Goal: Task Accomplishment & Management: Manage account settings

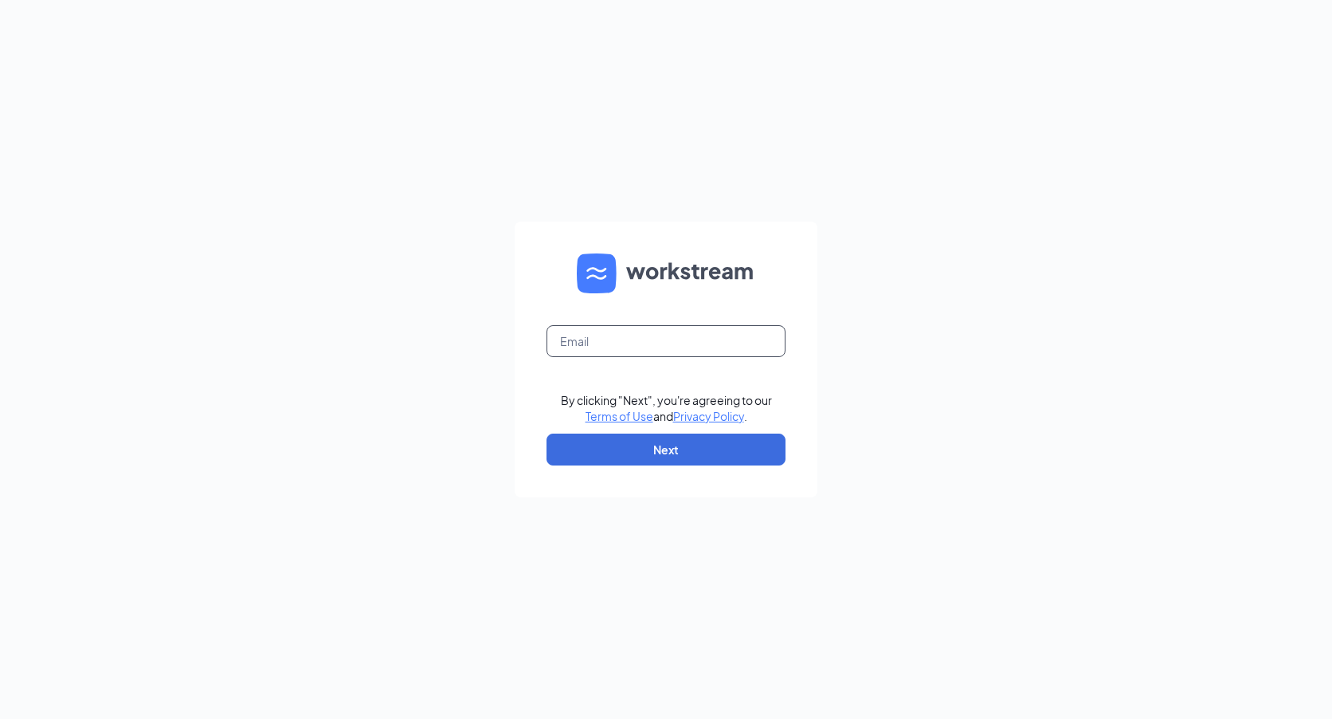
click at [716, 337] on input "text" at bounding box center [666, 341] width 239 height 32
type input "[EMAIL_ADDRESS][DOMAIN_NAME]"
click at [686, 440] on button "Next" at bounding box center [666, 449] width 239 height 32
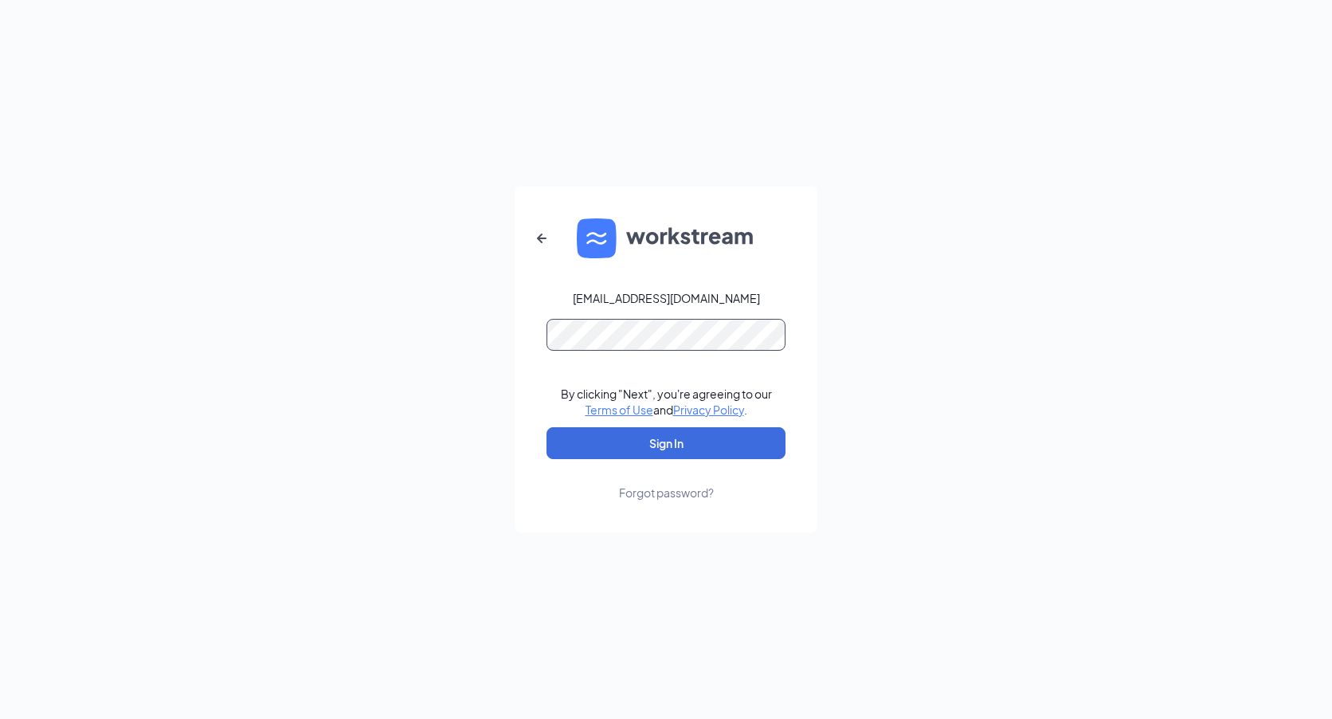
click at [547, 427] on button "Sign In" at bounding box center [666, 443] width 239 height 32
click at [652, 430] on button "Sign In" at bounding box center [666, 443] width 239 height 32
click at [660, 448] on button "Sign In" at bounding box center [666, 443] width 239 height 32
click at [660, 448] on button "submit" at bounding box center [666, 443] width 239 height 32
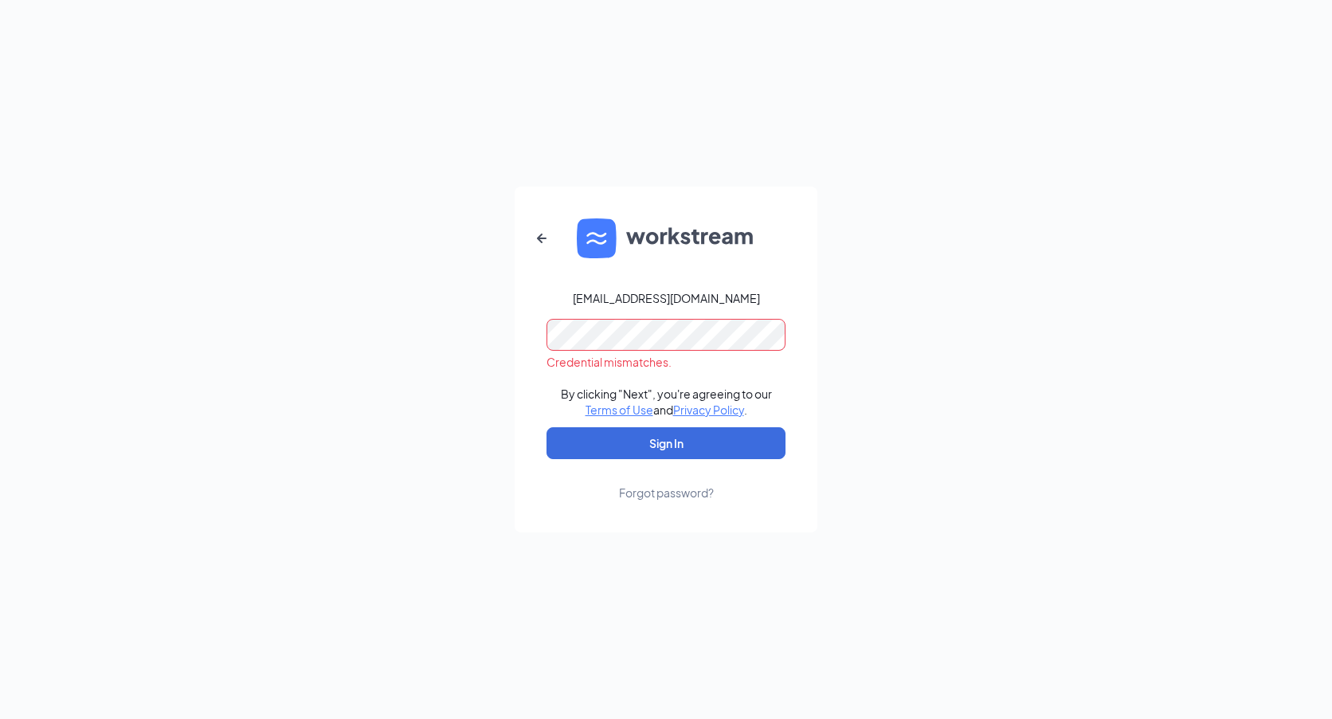
click at [489, 301] on div "[EMAIL_ADDRESS][DOMAIN_NAME] Credential mismatches. By clicking "Next", you're …" at bounding box center [666, 359] width 1332 height 719
click at [680, 498] on div "Forgot password?" at bounding box center [666, 492] width 95 height 16
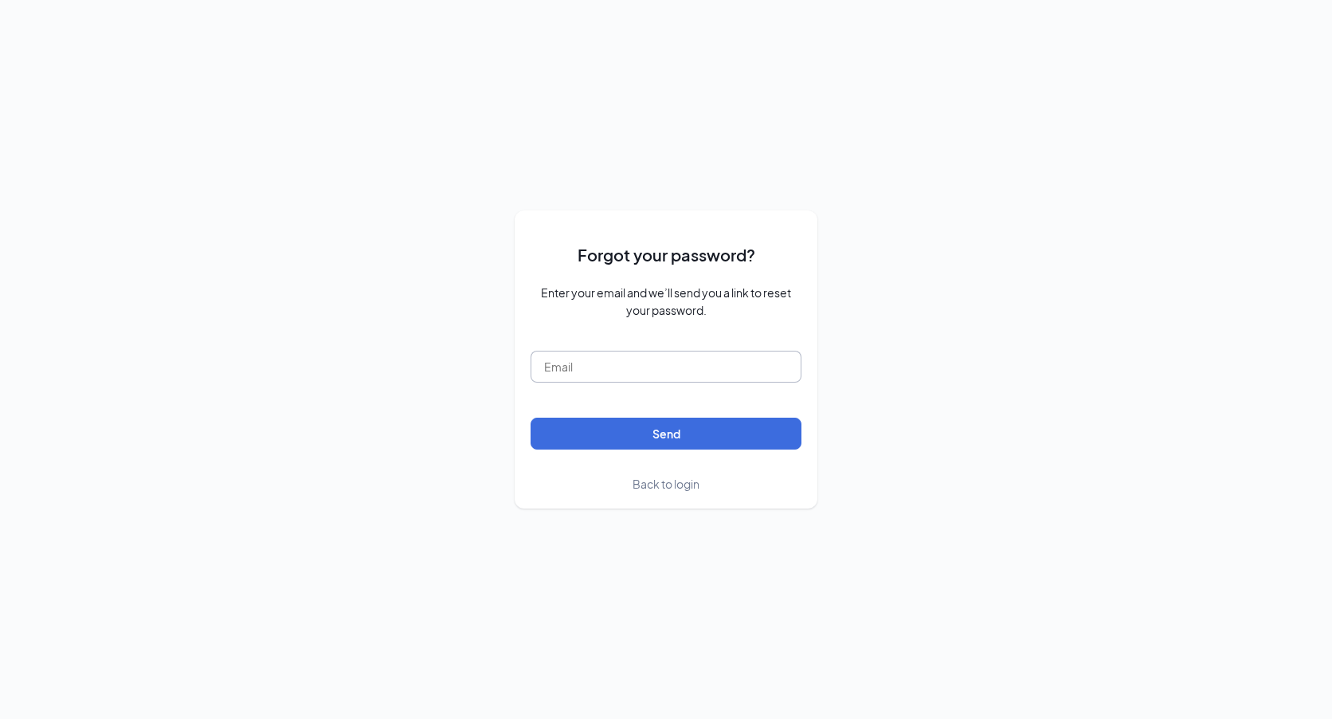
click at [696, 378] on input "text" at bounding box center [666, 367] width 271 height 32
type input "[EMAIL_ADDRESS][DOMAIN_NAME]"
click at [747, 433] on button "Send" at bounding box center [666, 434] width 271 height 32
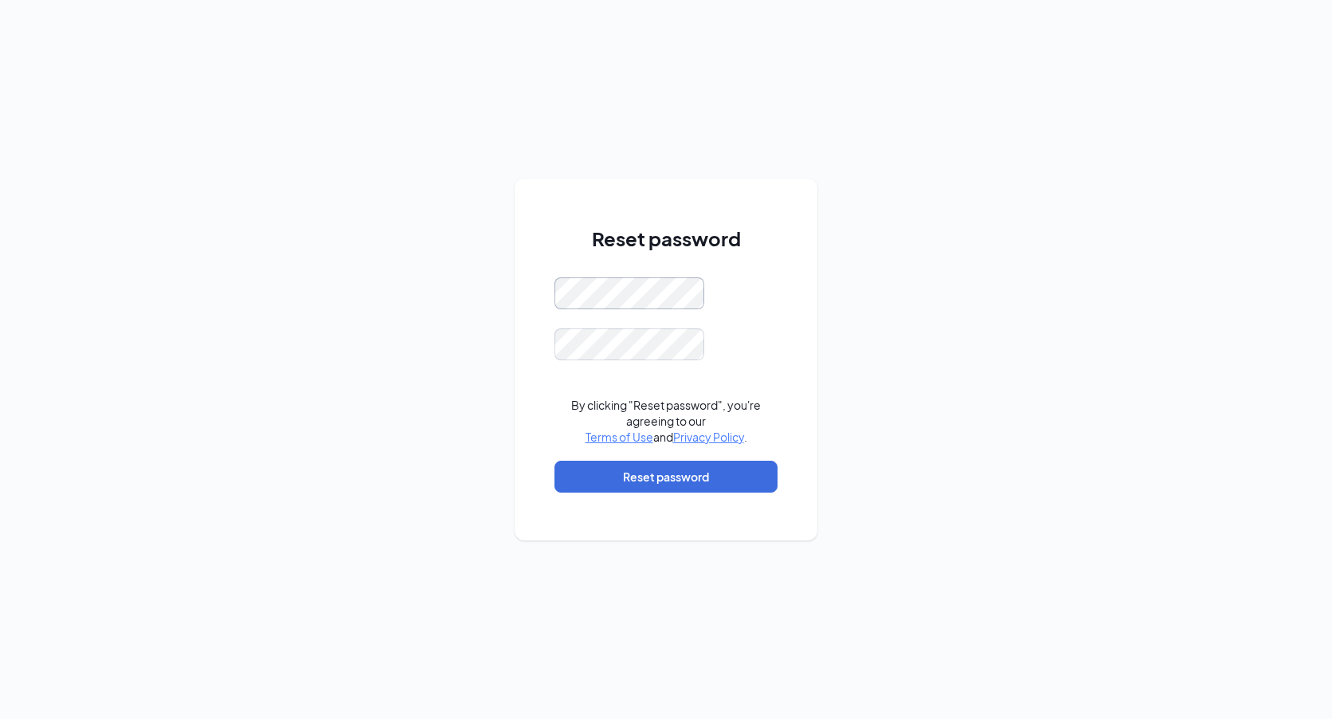
click at [508, 296] on div "Reset password By clicking "Reset password", you're agreeing to our Terms of Us…" at bounding box center [666, 359] width 1332 height 719
click at [671, 475] on button "Reset password" at bounding box center [666, 477] width 223 height 32
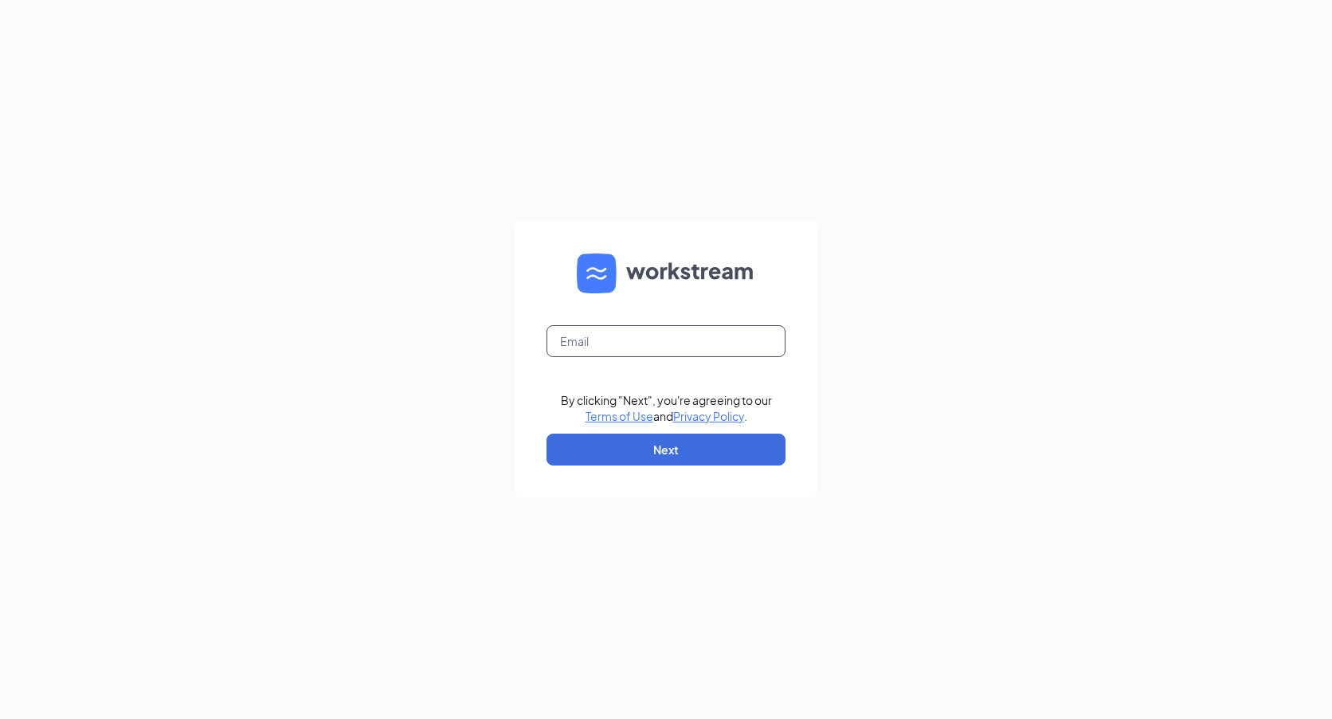
click at [656, 351] on input "text" at bounding box center [666, 341] width 239 height 32
type input "[EMAIL_ADDRESS][DOMAIN_NAME]"
click at [648, 447] on button "Next" at bounding box center [666, 449] width 239 height 32
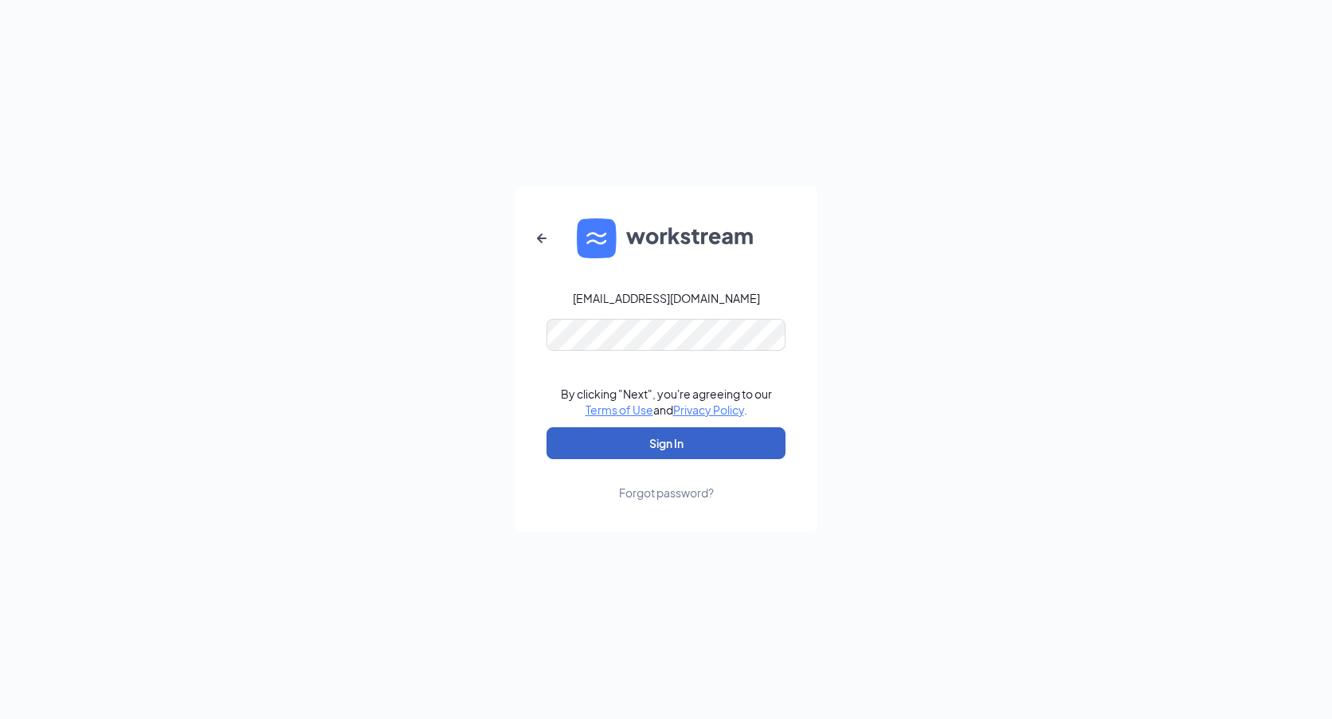
click at [691, 437] on button "Sign In" at bounding box center [666, 443] width 239 height 32
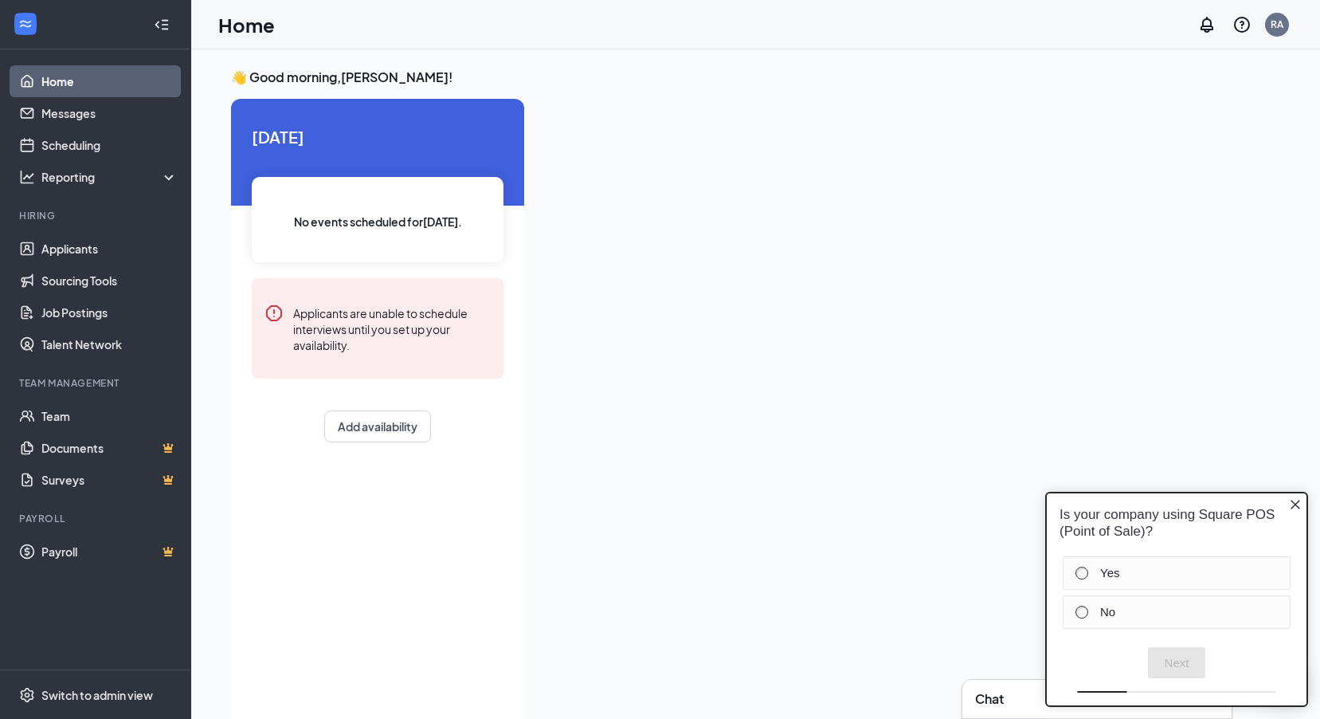
click at [1302, 501] on div "Is your company using Square POS (Point of Sale)?" at bounding box center [1177, 523] width 260 height 60
click at [1297, 501] on icon "Close button" at bounding box center [1295, 504] width 13 height 13
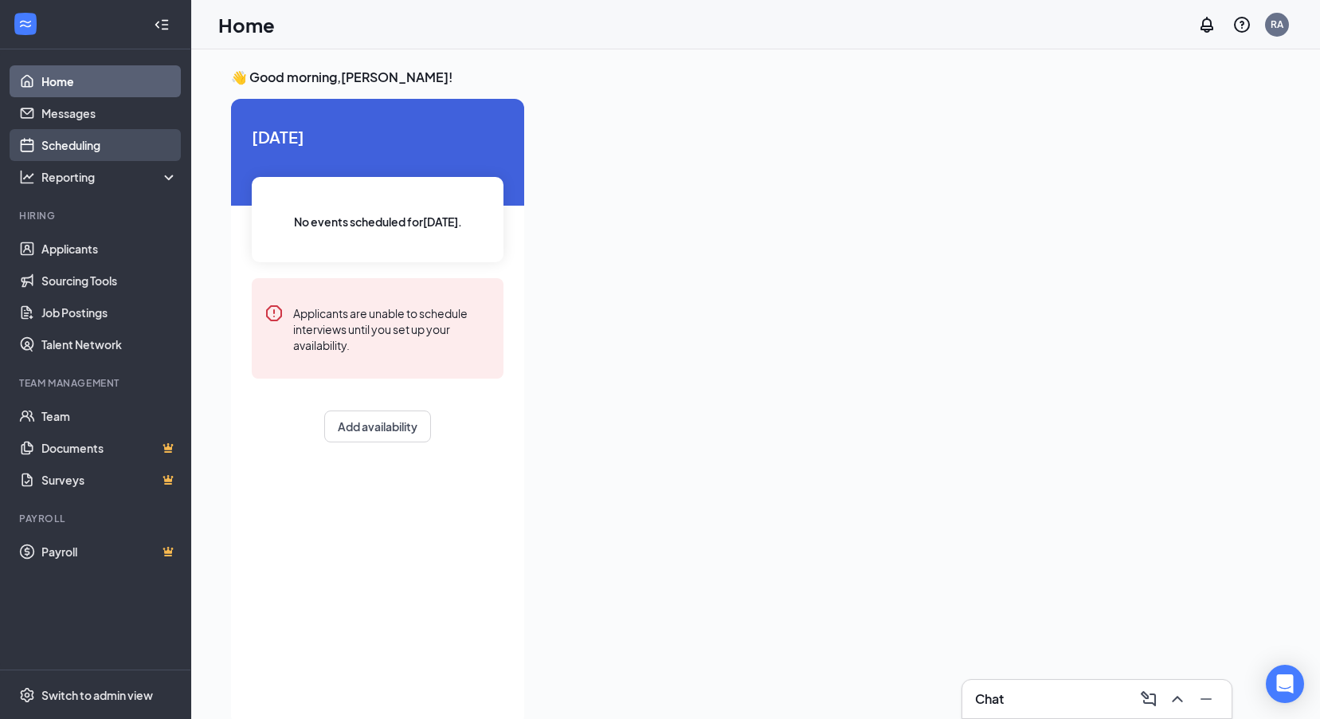
click at [84, 132] on link "Scheduling" at bounding box center [109, 145] width 136 height 32
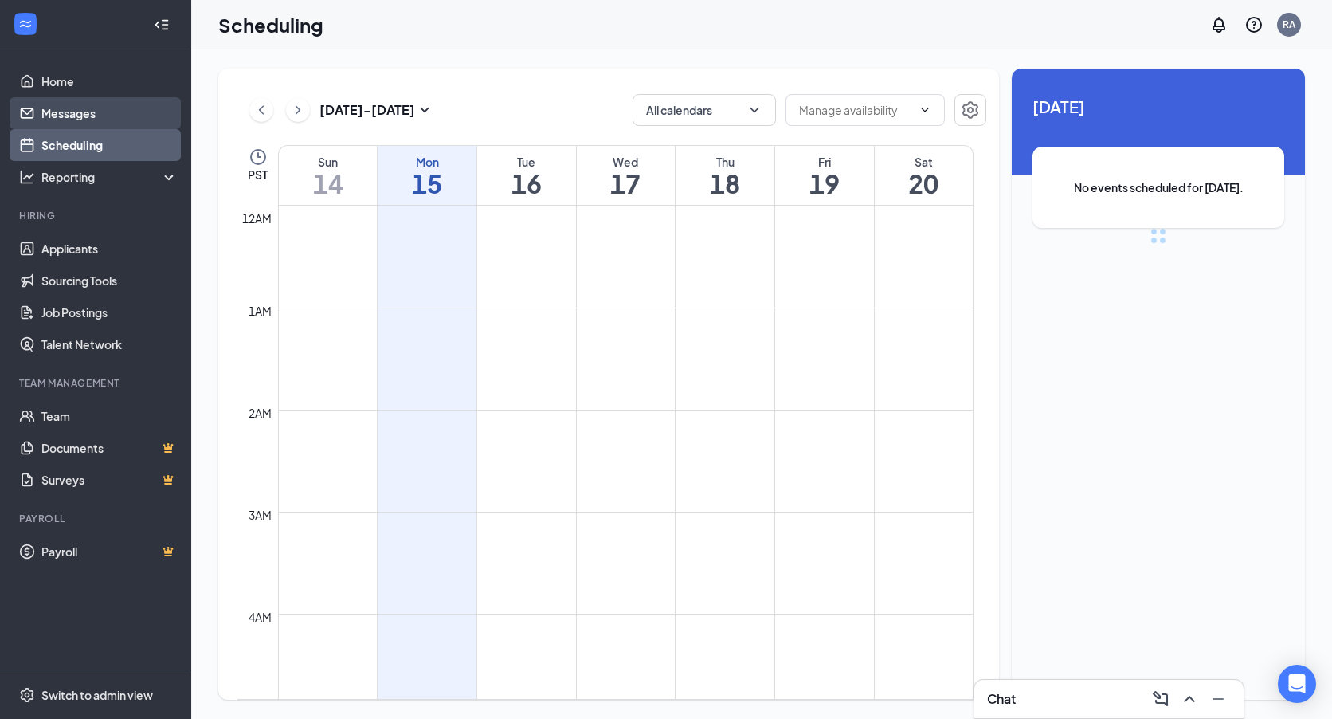
scroll to position [783, 0]
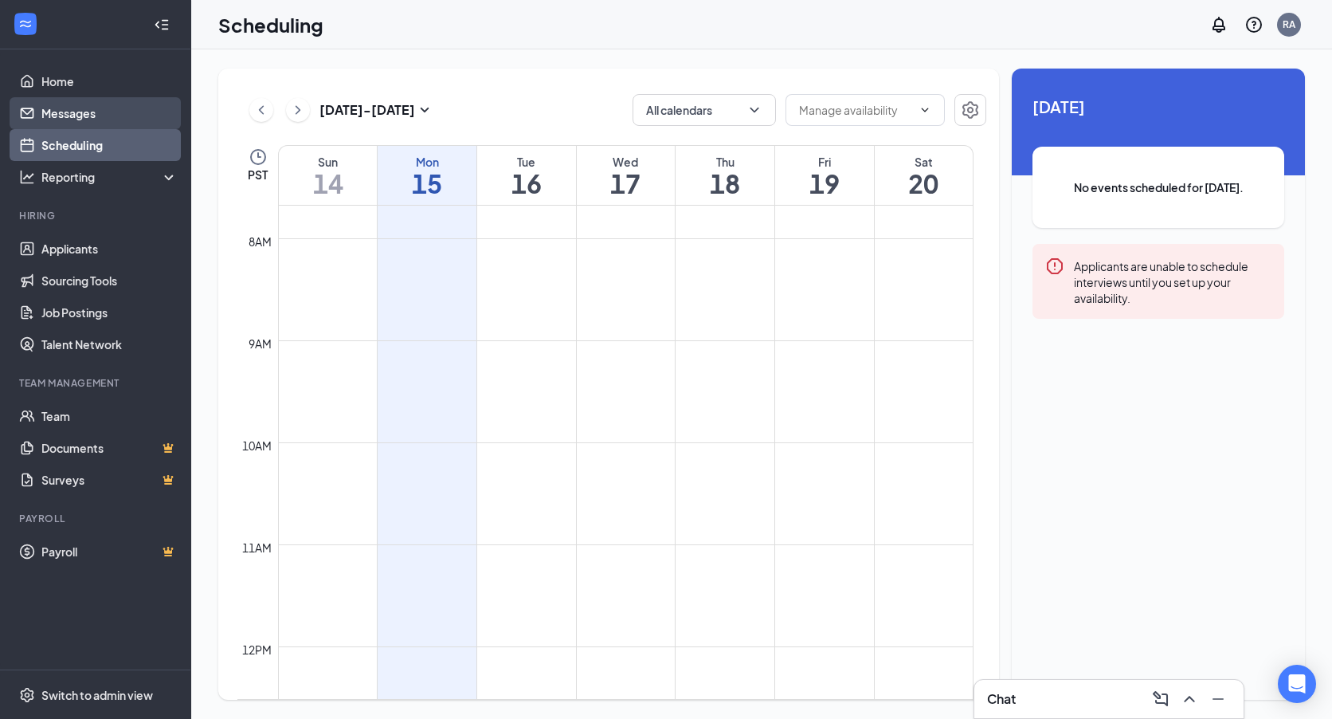
click at [84, 117] on link "Messages" at bounding box center [109, 113] width 136 height 32
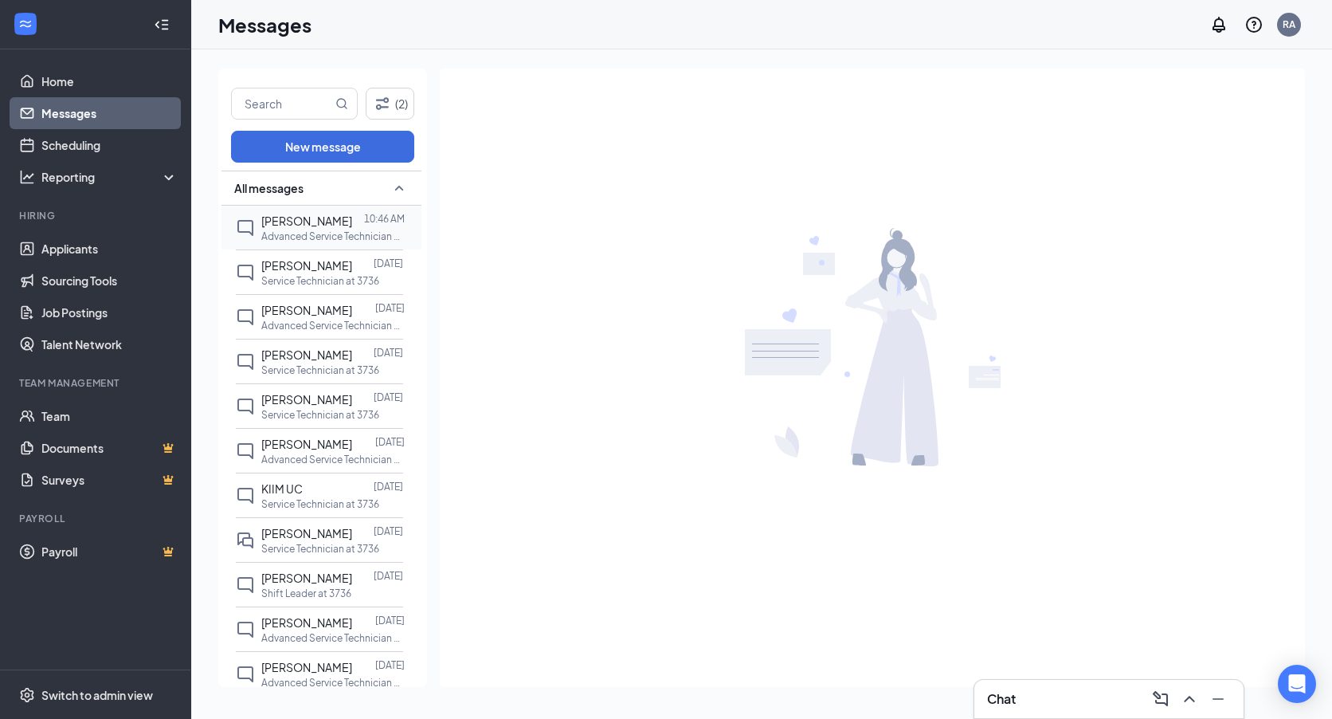
click at [266, 222] on span "Anthony Valente" at bounding box center [306, 221] width 91 height 14
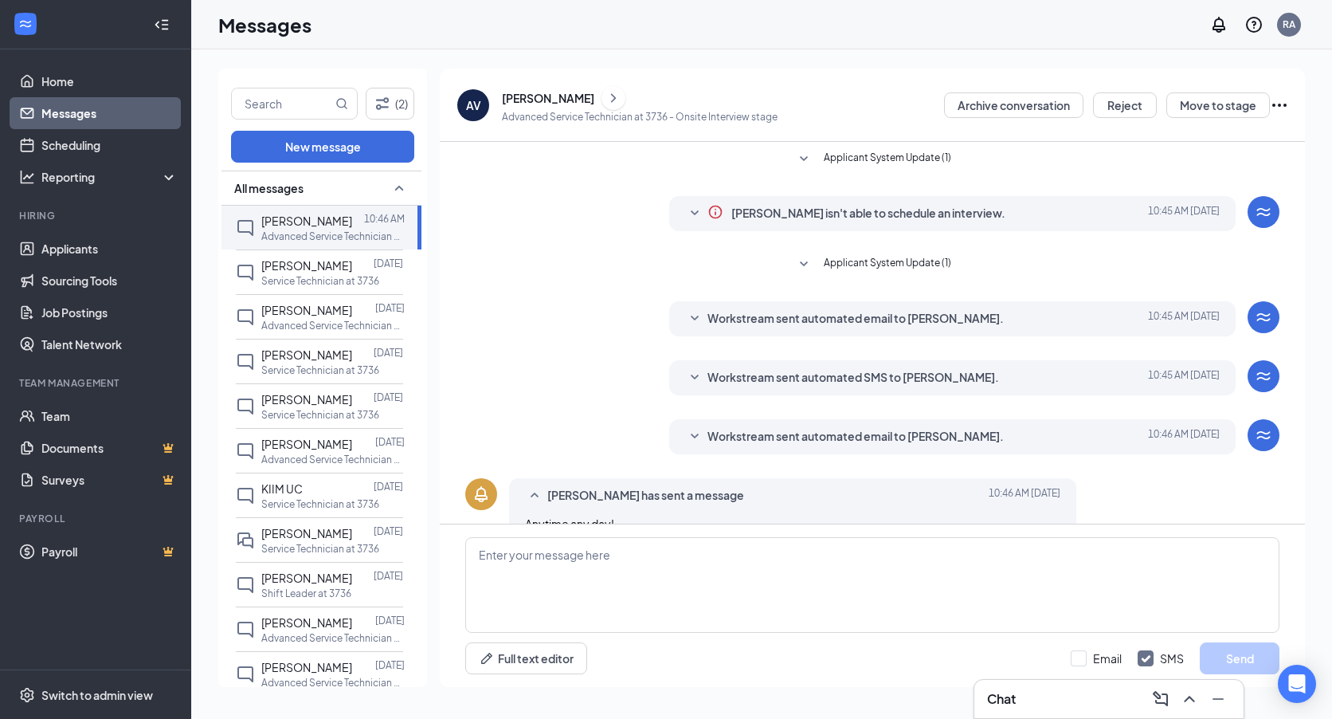
scroll to position [33, 0]
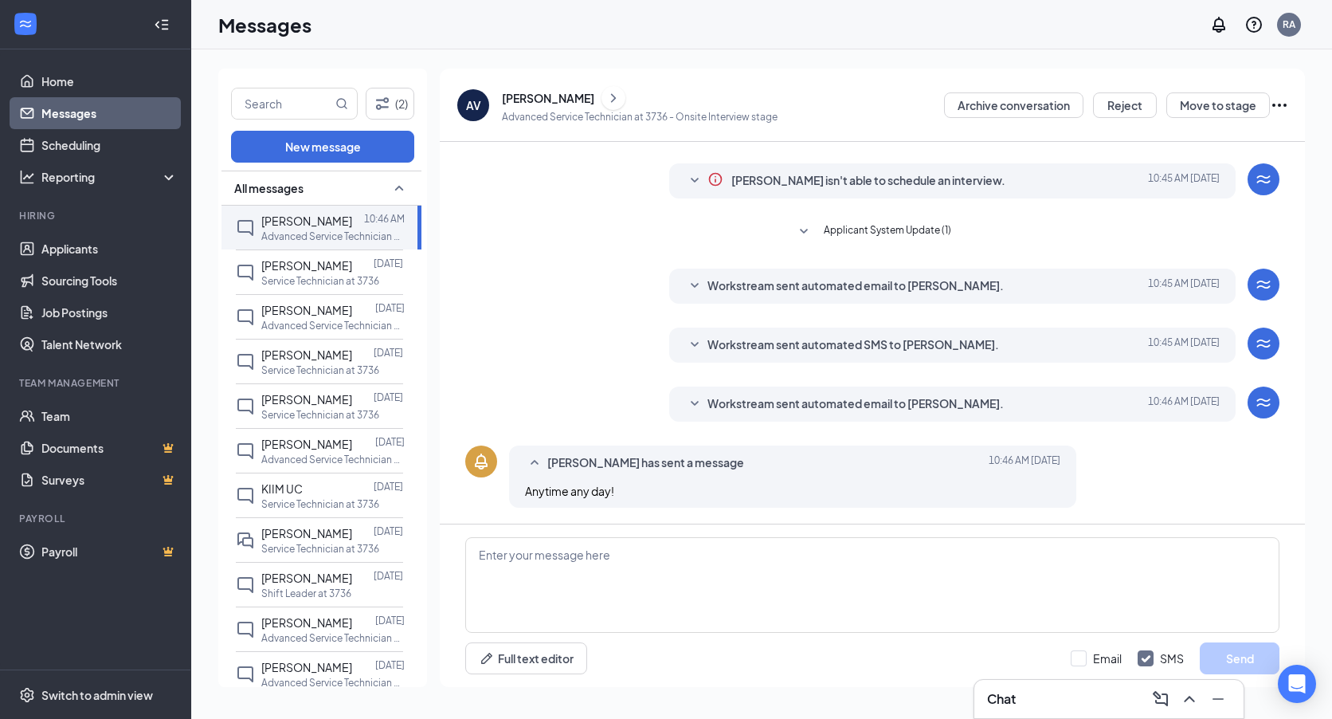
click at [613, 98] on icon "ChevronRight" at bounding box center [614, 97] width 16 height 19
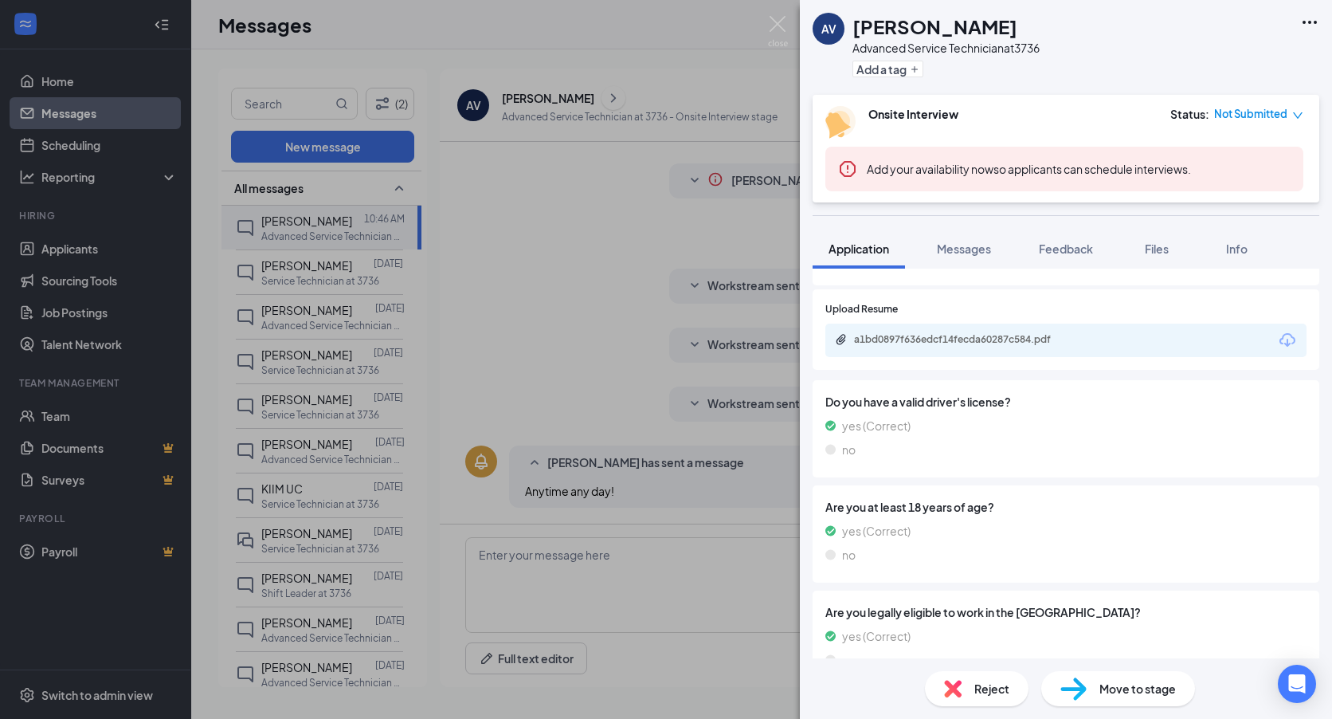
scroll to position [876, 0]
click at [953, 336] on div "a1bd0897f636edcf14fecda60287c584.pdf" at bounding box center [965, 338] width 223 height 13
click at [657, 249] on div "AV Anthony Valente Advanced Service Technician at 3736 Add a tag Onsite Intervi…" at bounding box center [666, 359] width 1332 height 719
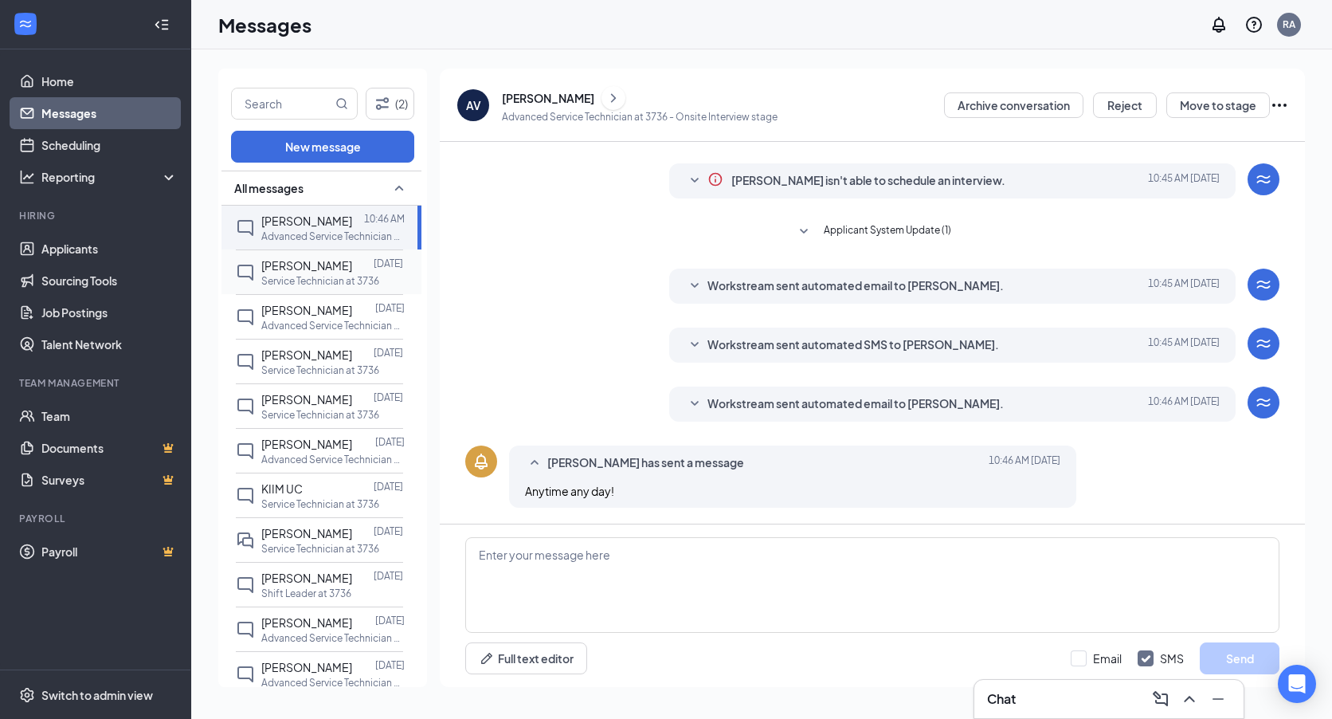
click at [374, 272] on div "Sep 12" at bounding box center [388, 266] width 29 height 18
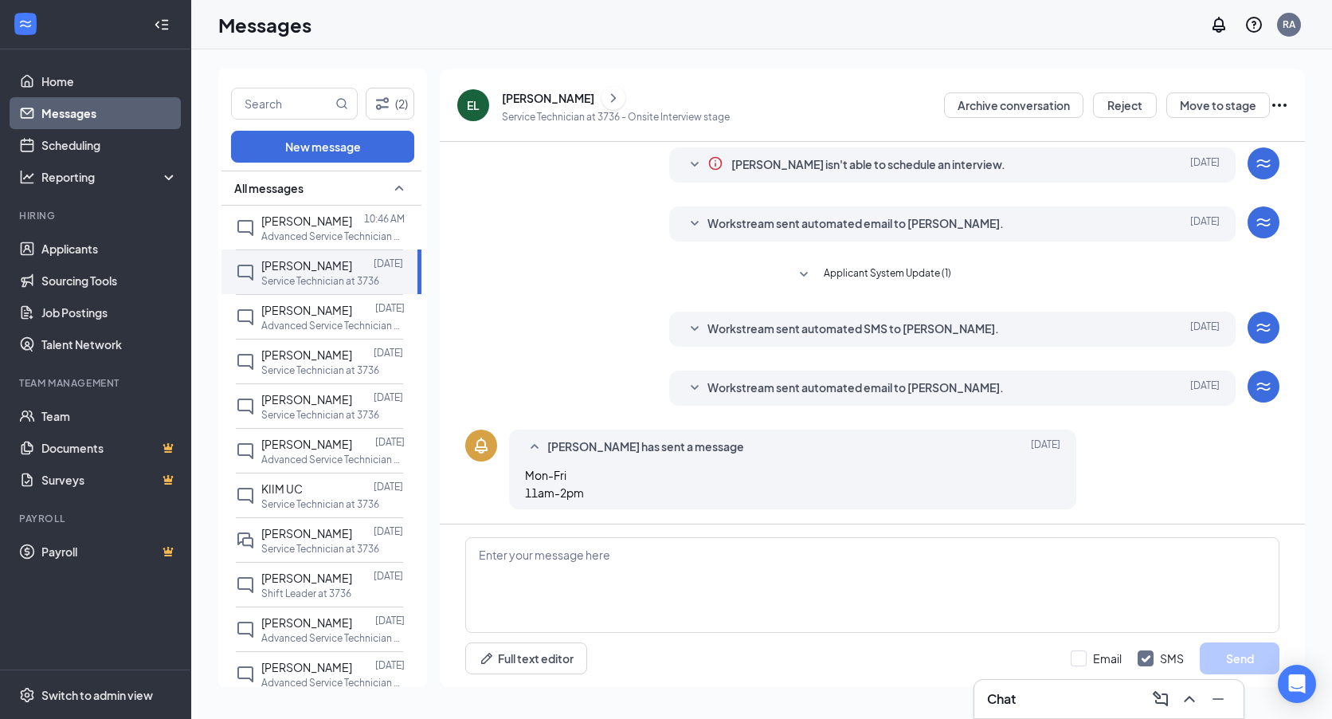
scroll to position [50, 0]
click at [602, 101] on button at bounding box center [614, 98] width 24 height 24
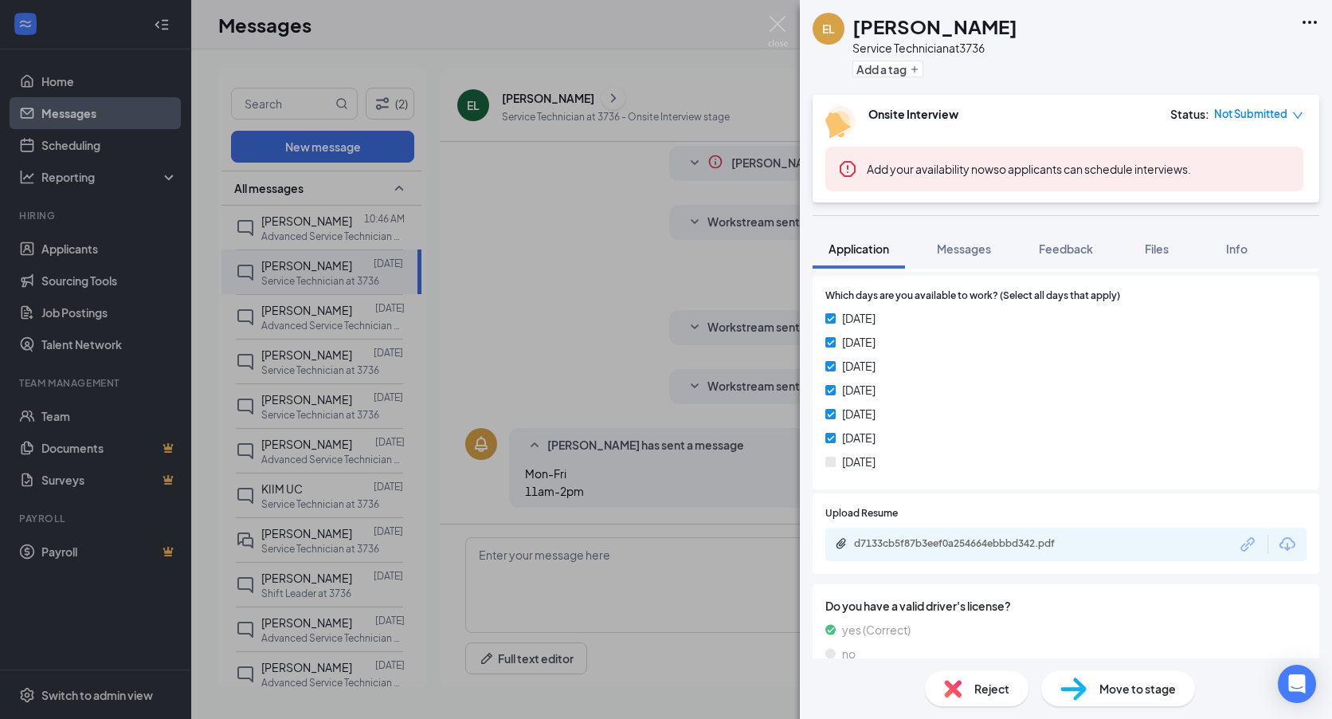
scroll to position [616, 0]
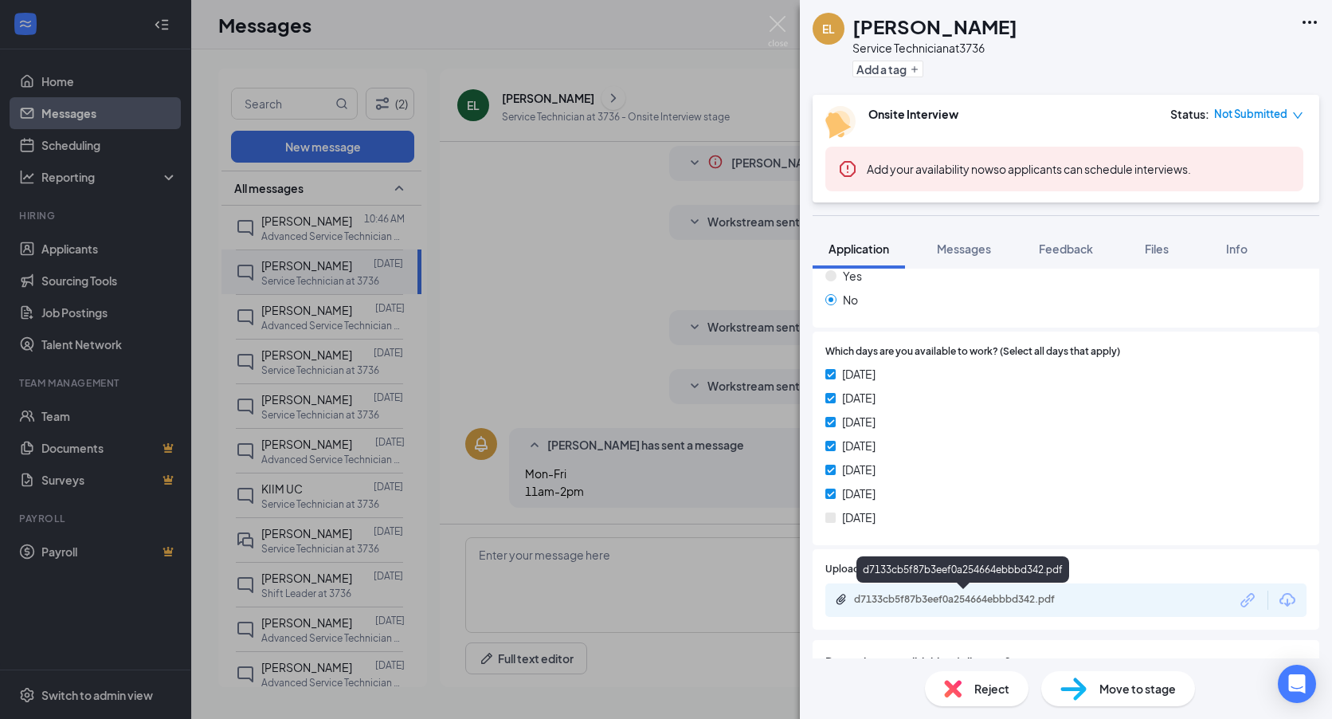
click at [983, 593] on div "d7133cb5f87b3eef0a254664ebbbd342.pdf" at bounding box center [965, 599] width 223 height 13
click at [410, 182] on div "EL Edgar Lima Service Technician at 3736 Add a tag Onsite Interview Status : No…" at bounding box center [666, 359] width 1332 height 719
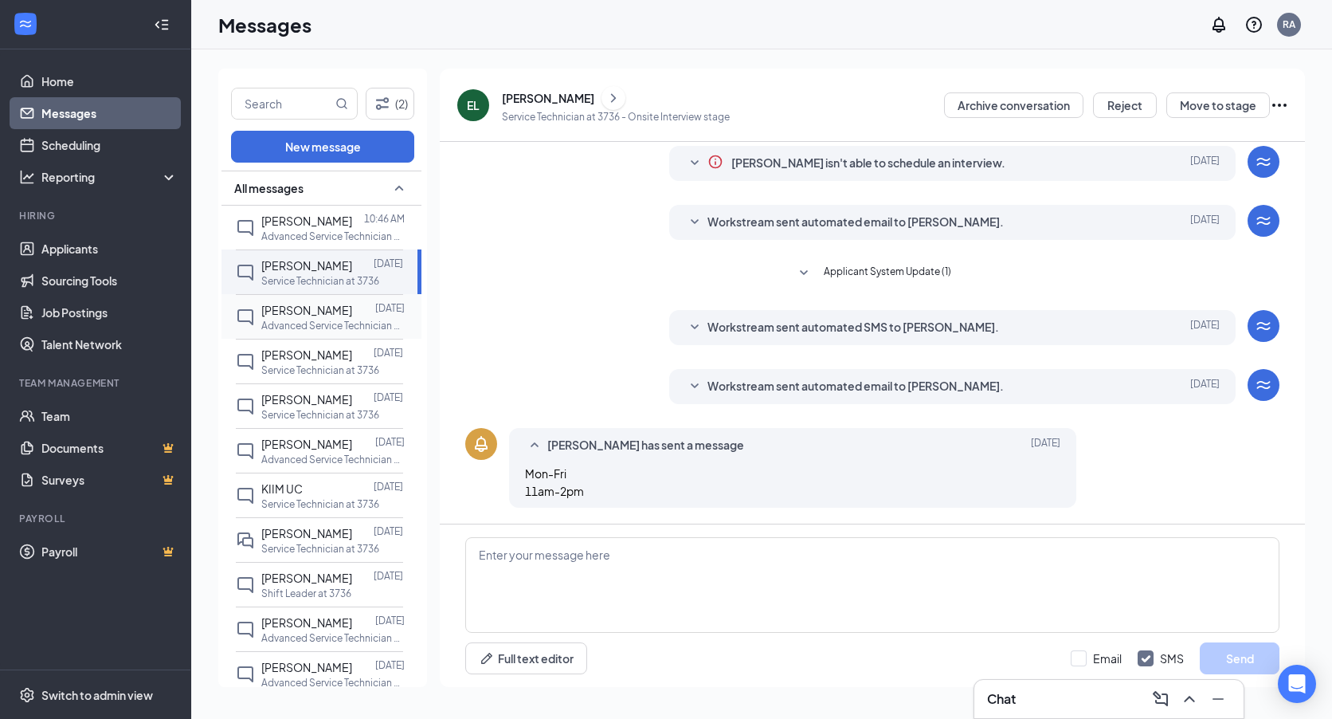
click at [288, 320] on p "Advanced Service Technician at 3736" at bounding box center [332, 326] width 143 height 14
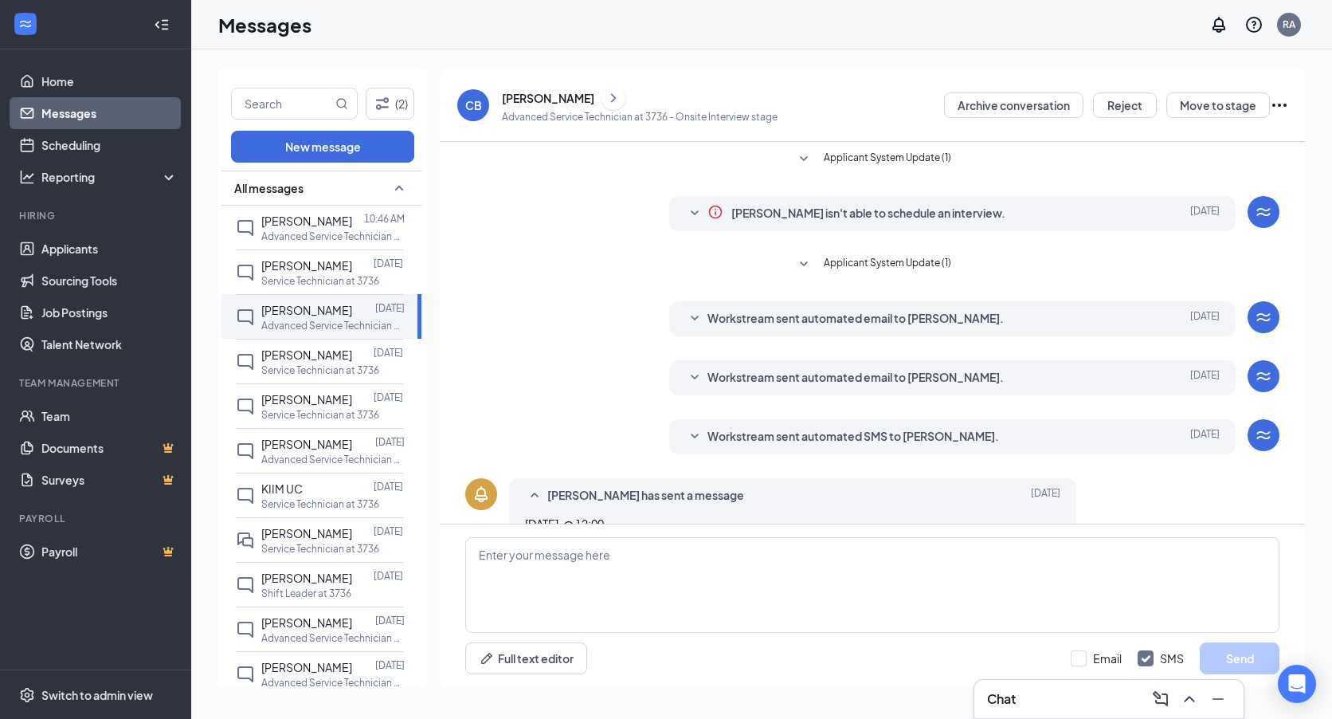
scroll to position [33, 0]
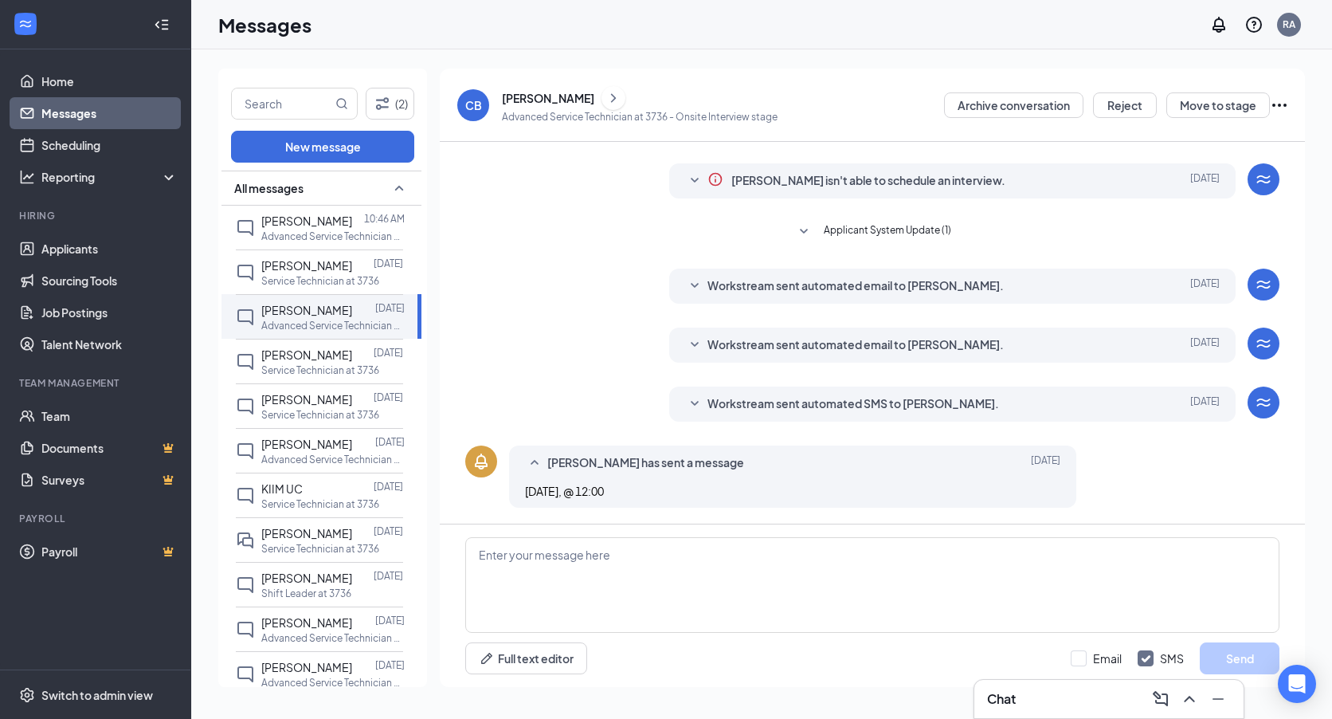
click at [606, 97] on icon "ChevronRight" at bounding box center [614, 97] width 16 height 19
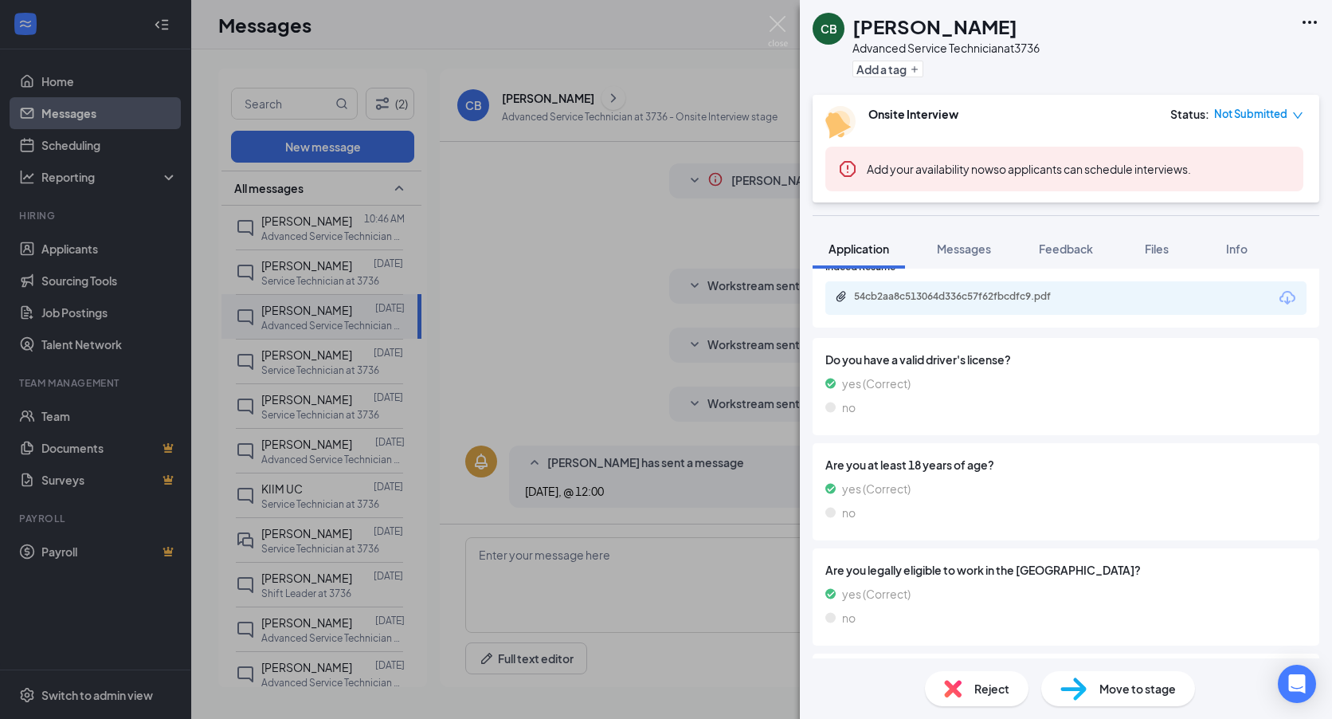
scroll to position [855, 0]
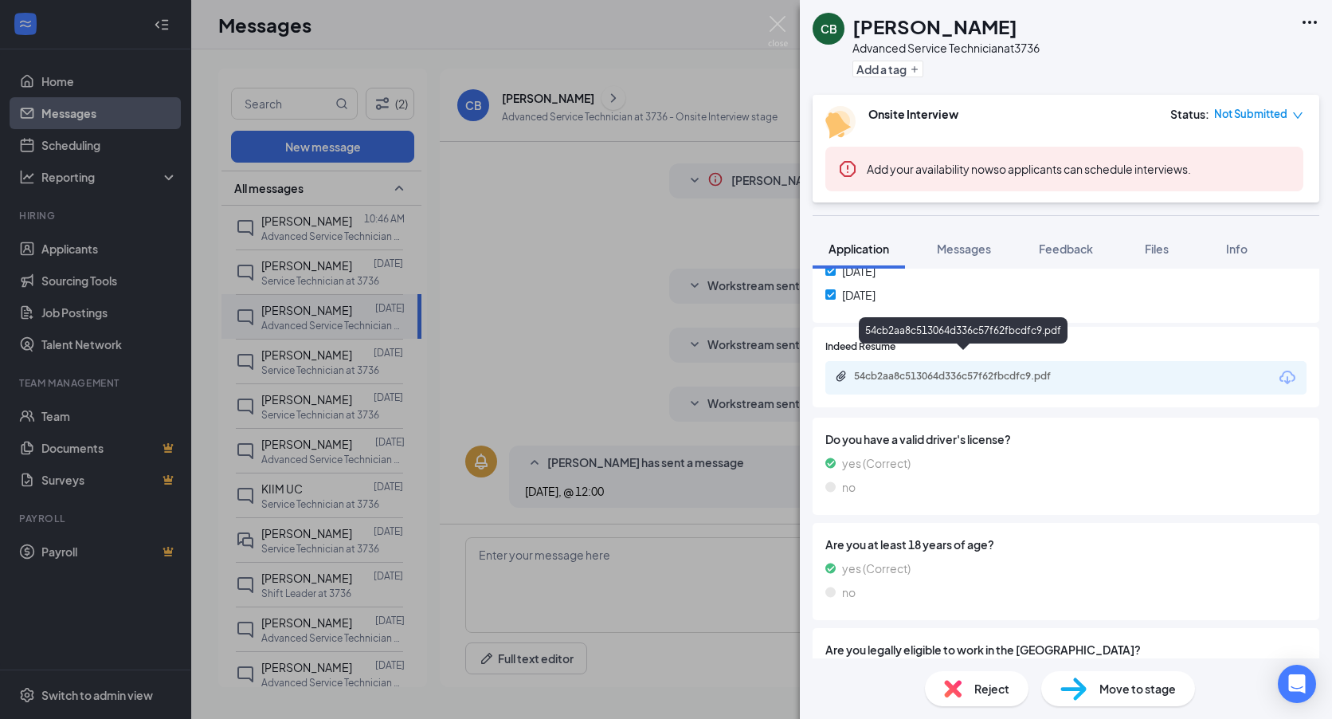
click at [992, 370] on div "54cb2aa8c513064d336c57f62fbcdfc9.pdf" at bounding box center [964, 377] width 258 height 15
click at [686, 270] on div "CB Cole Borihane Advanced Service Technician at 3736 Add a tag Onsite Interview…" at bounding box center [666, 359] width 1332 height 719
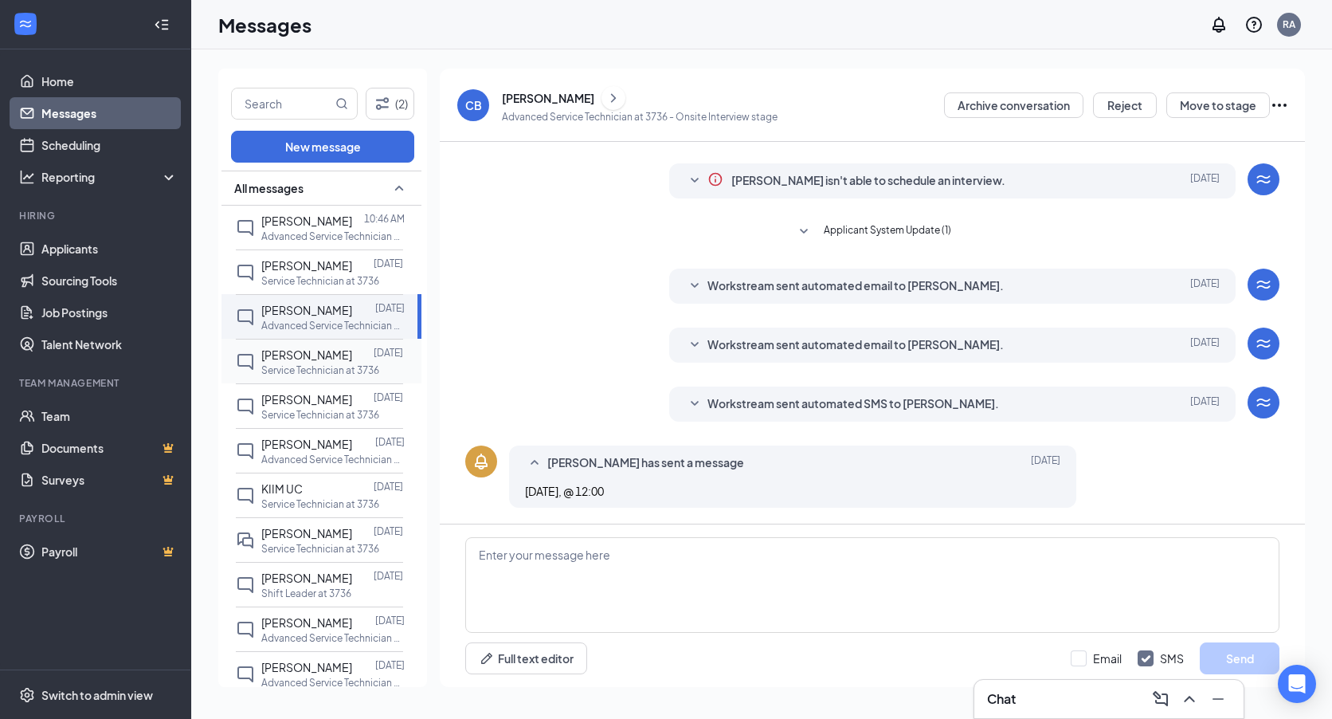
click at [352, 357] on div at bounding box center [363, 355] width 22 height 18
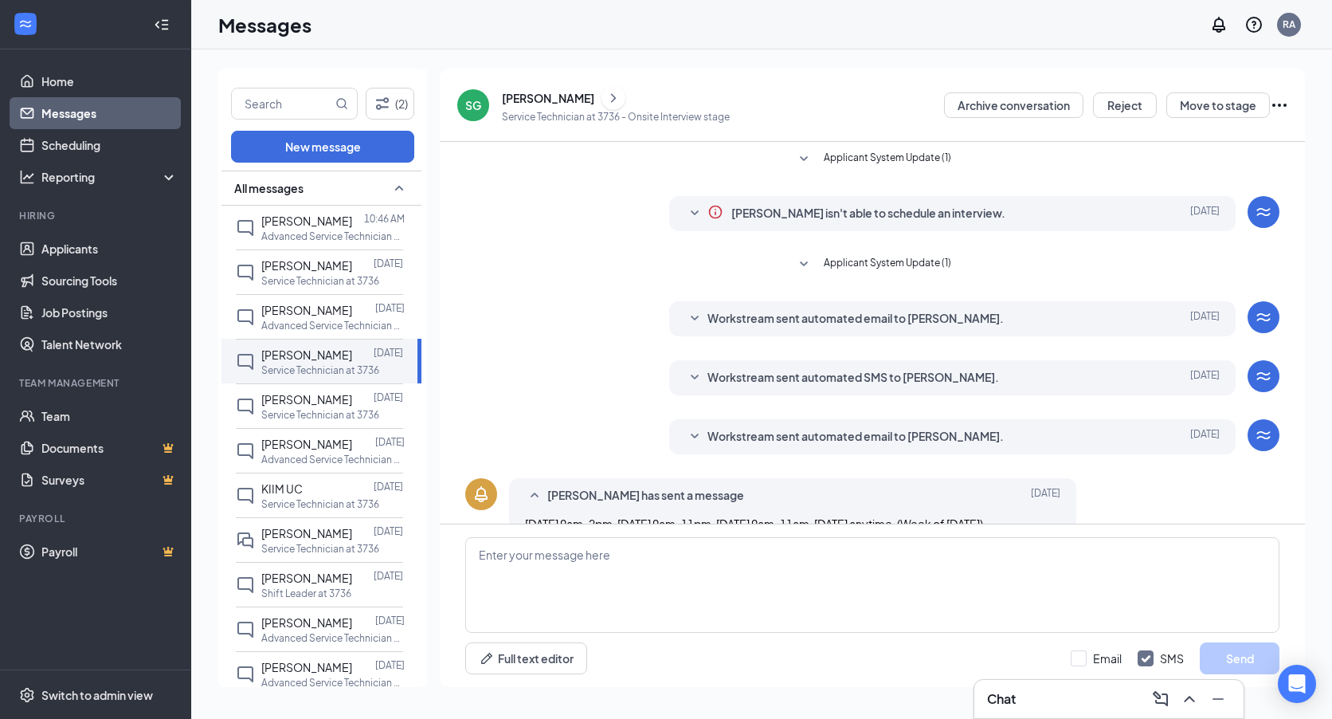
scroll to position [50, 0]
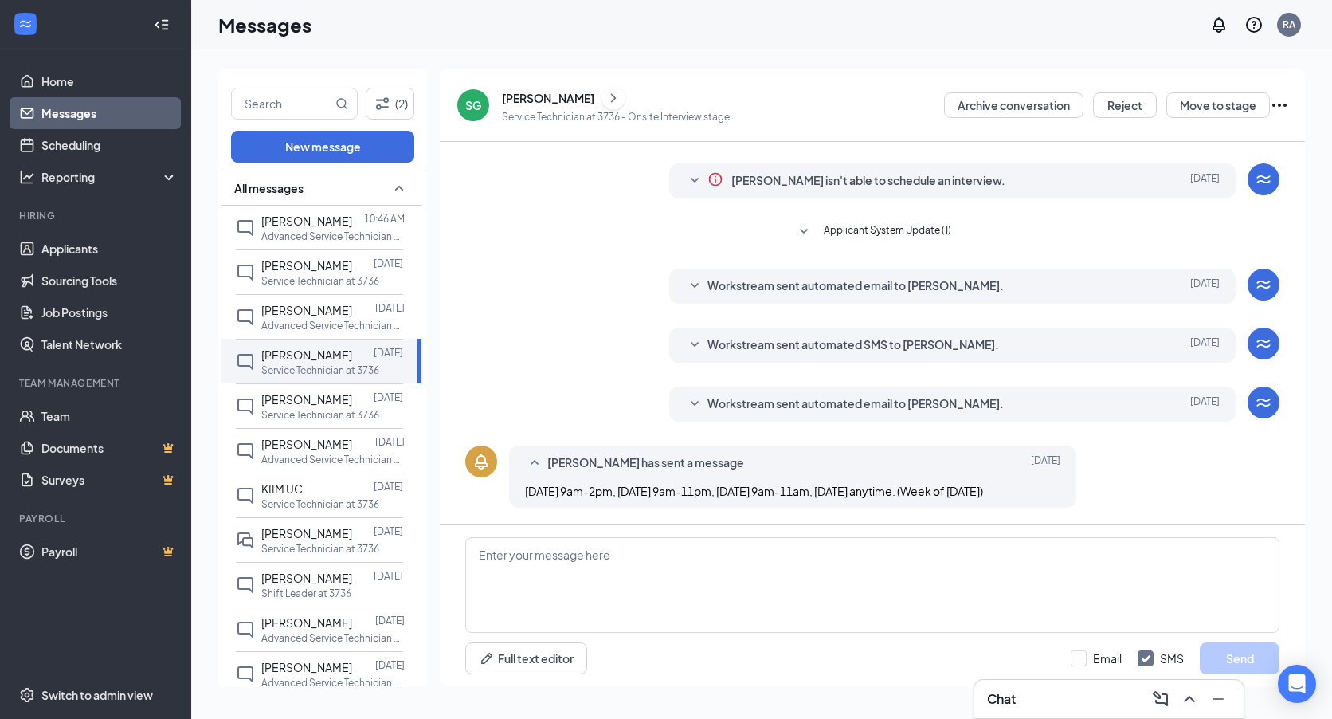
click at [602, 100] on button at bounding box center [614, 98] width 24 height 24
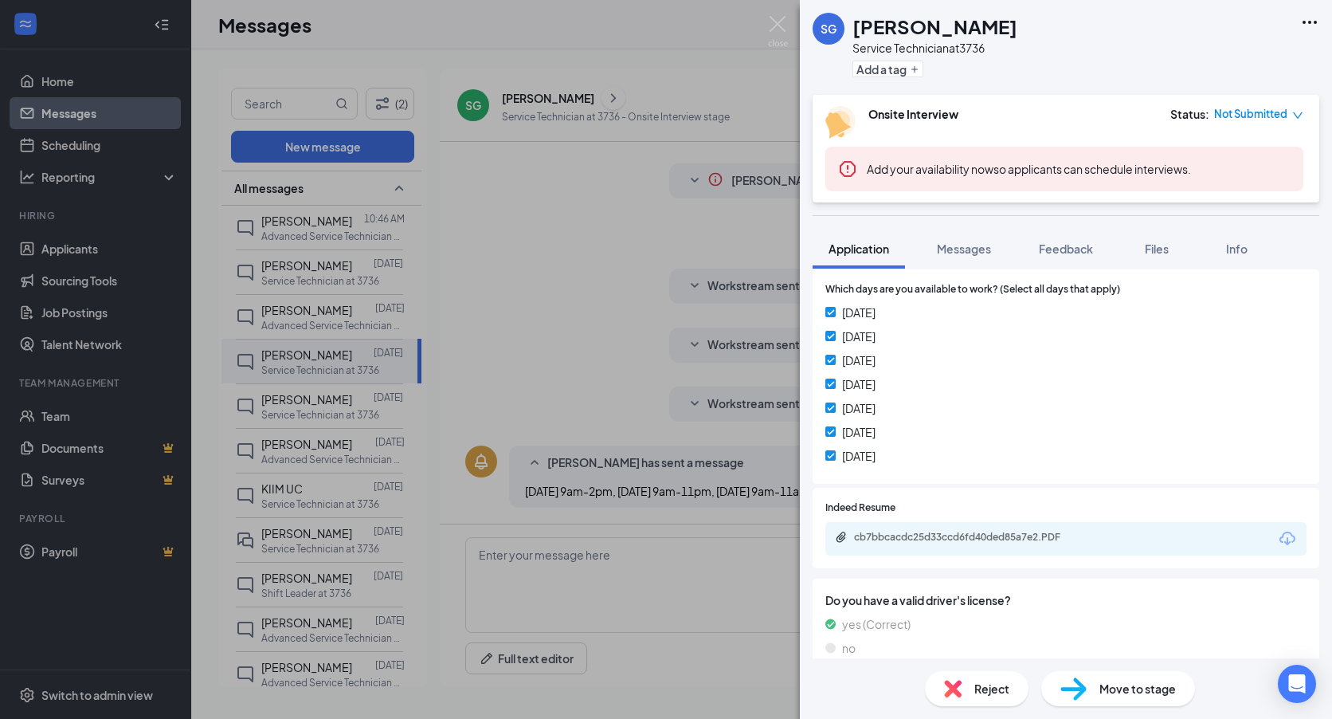
scroll to position [731, 0]
click at [1050, 529] on div "cb7bbcacdc25d33ccd6fd40ded85a7e2.PDF" at bounding box center [965, 535] width 223 height 13
click at [417, 237] on div "SG SOPHIE GRAVES Service Technician at 3736 Add a tag Onsite Interview Status :…" at bounding box center [666, 359] width 1332 height 719
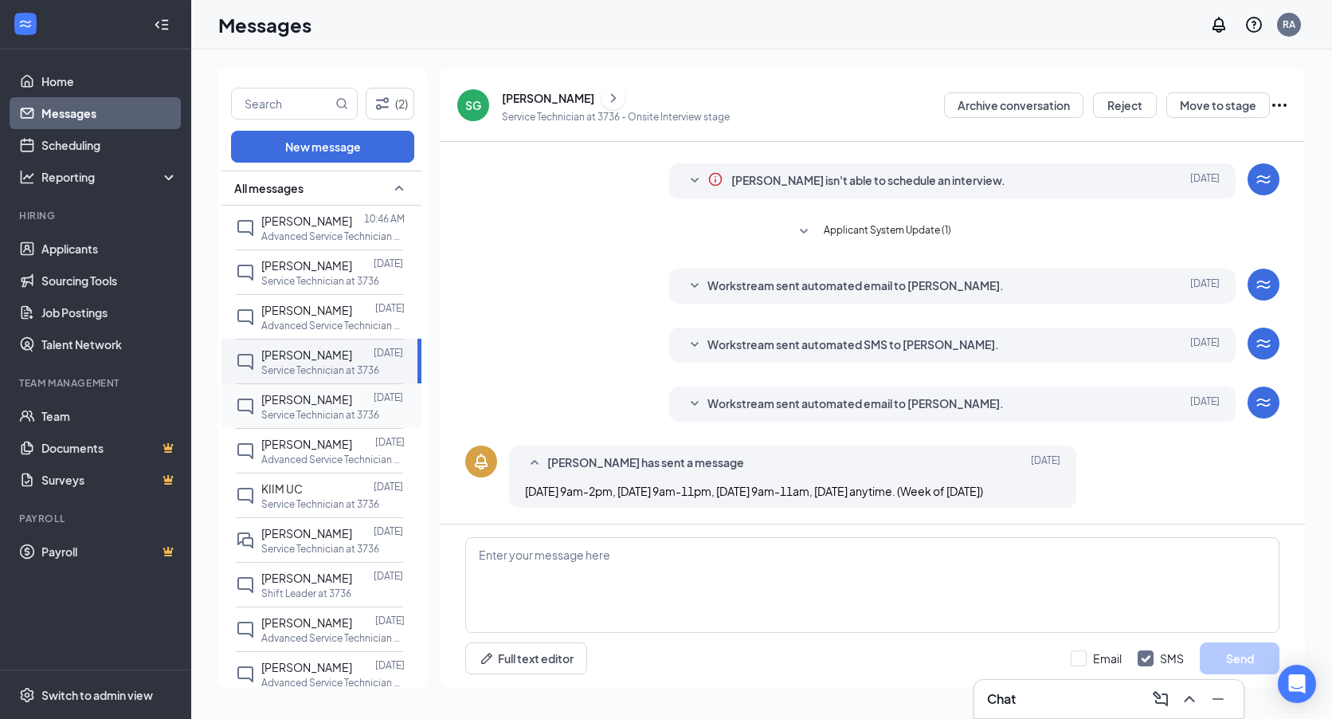
click at [338, 414] on p "Service Technician at 3736" at bounding box center [320, 415] width 118 height 14
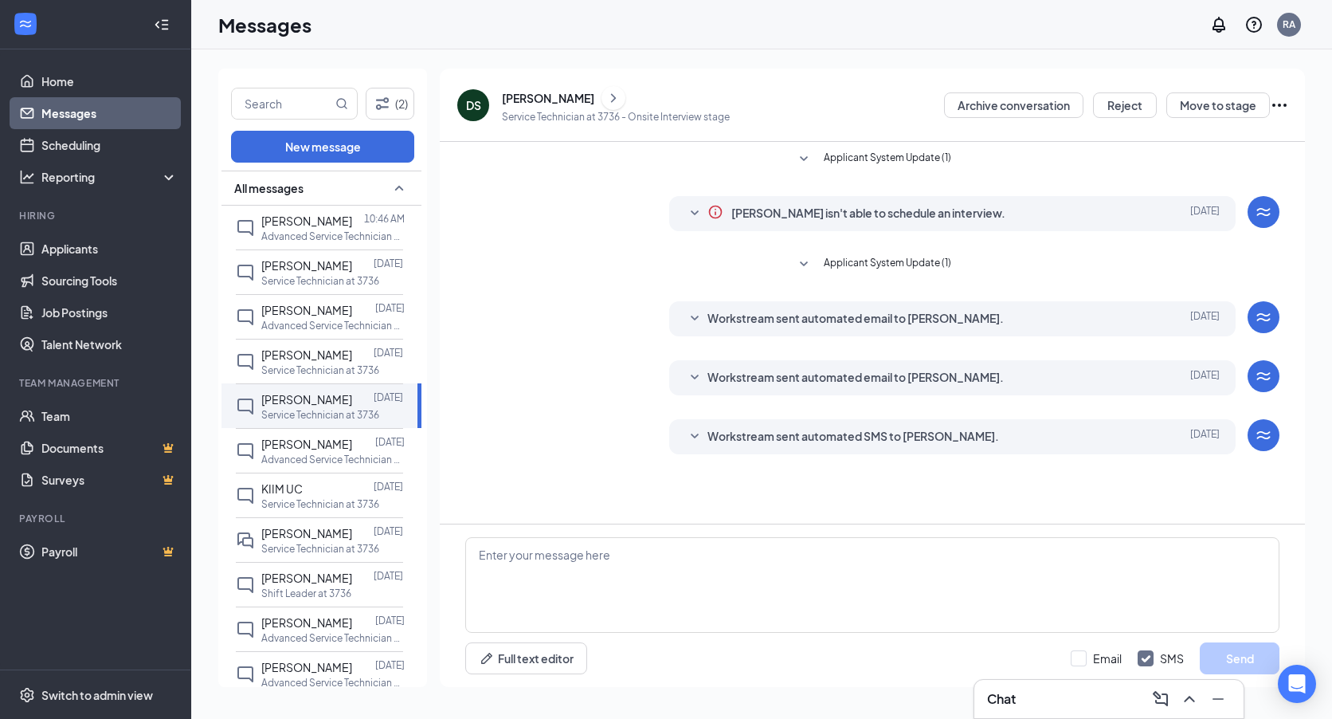
click at [618, 101] on icon "ChevronRight" at bounding box center [614, 97] width 16 height 19
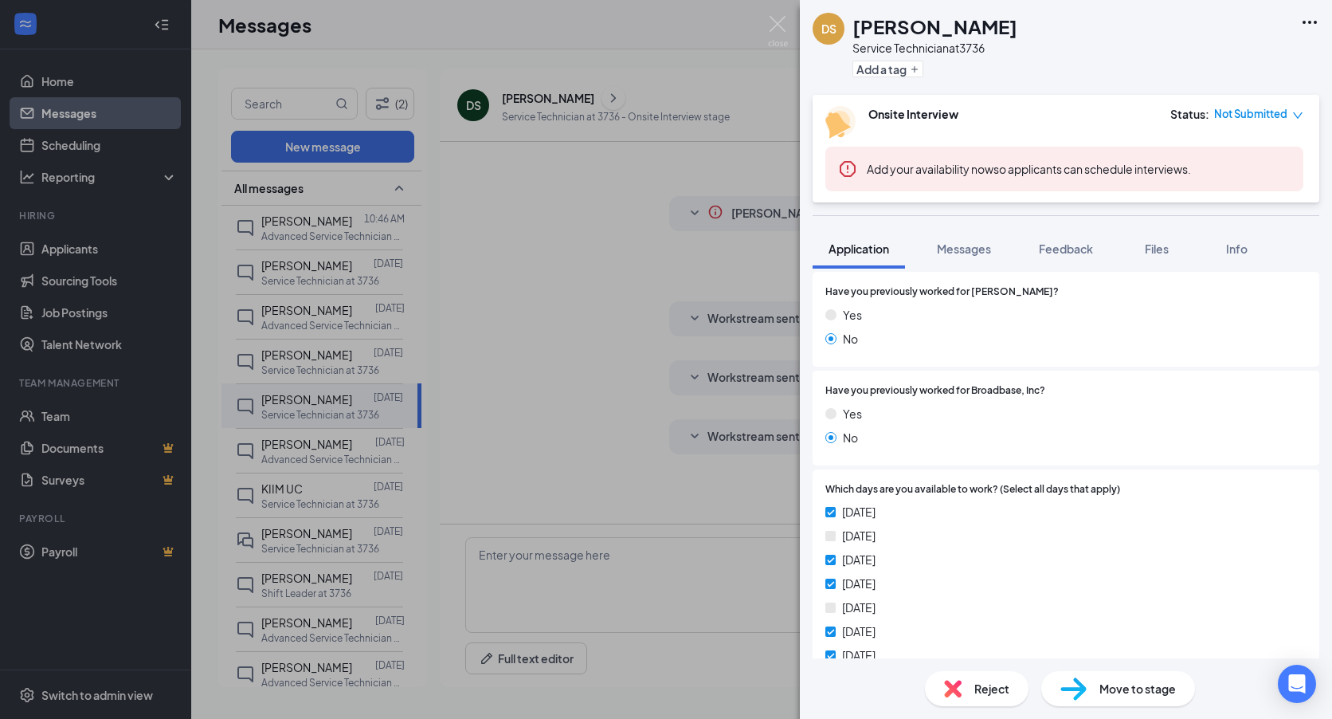
scroll to position [637, 0]
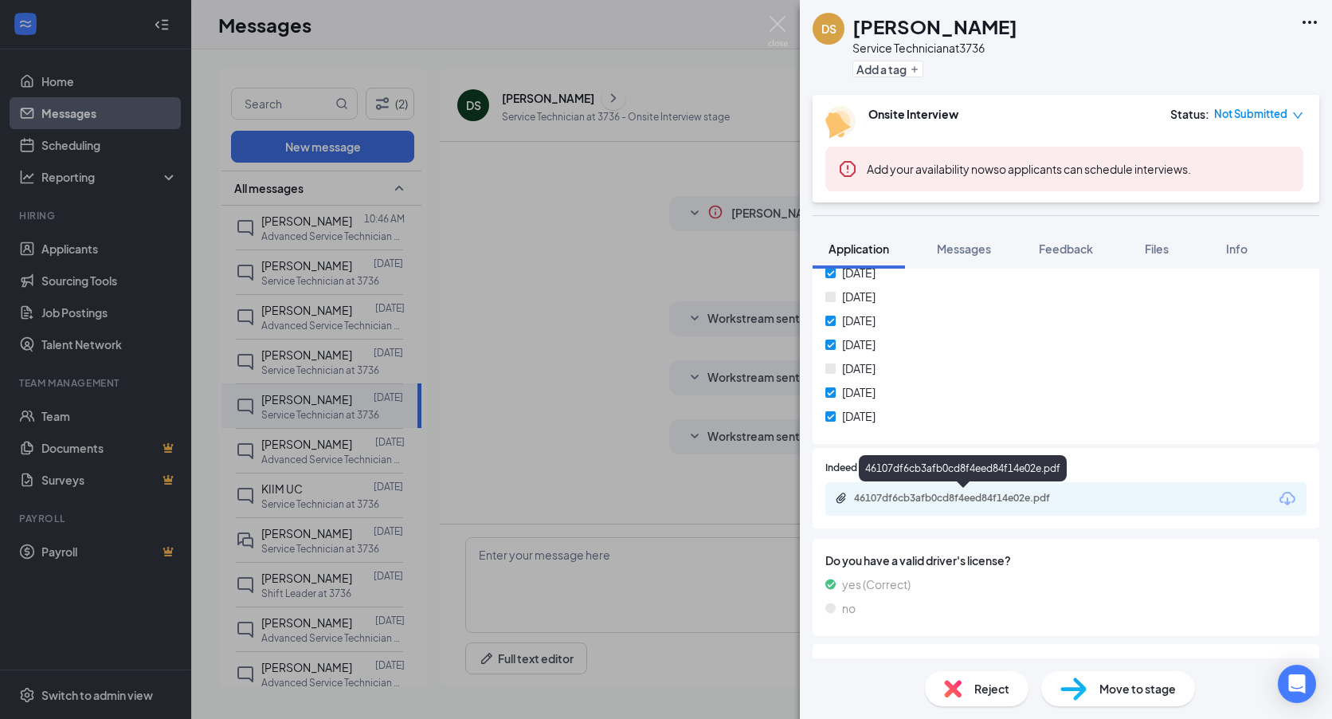
click at [888, 499] on div "46107df6cb3afb0cd8f4eed84f14e02e.pdf" at bounding box center [965, 498] width 223 height 13
drag, startPoint x: 521, startPoint y: 426, endPoint x: 317, endPoint y: 470, distance: 208.6
click at [518, 428] on div "DS Dominic Siddons Service Technician at 3736 Add a tag Onsite Interview Status…" at bounding box center [666, 359] width 1332 height 719
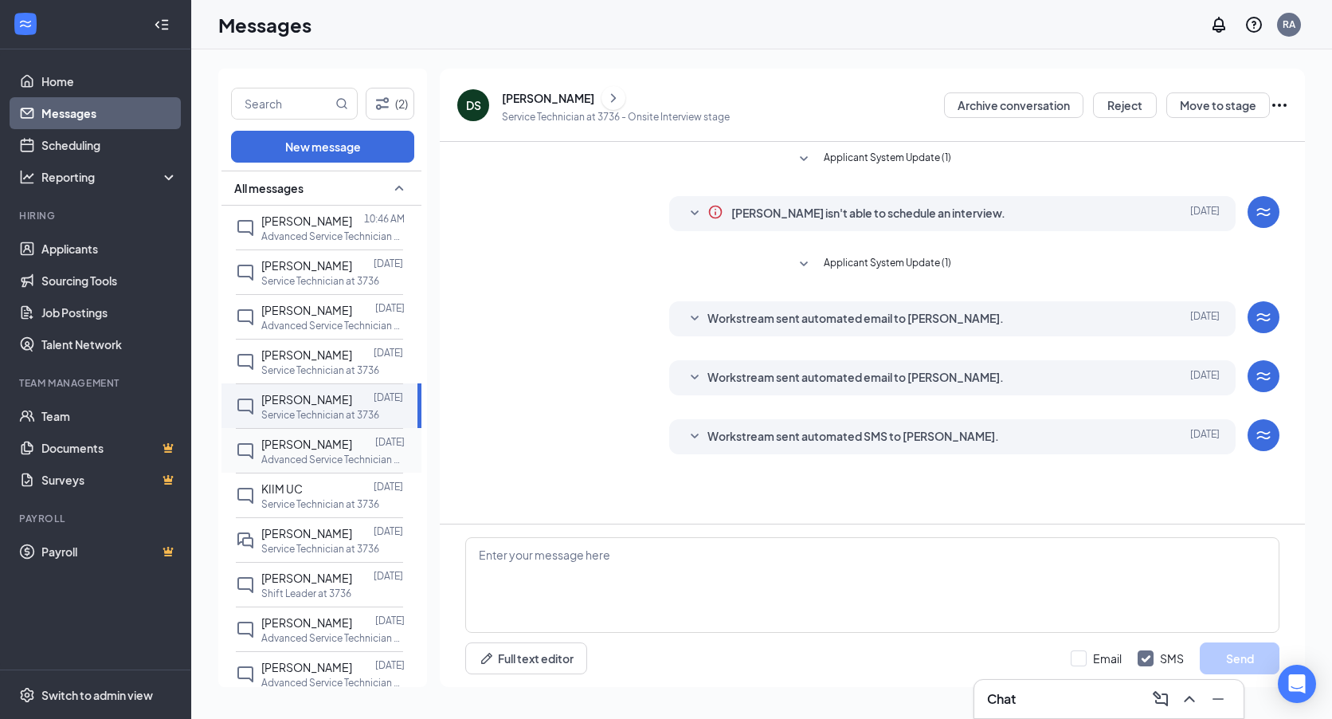
click at [296, 453] on p "Advanced Service Technician at 3736" at bounding box center [332, 460] width 143 height 14
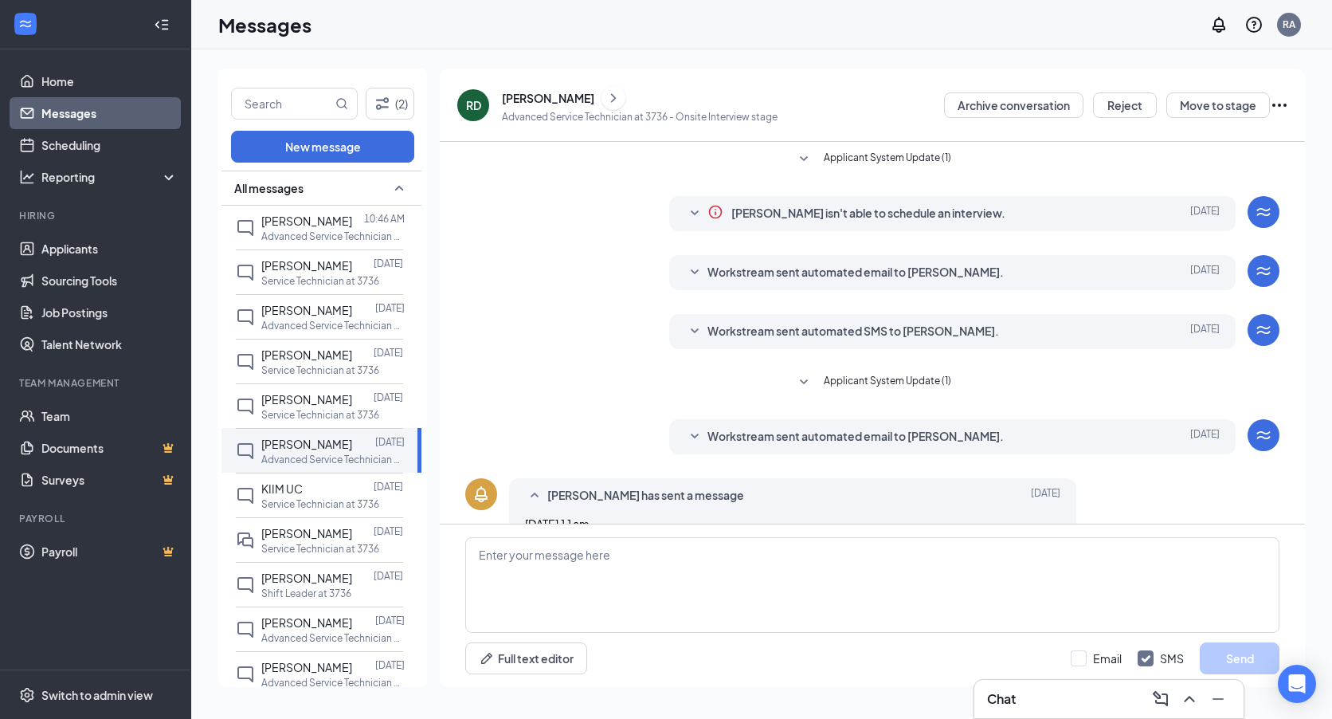
scroll to position [33, 0]
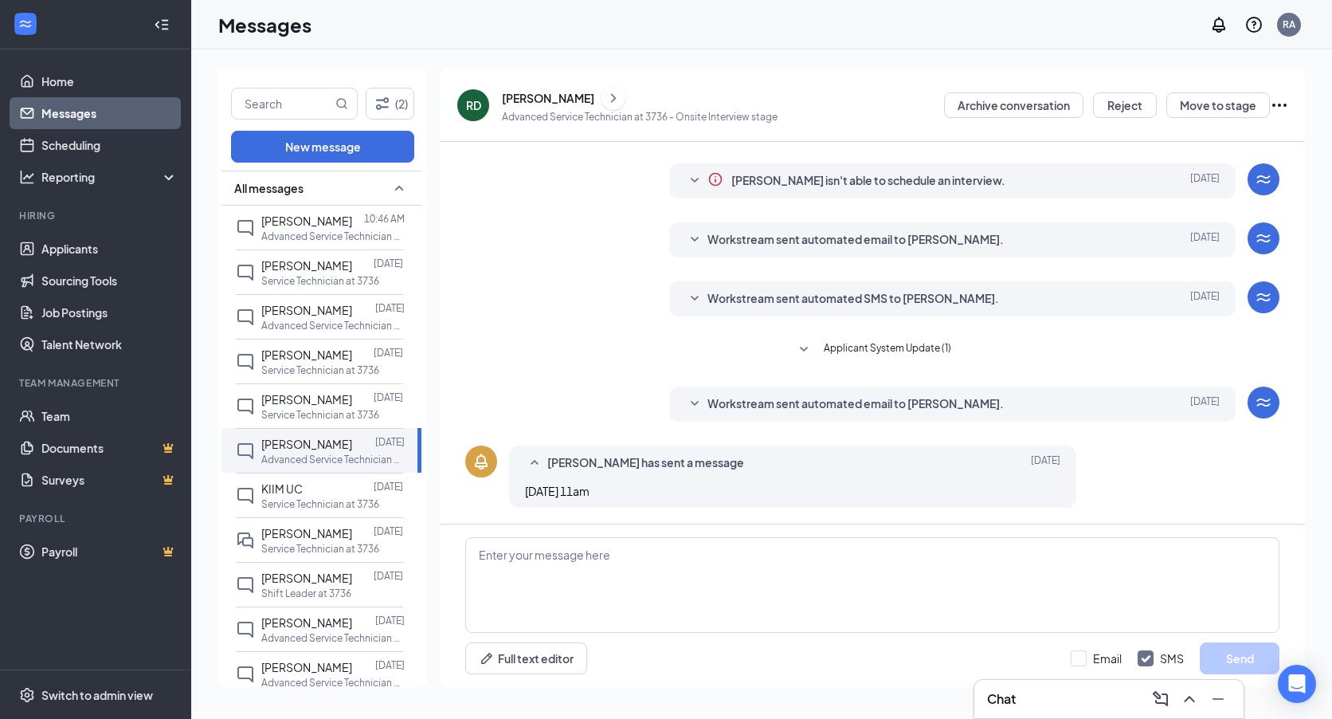
click at [606, 107] on icon "ChevronRight" at bounding box center [614, 97] width 16 height 19
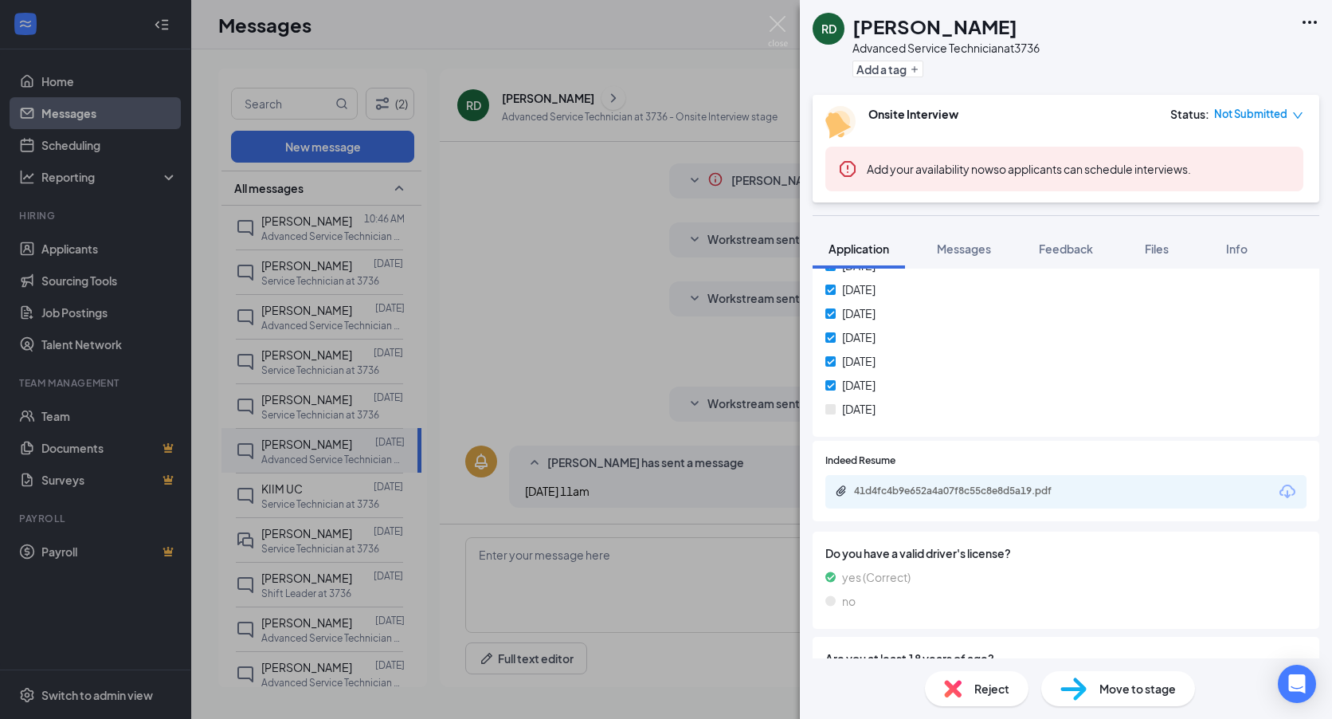
scroll to position [661, 0]
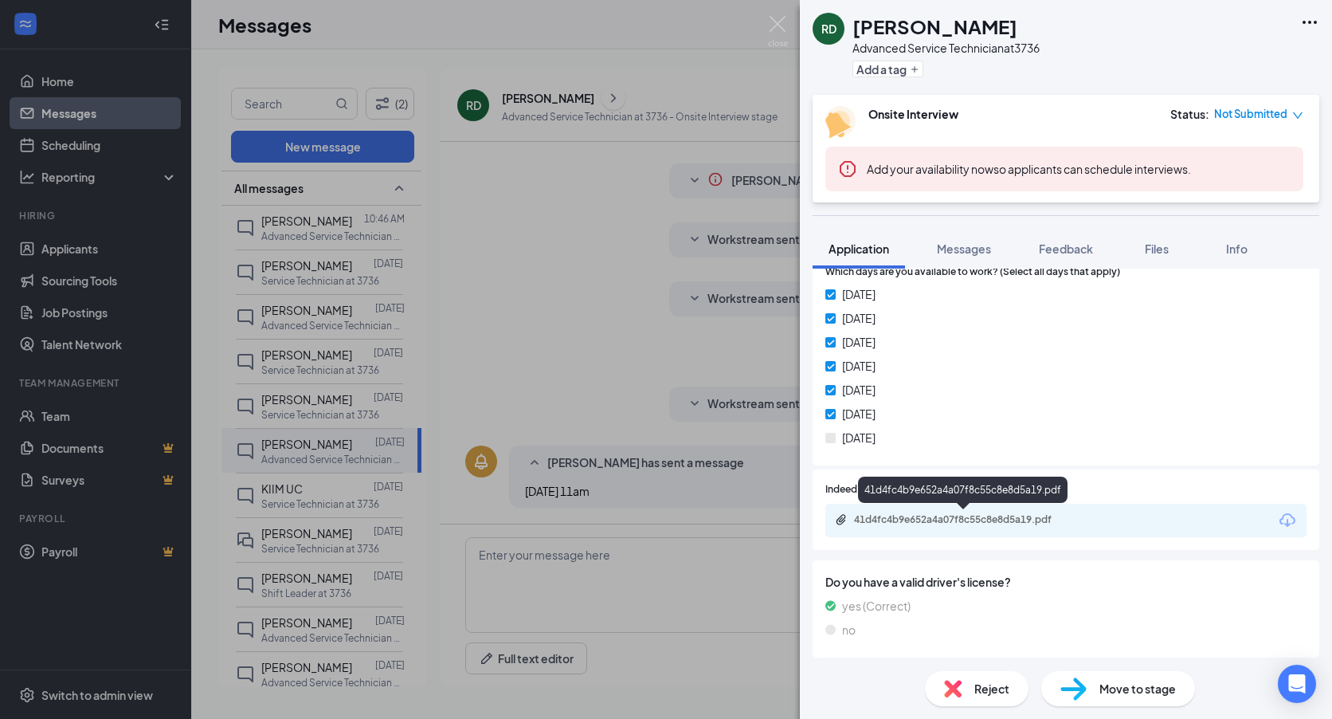
click at [955, 520] on div "41d4fc4b9e652a4a07f8c55c8e8d5a19.pdf" at bounding box center [965, 519] width 223 height 13
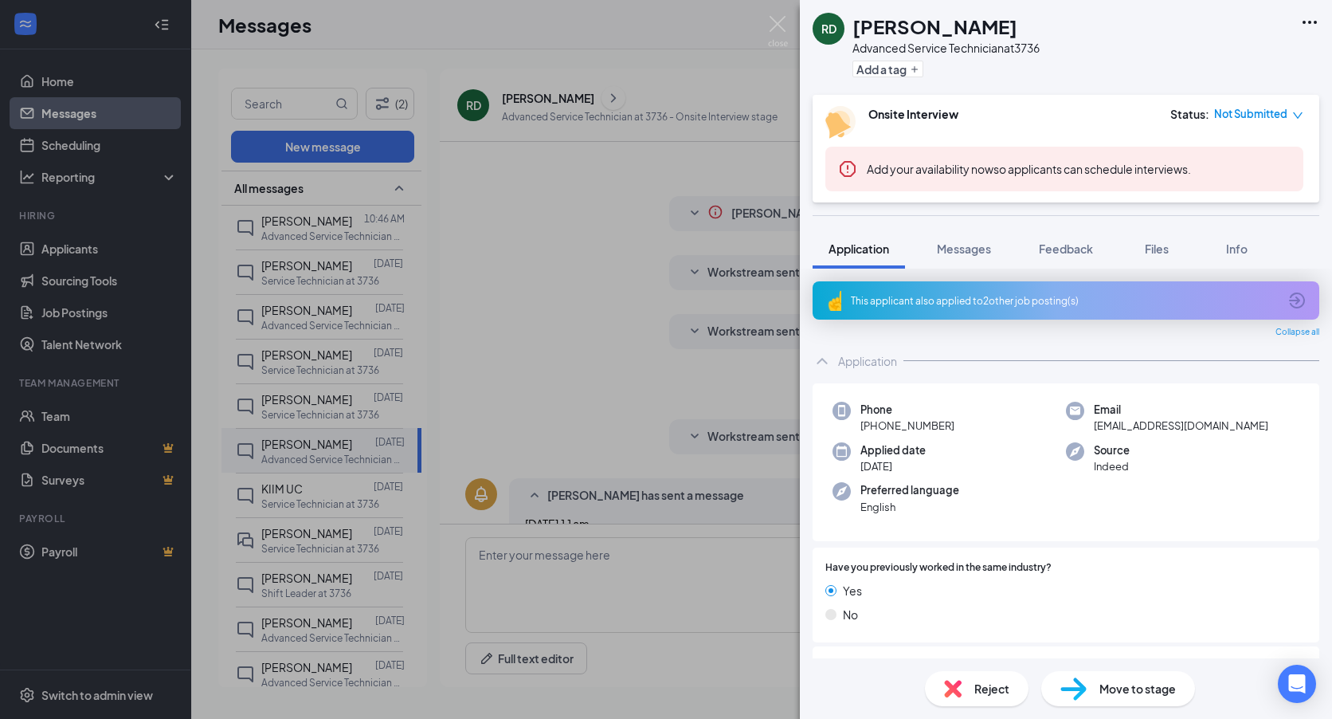
scroll to position [661, 0]
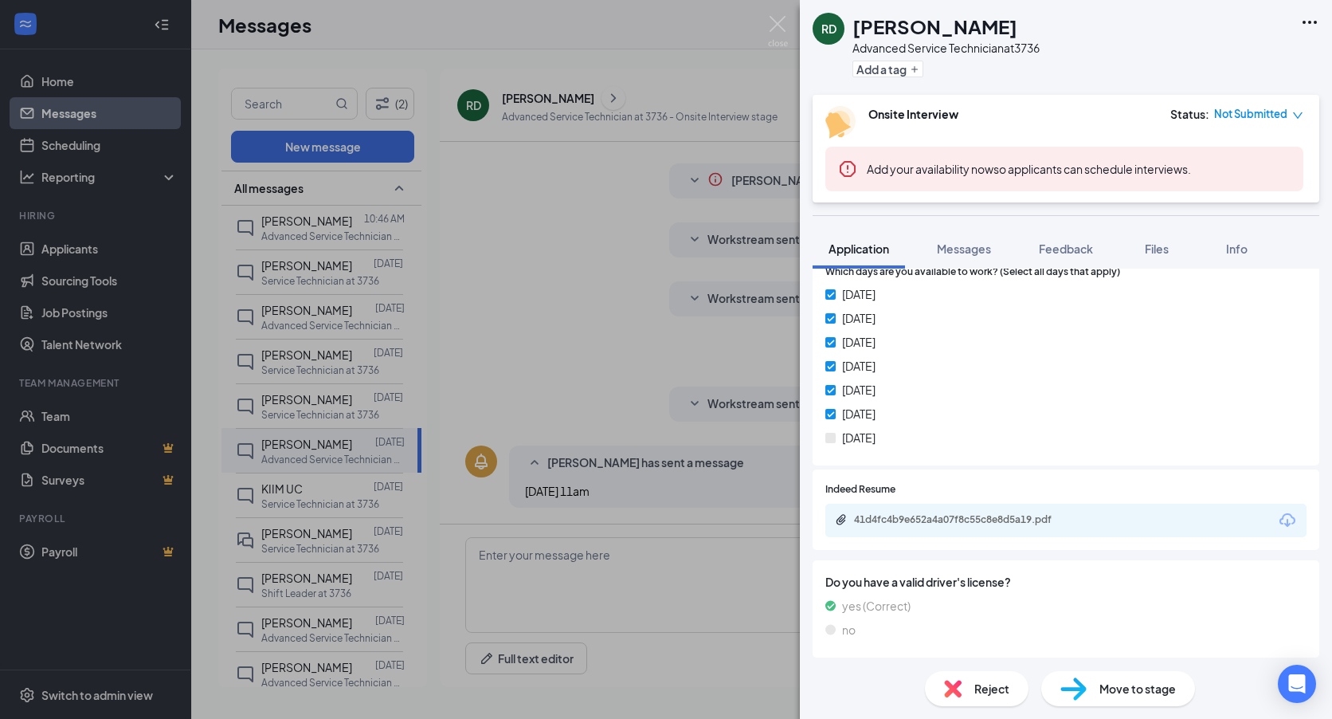
click at [323, 478] on div "RD Rahul Deo Advanced Service Technician at 3736 Add a tag Onsite Interview Sta…" at bounding box center [666, 359] width 1332 height 719
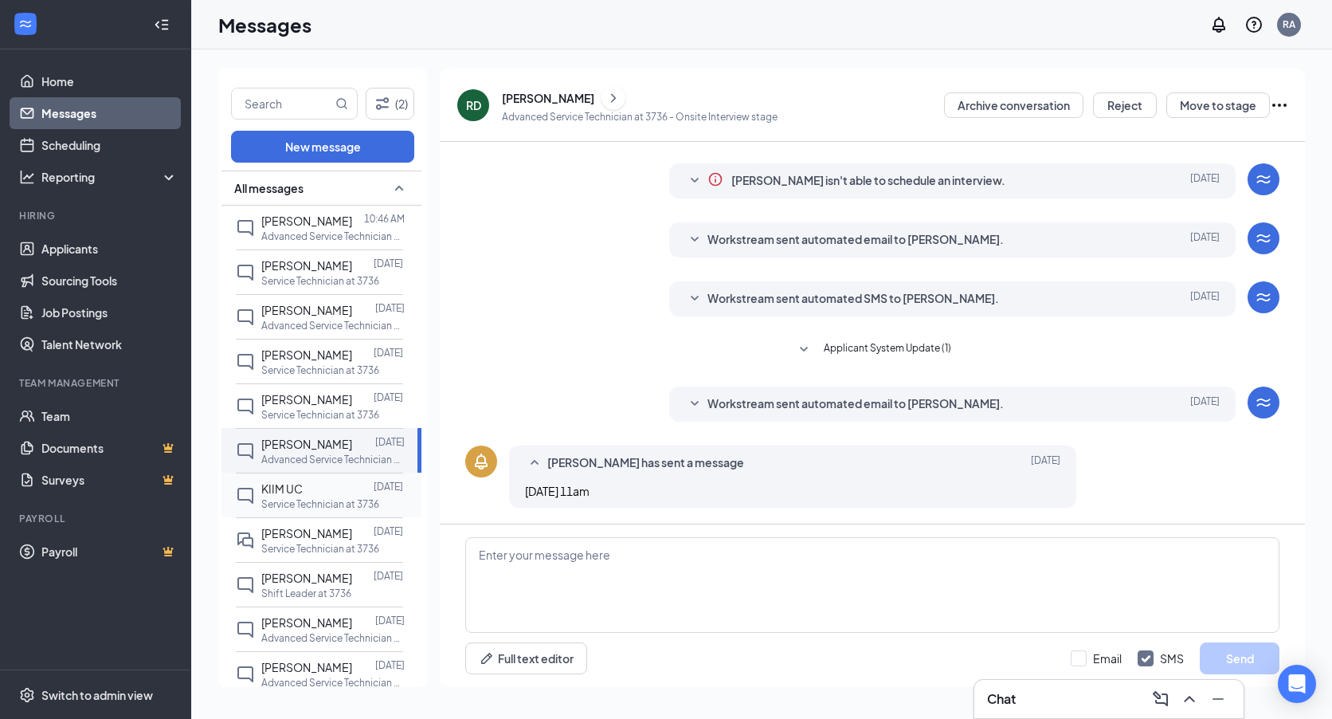
click at [317, 500] on p "Service Technician at 3736" at bounding box center [320, 504] width 118 height 14
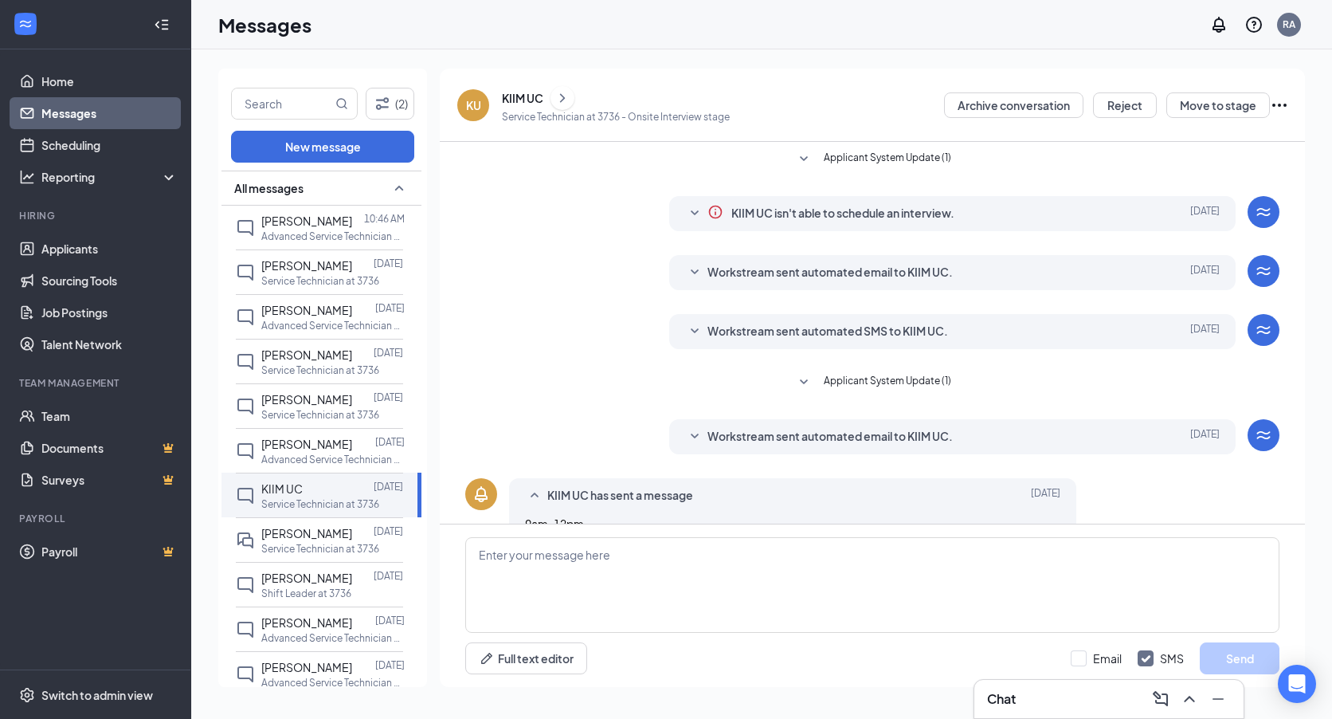
scroll to position [33, 0]
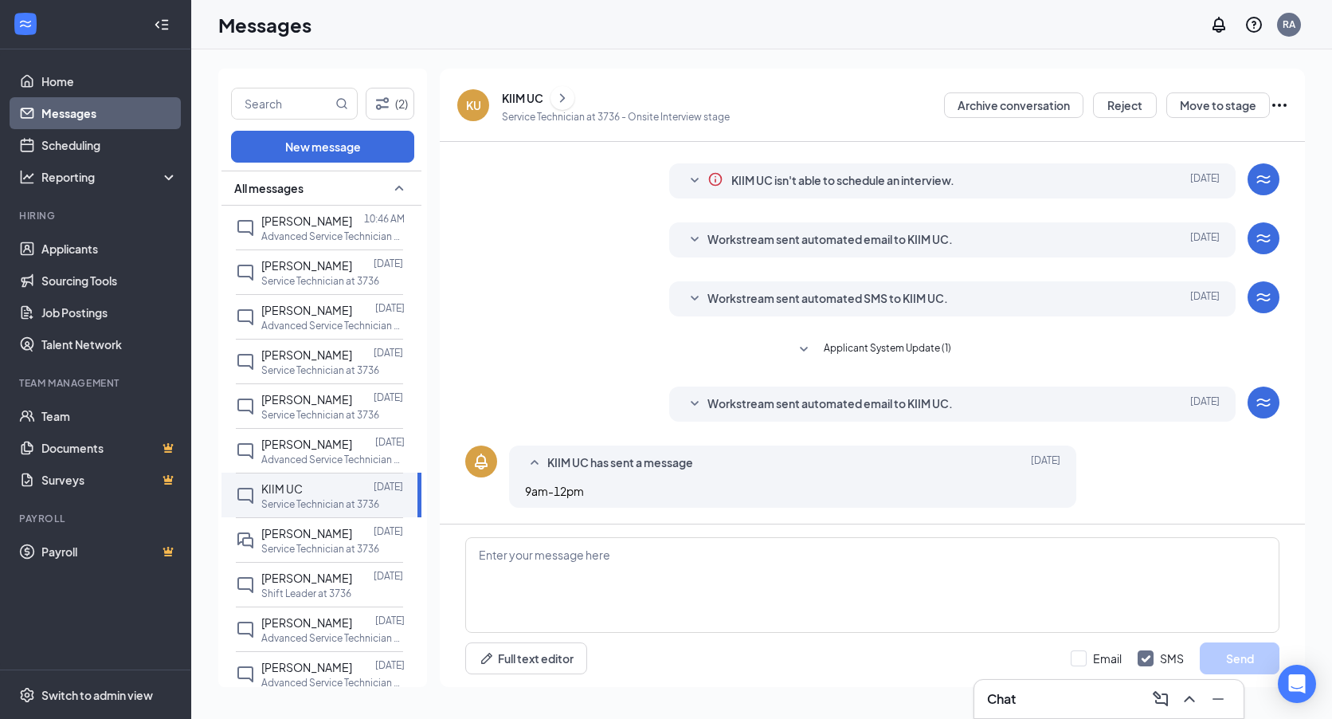
click at [559, 106] on icon "ChevronRight" at bounding box center [563, 97] width 16 height 19
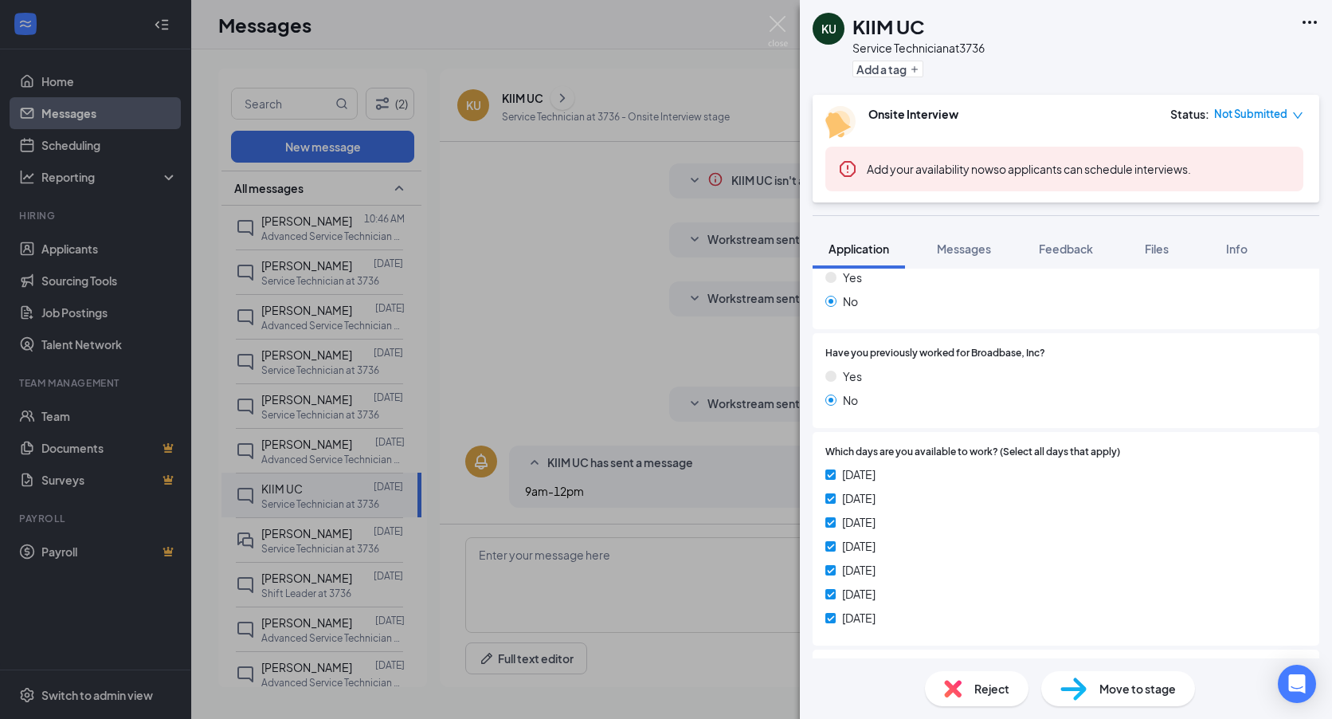
scroll to position [717, 0]
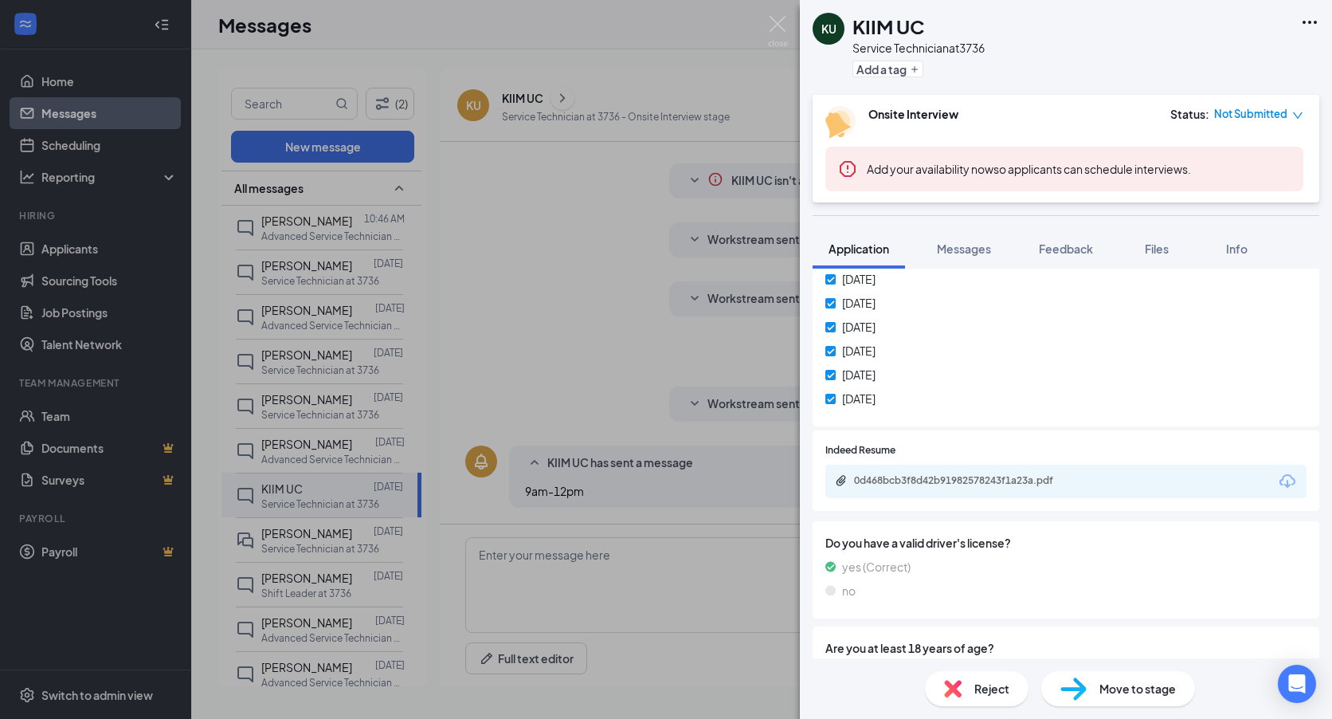
click at [970, 489] on div "0d468bcb3f8d42b91982578243f1a23a.pdf" at bounding box center [1065, 481] width 481 height 33
click at [975, 474] on div "0d468bcb3f8d42b91982578243f1a23a.pdf" at bounding box center [965, 480] width 223 height 13
click at [369, 425] on div "KU KIIM UC Service Technician at 3736 Add a tag Onsite Interview Status : Not S…" at bounding box center [666, 359] width 1332 height 719
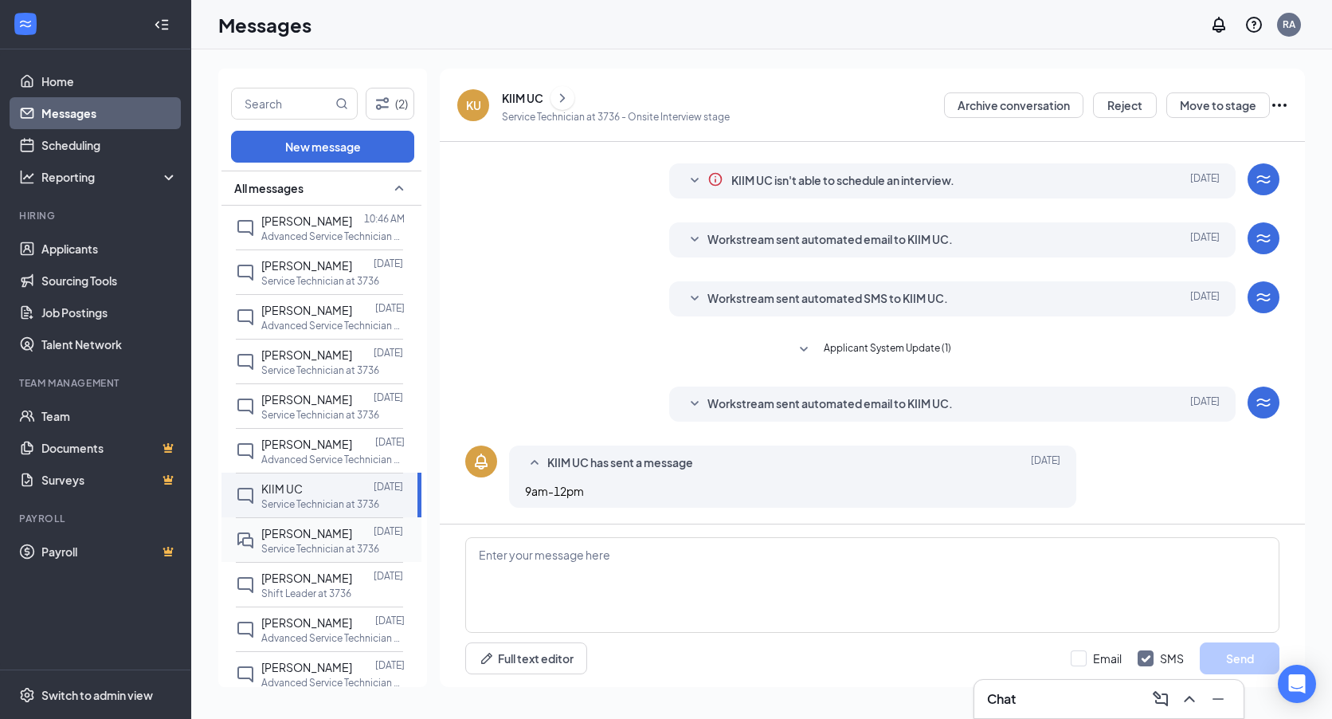
click at [312, 541] on div "Earl Vickers" at bounding box center [306, 533] width 91 height 18
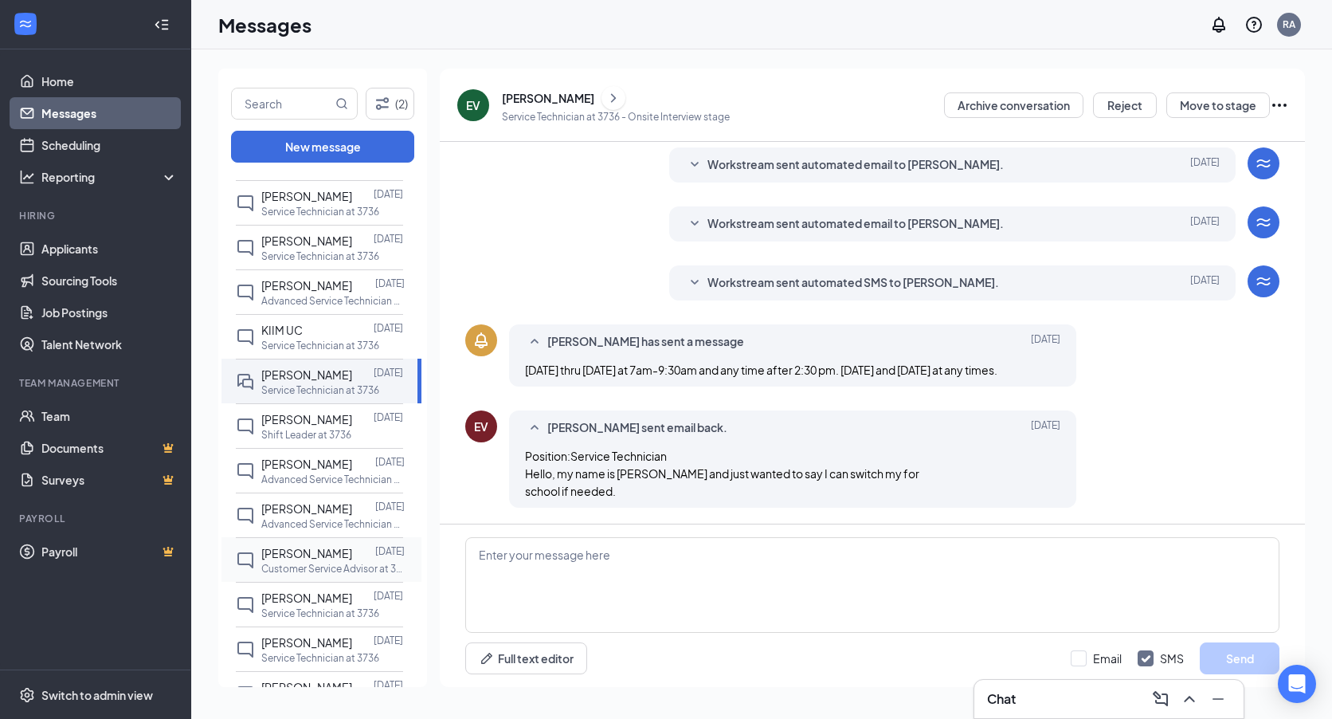
scroll to position [159, 0]
click at [315, 479] on p "Advanced Service Technician at 3736" at bounding box center [332, 479] width 143 height 14
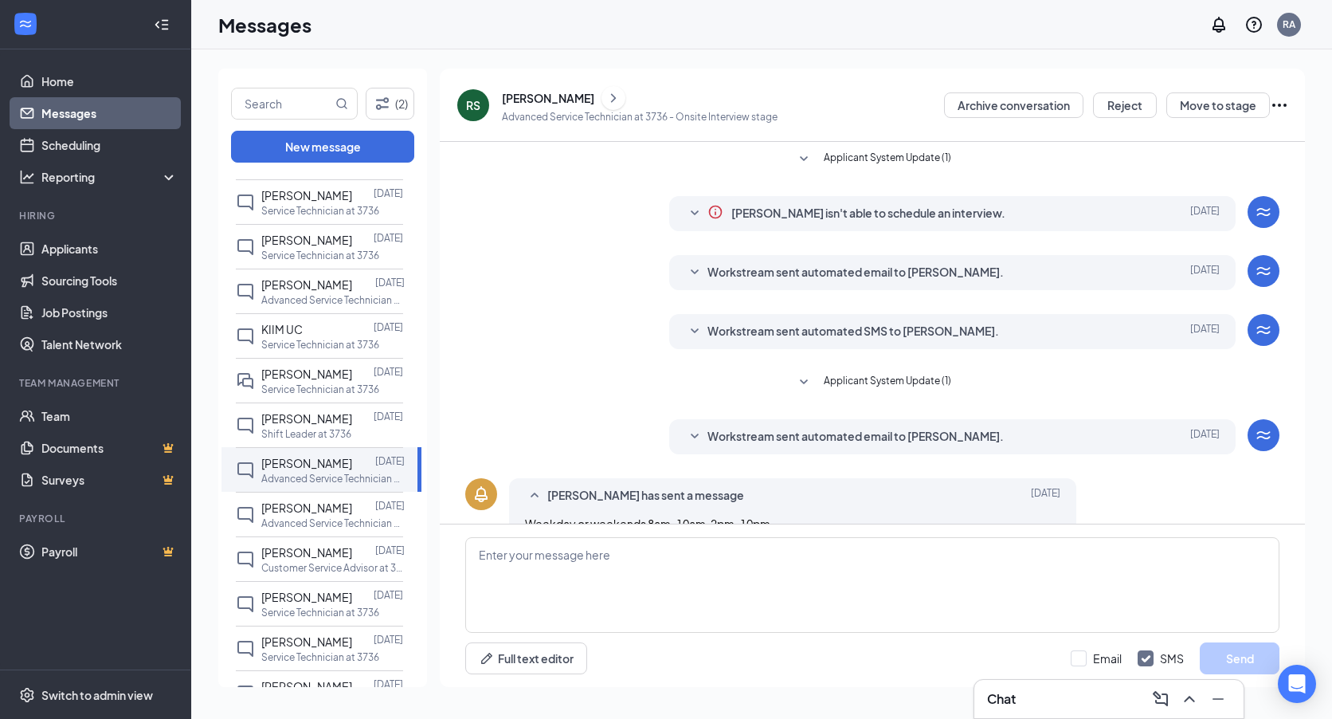
scroll to position [33, 0]
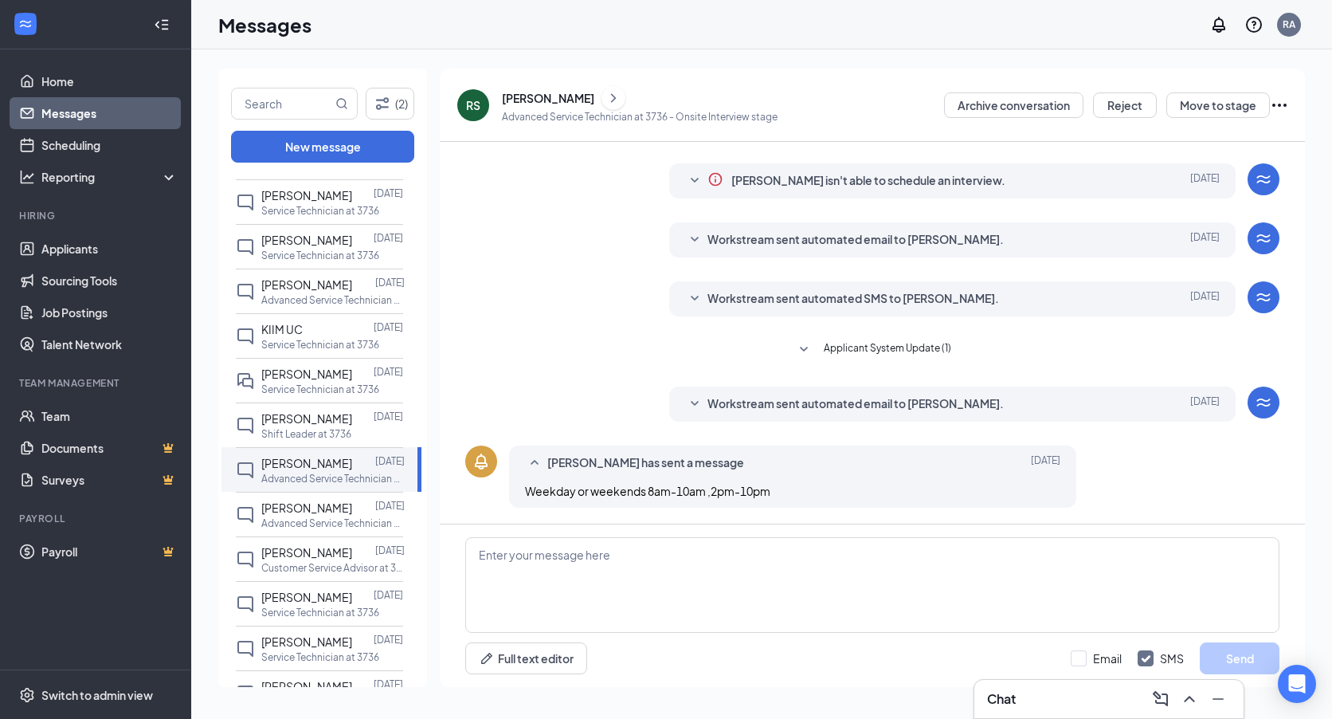
click at [620, 94] on icon "ChevronRight" at bounding box center [614, 97] width 16 height 19
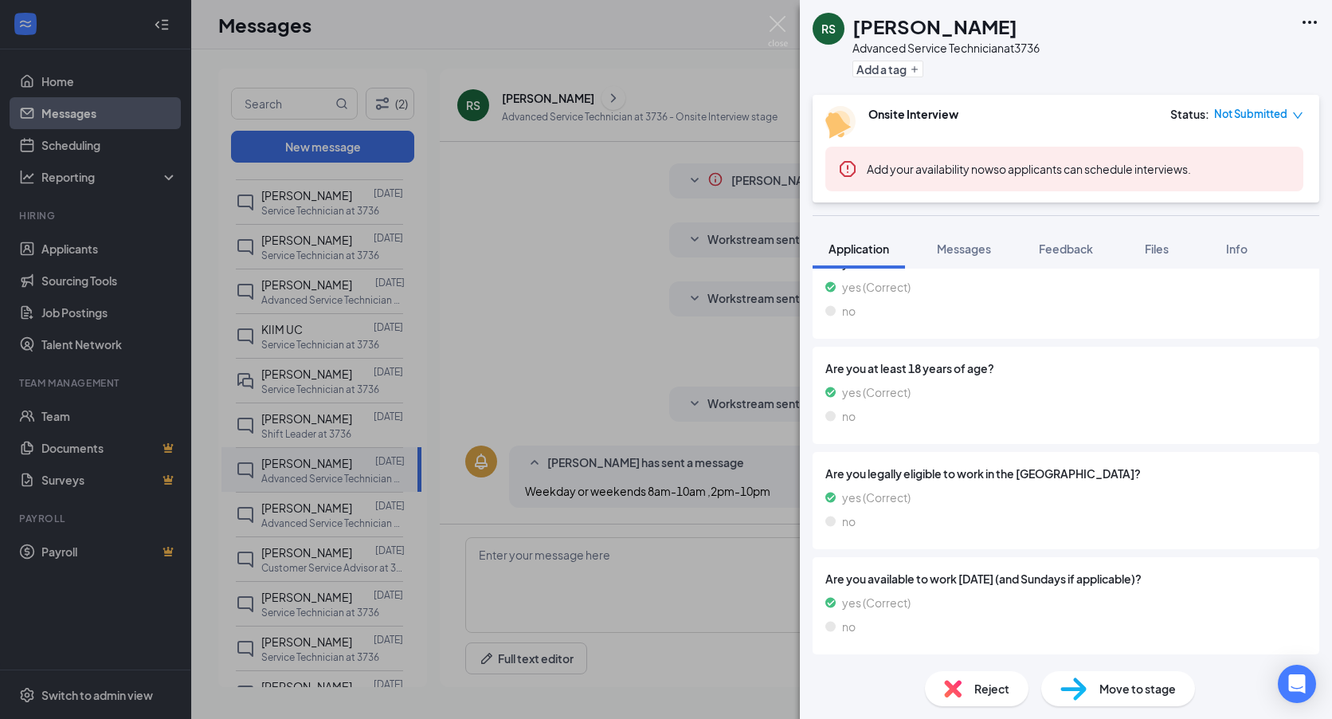
scroll to position [696, 0]
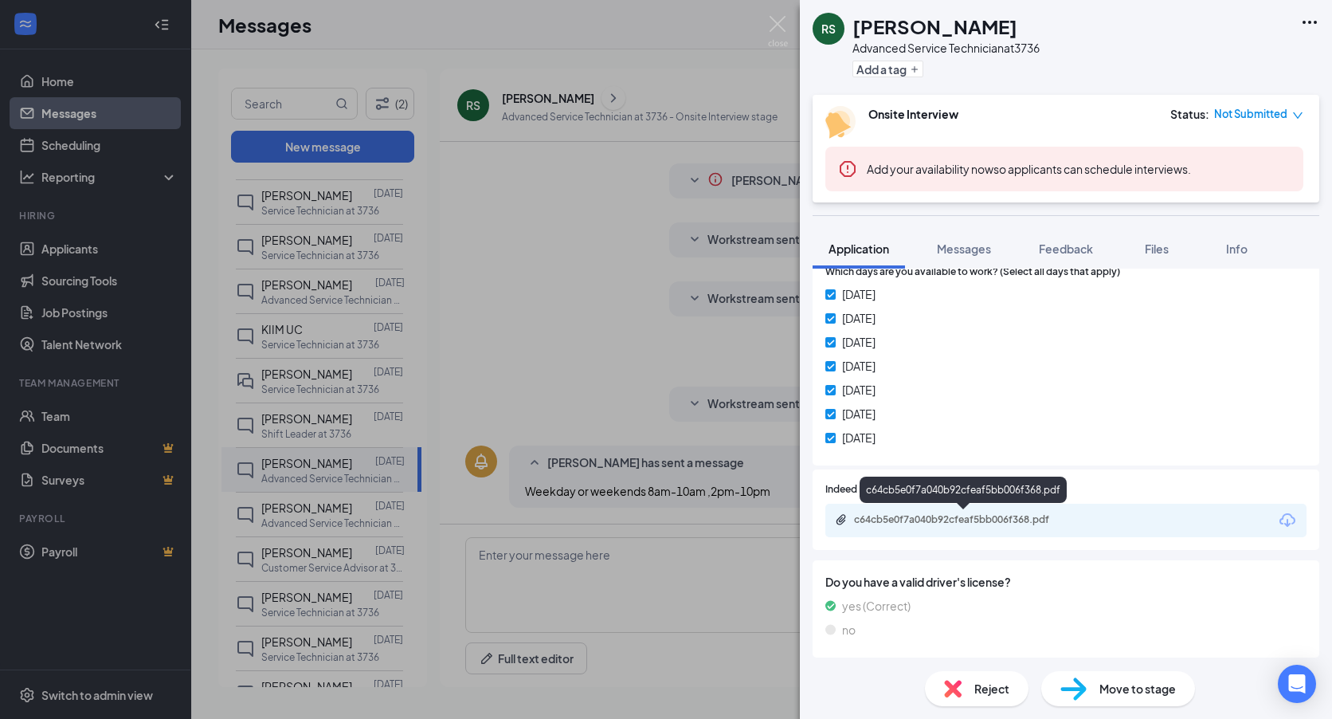
click at [994, 523] on div "c64cb5e0f7a040b92cfeaf5bb006f368.pdf" at bounding box center [965, 519] width 223 height 13
click at [546, 466] on div "RS RICHARD SALAZAR Advanced Service Technician at 3736 Add a tag Onsite Intervi…" at bounding box center [666, 359] width 1332 height 719
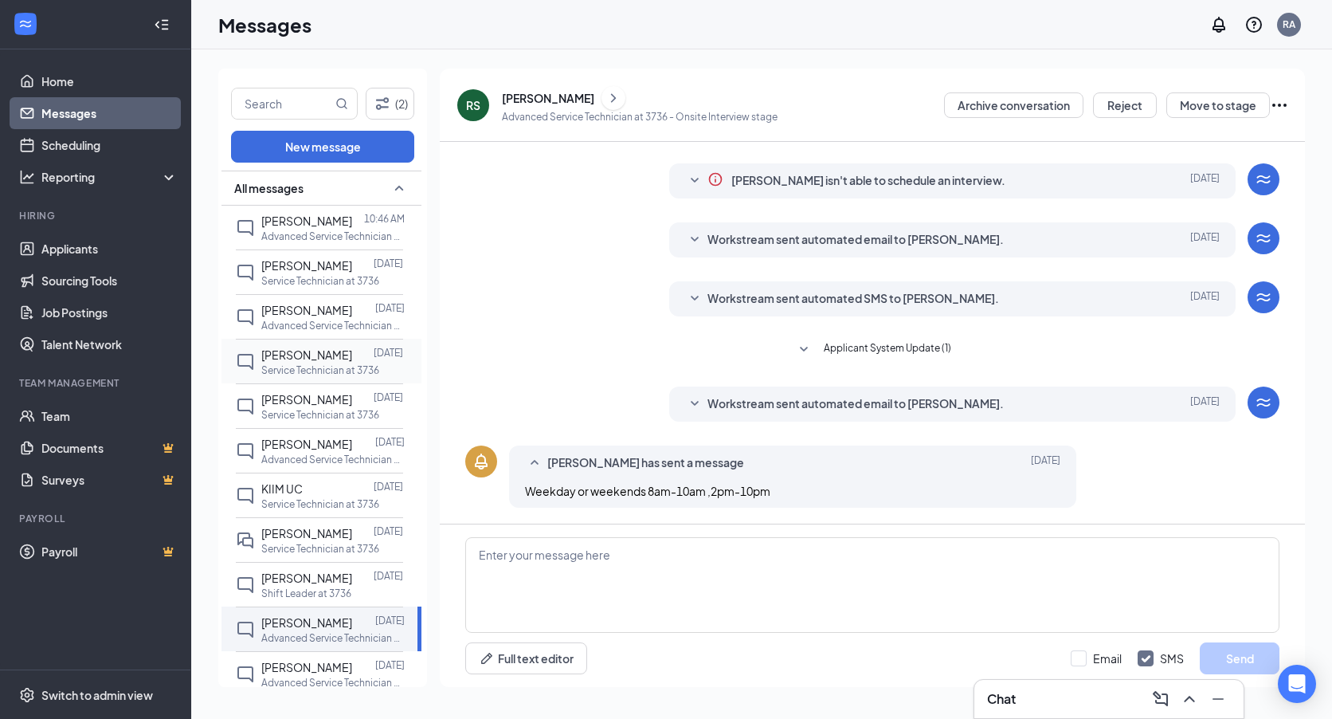
click at [315, 363] on div "SOPHIE GRAVES" at bounding box center [306, 355] width 91 height 18
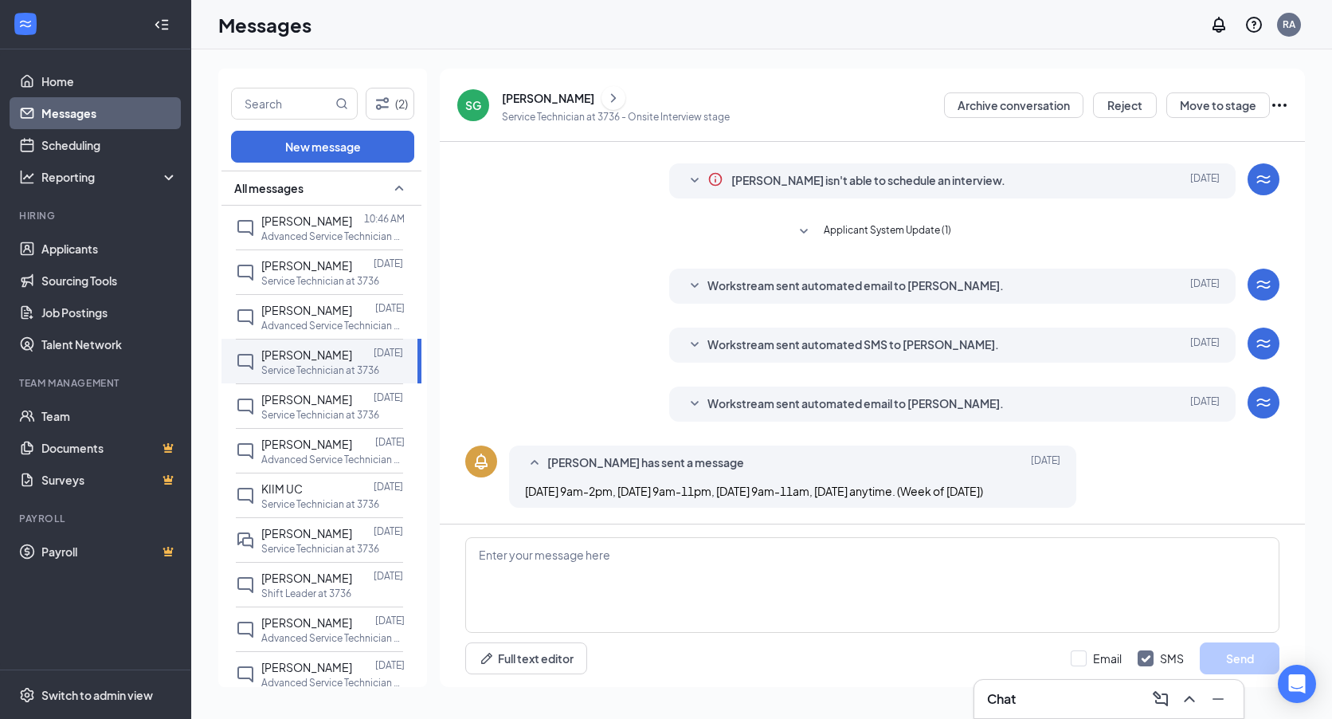
scroll to position [50, 0]
click at [613, 100] on icon "ChevronRight" at bounding box center [614, 97] width 16 height 19
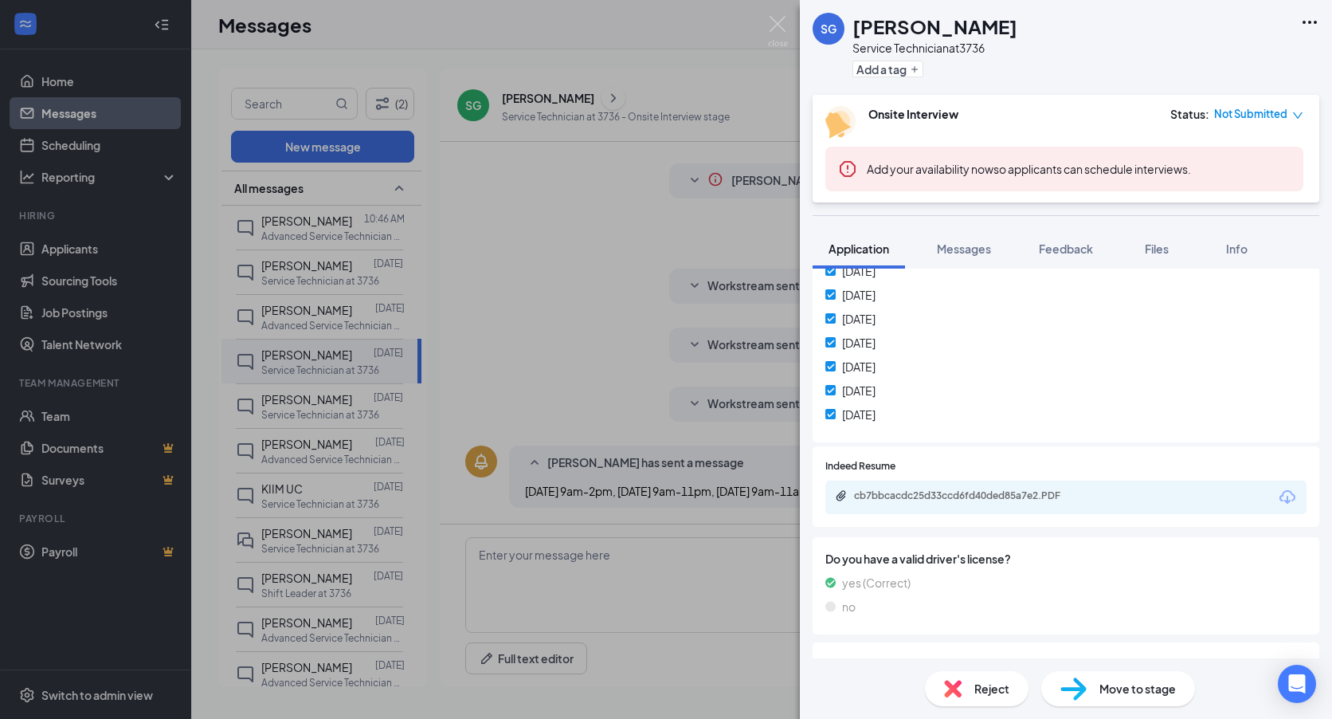
scroll to position [797, 0]
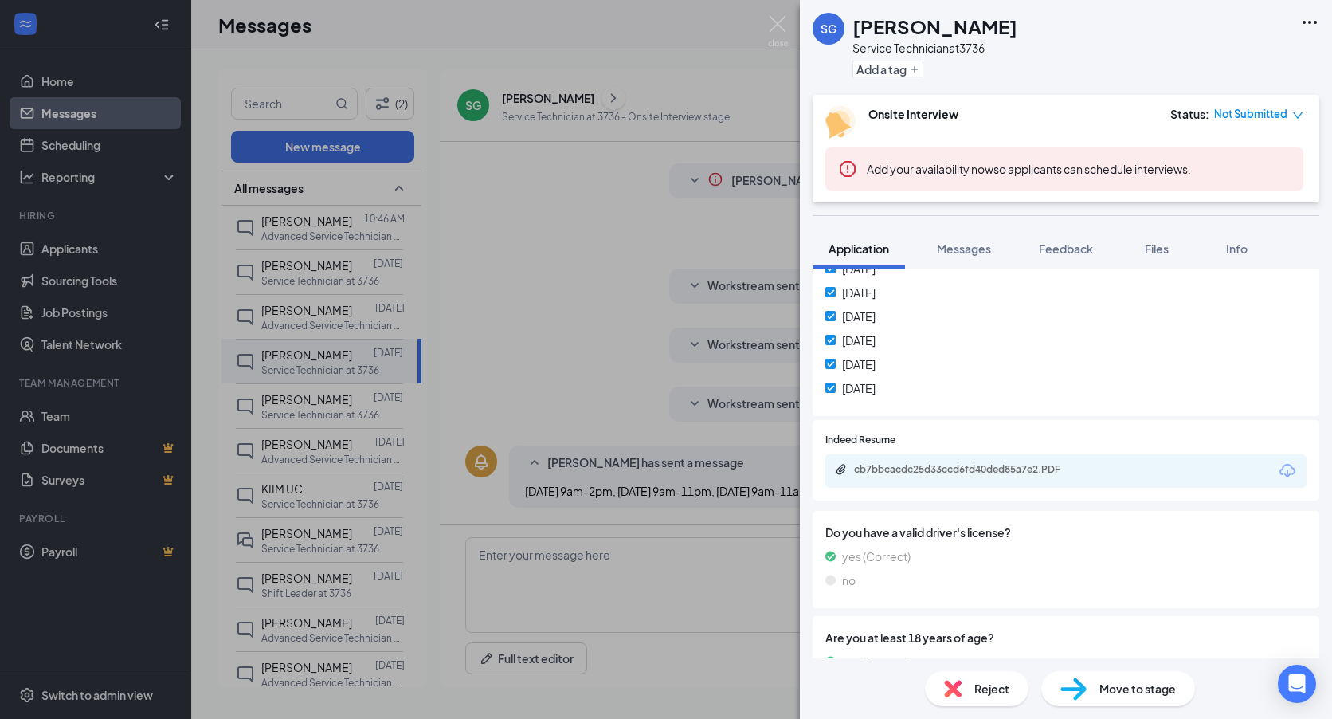
click at [1036, 463] on div "cb7bbcacdc25d33ccd6fd40ded85a7e2.PDF" at bounding box center [965, 469] width 223 height 13
click at [323, 459] on div "SG SOPHIE GRAVES Service Technician at 3736 Add a tag Onsite Interview Status :…" at bounding box center [666, 359] width 1332 height 719
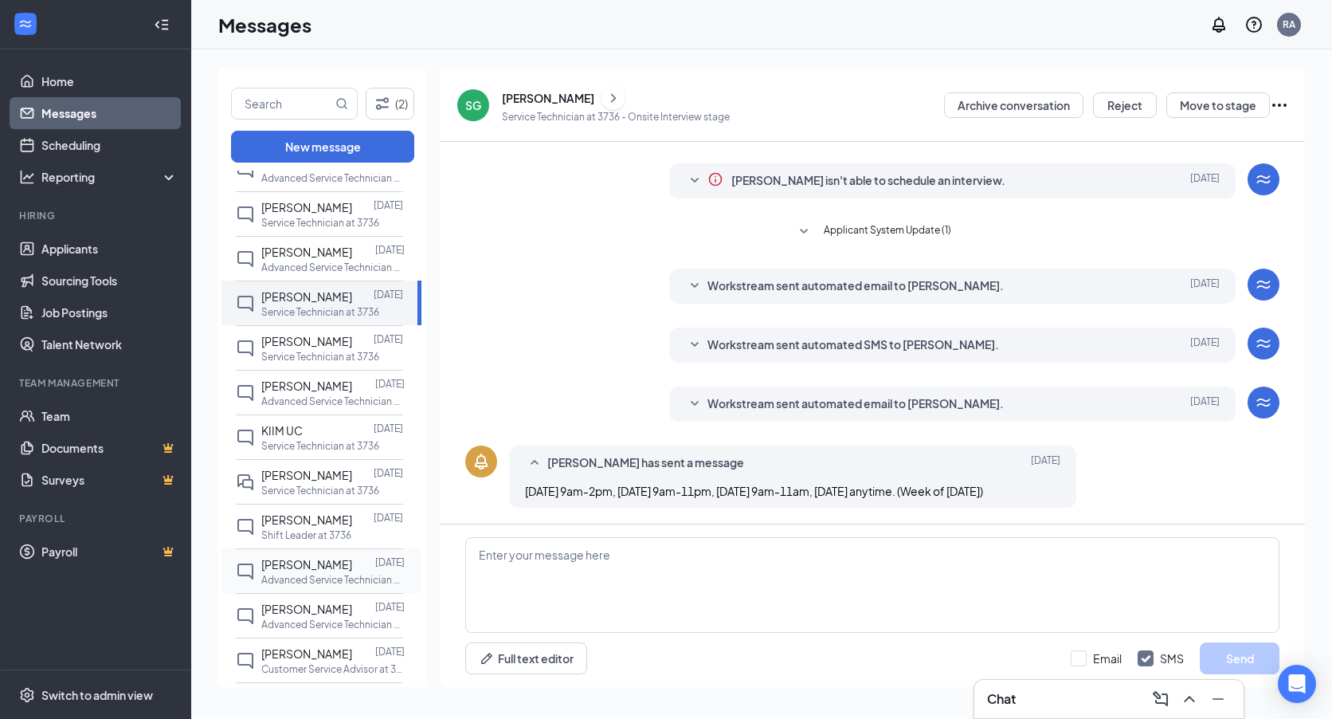
scroll to position [80, 0]
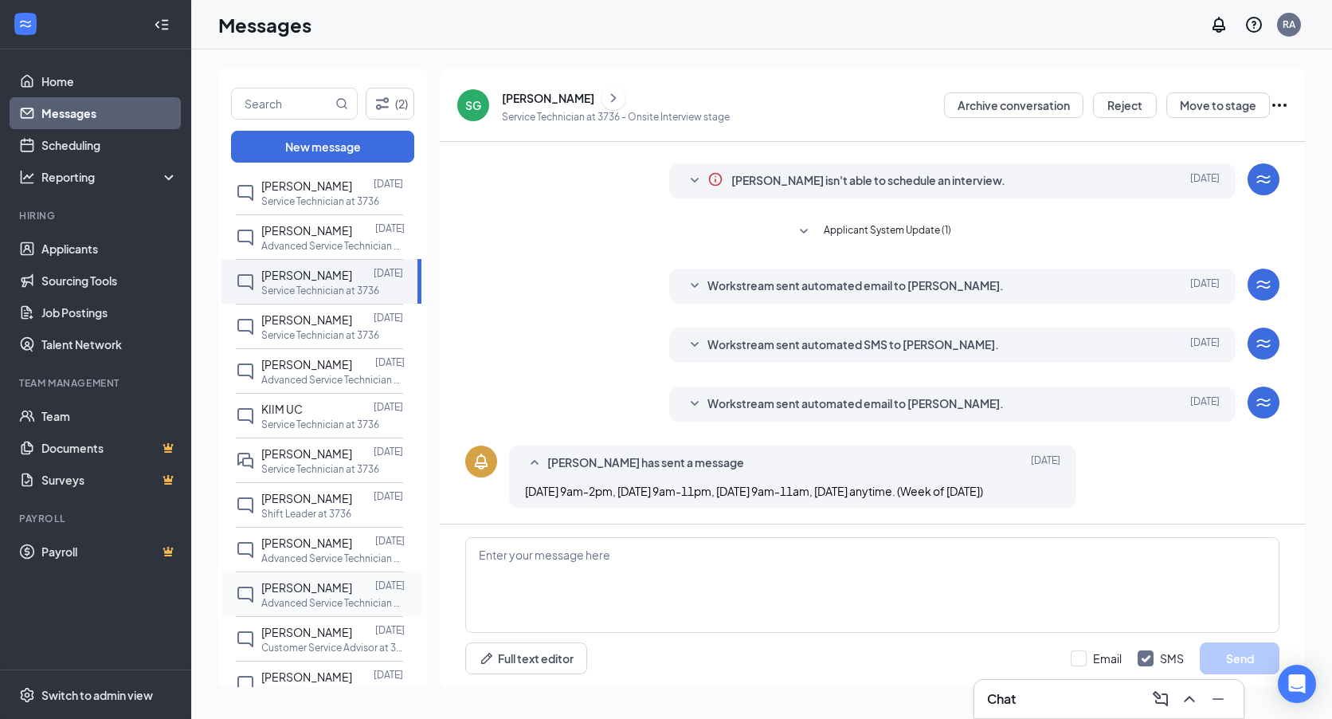
click at [314, 603] on p "Advanced Service Technician at 3736" at bounding box center [332, 603] width 143 height 14
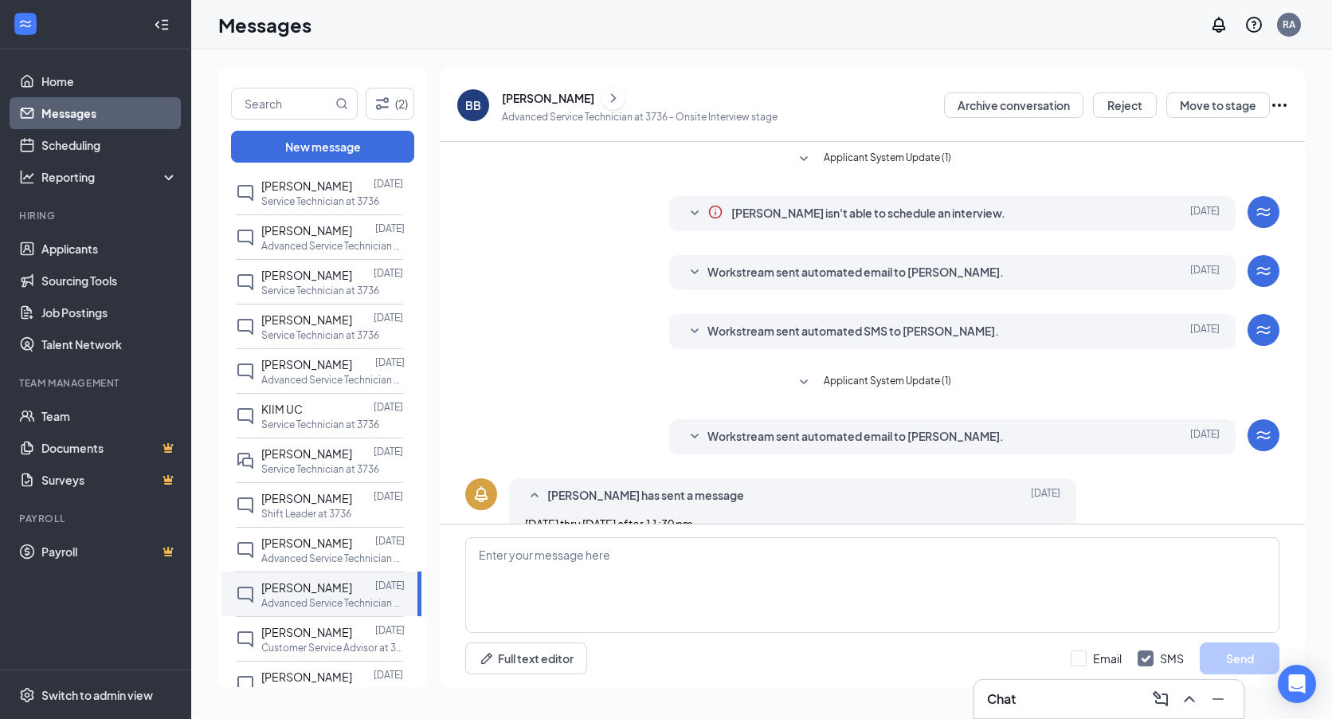
scroll to position [33, 0]
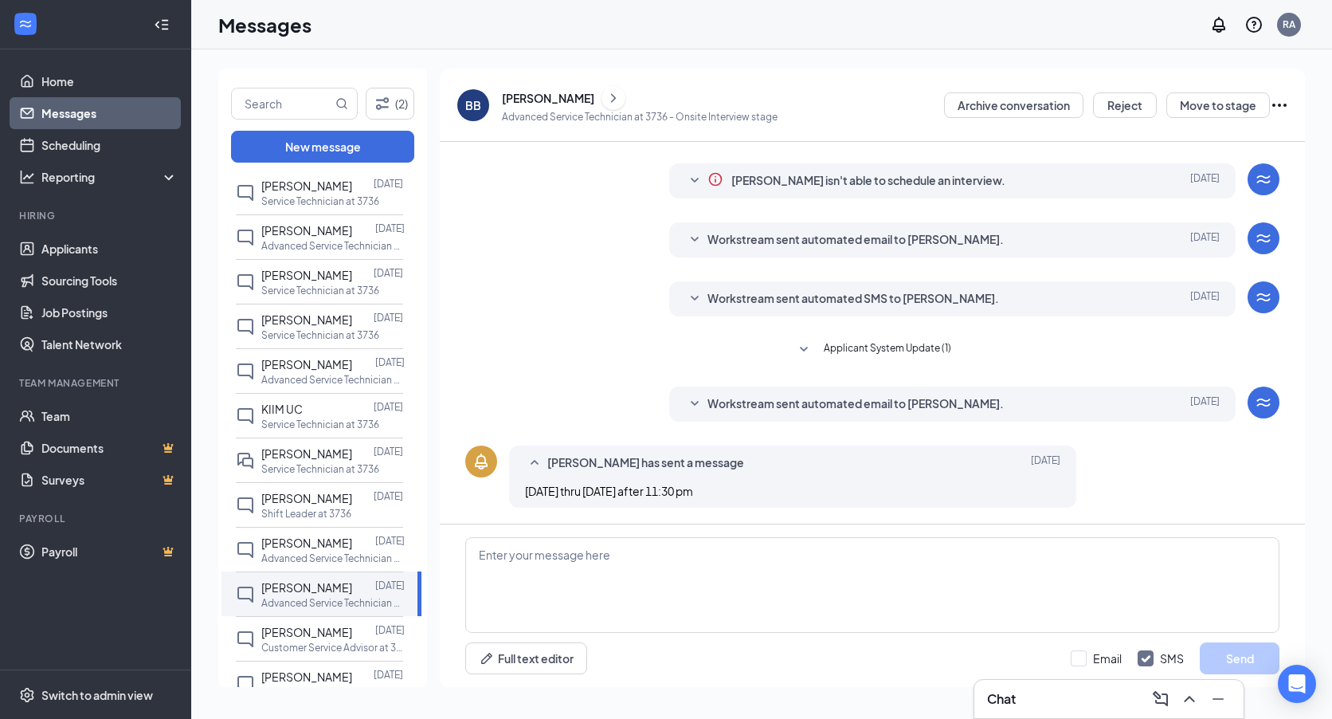
click at [606, 104] on icon "ChevronRight" at bounding box center [614, 97] width 16 height 19
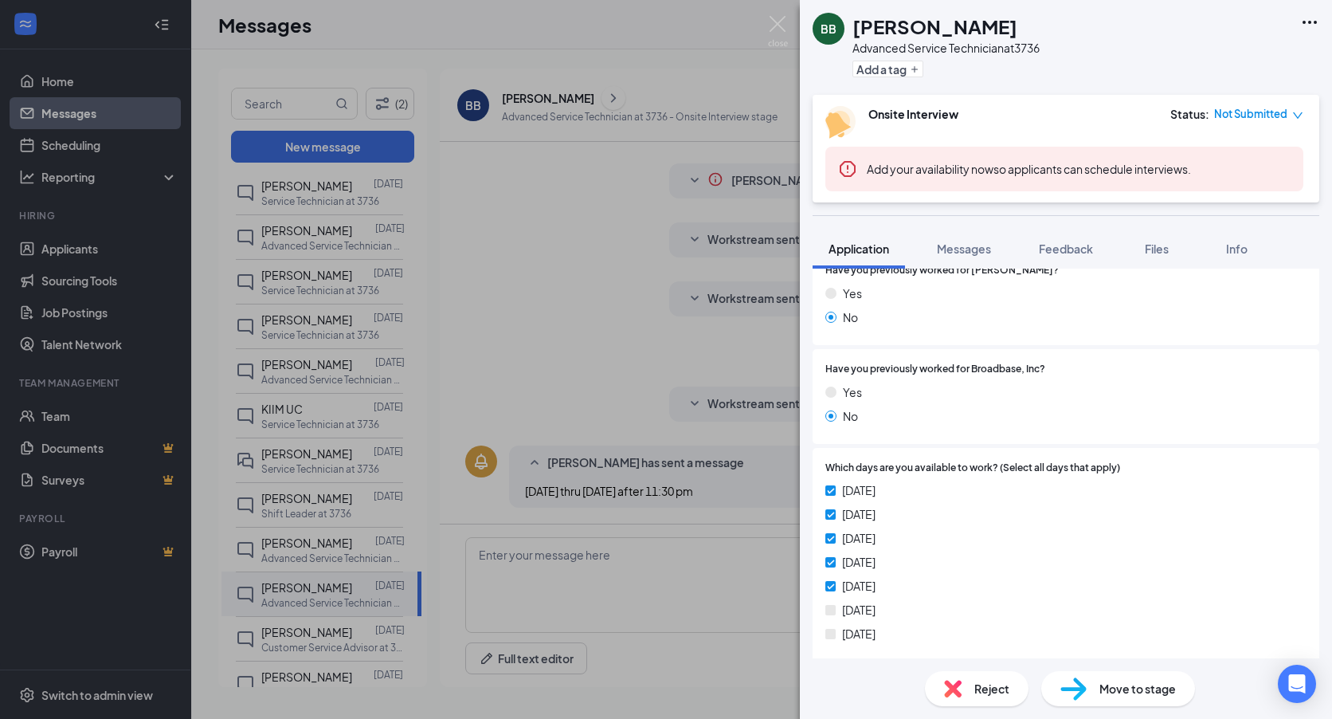
scroll to position [558, 0]
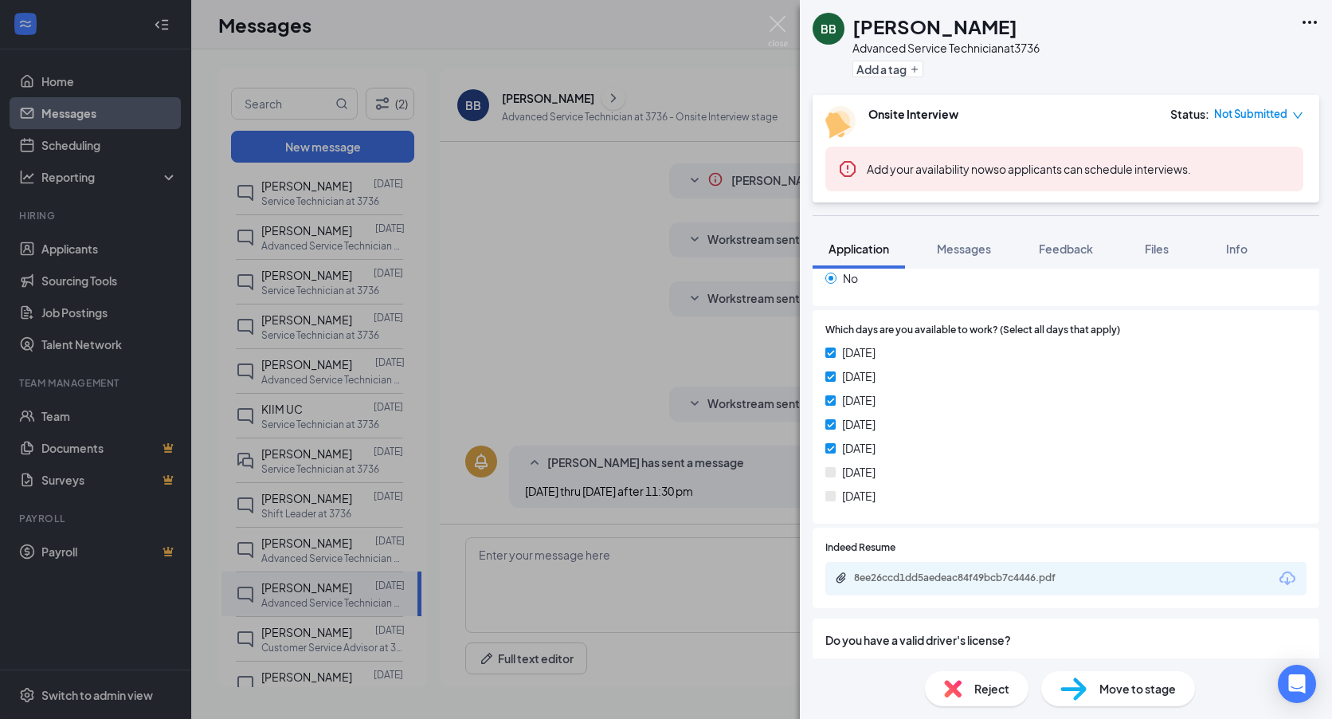
click at [638, 415] on div "BB Brian Becerra Advanced Service Technician at 3736 Add a tag Onsite Interview…" at bounding box center [666, 359] width 1332 height 719
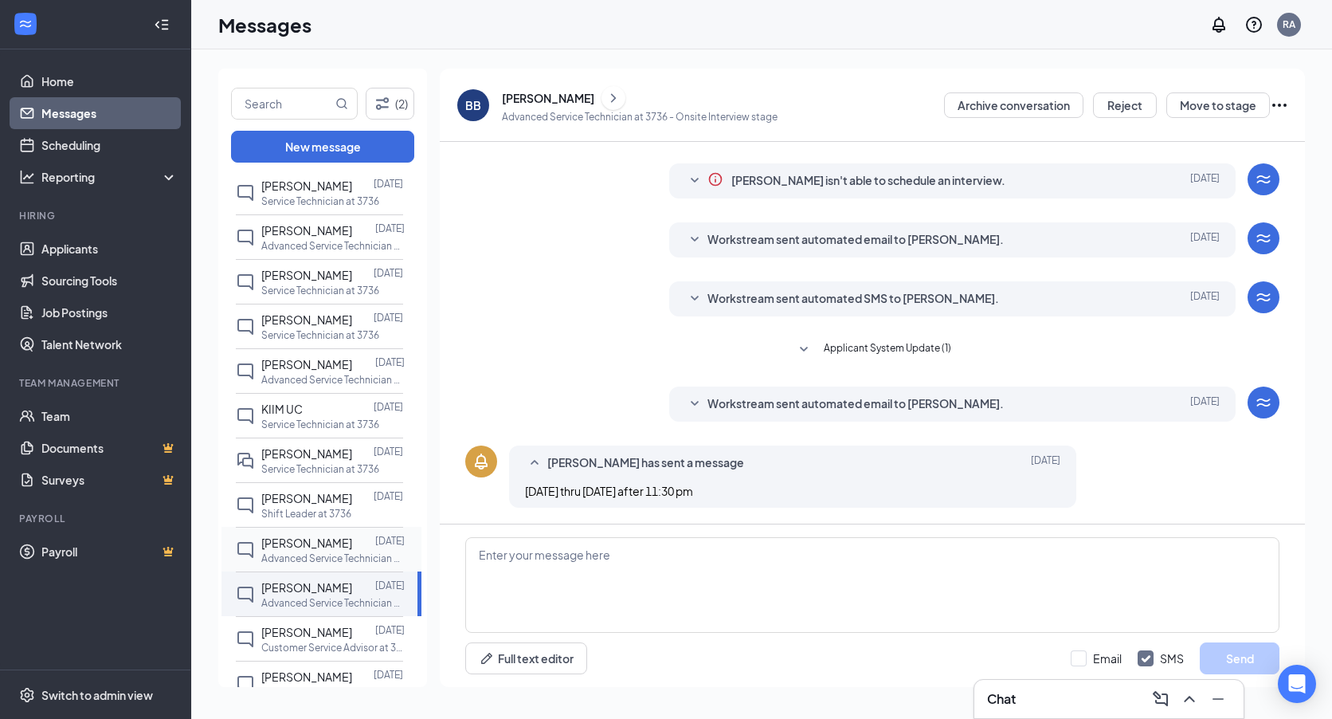
scroll to position [159, 0]
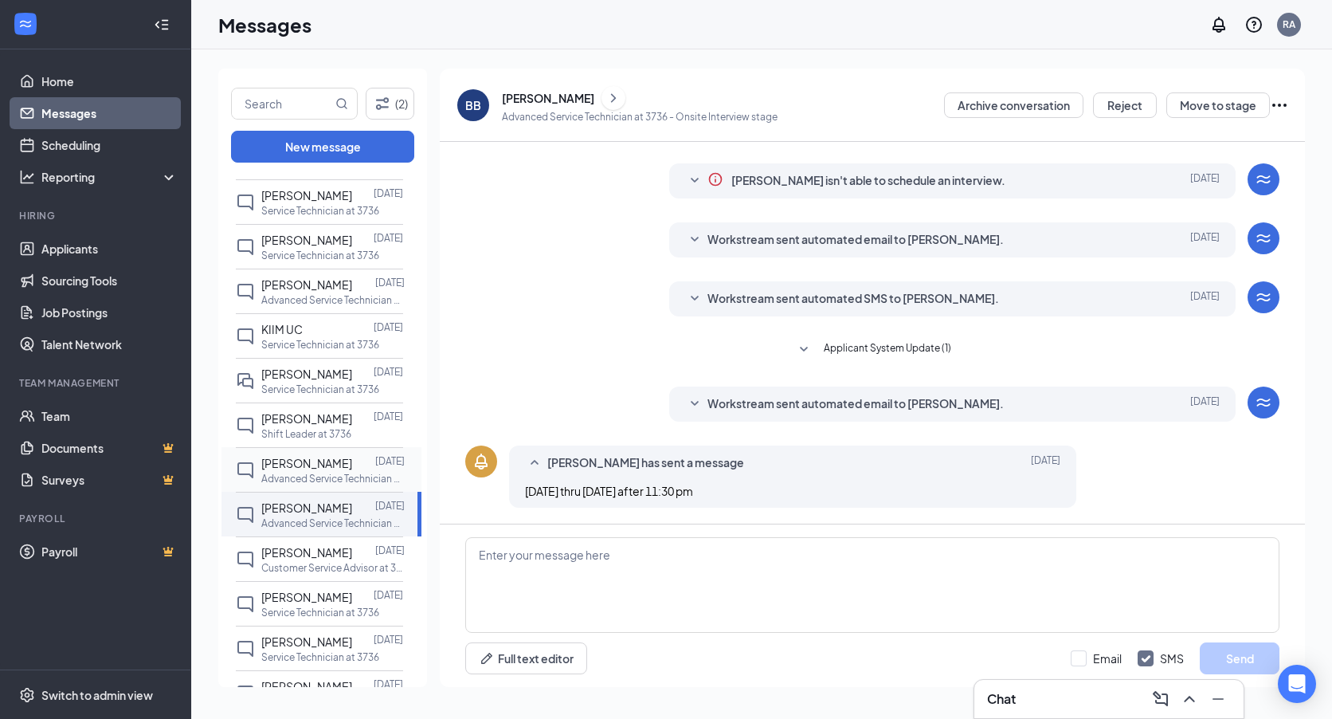
click at [296, 475] on p "Advanced Service Technician at 3736" at bounding box center [332, 479] width 143 height 14
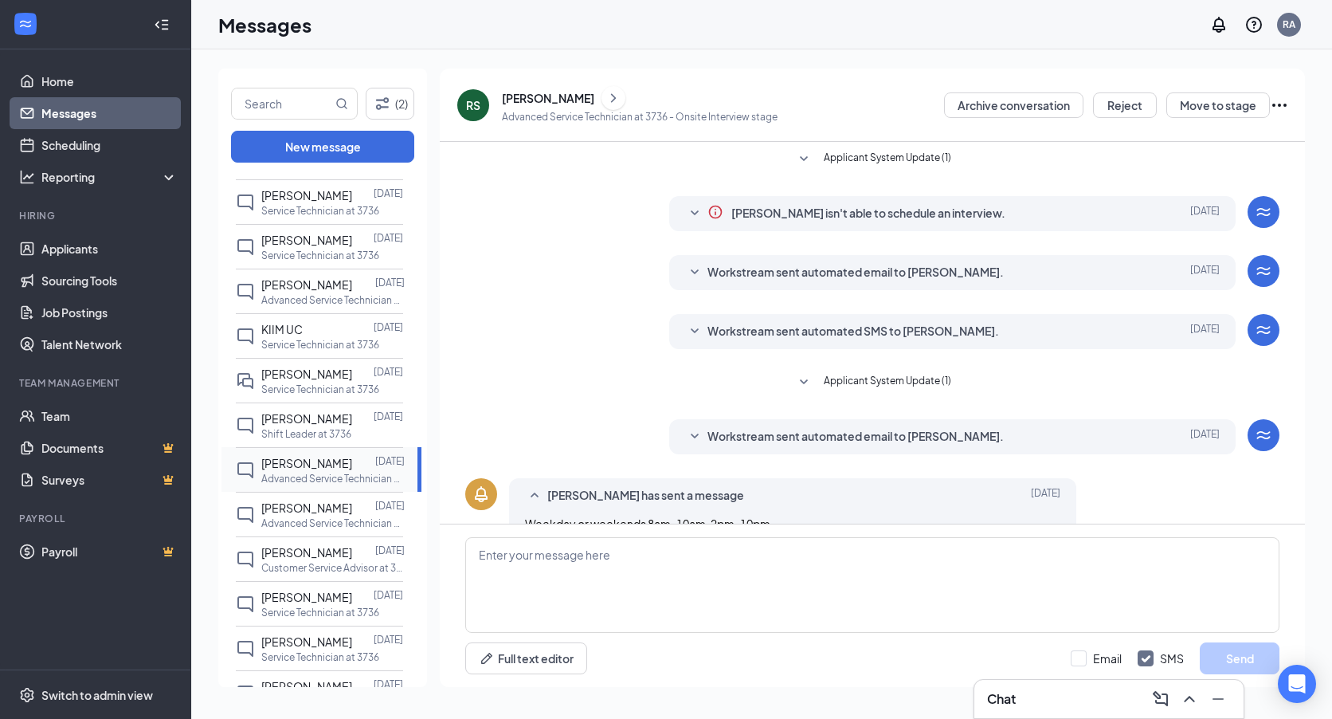
scroll to position [33, 0]
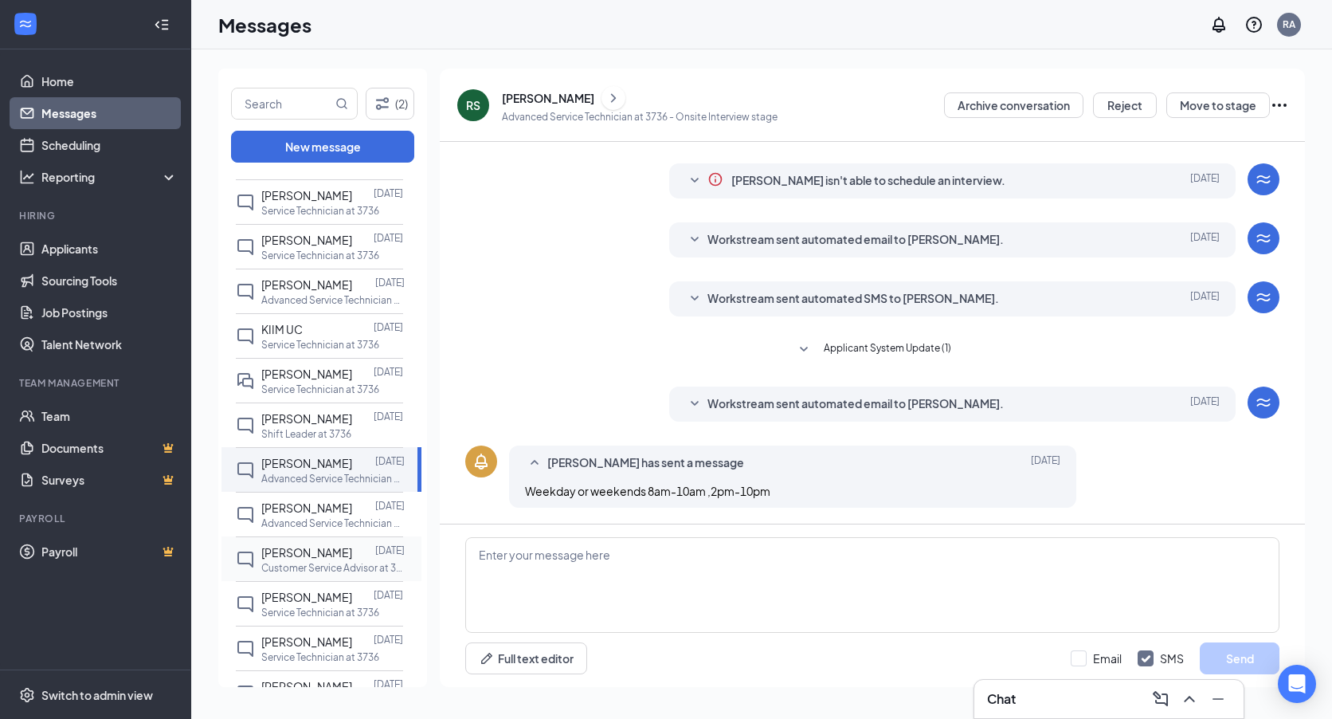
click at [311, 557] on span "Amber Lopez" at bounding box center [306, 552] width 91 height 14
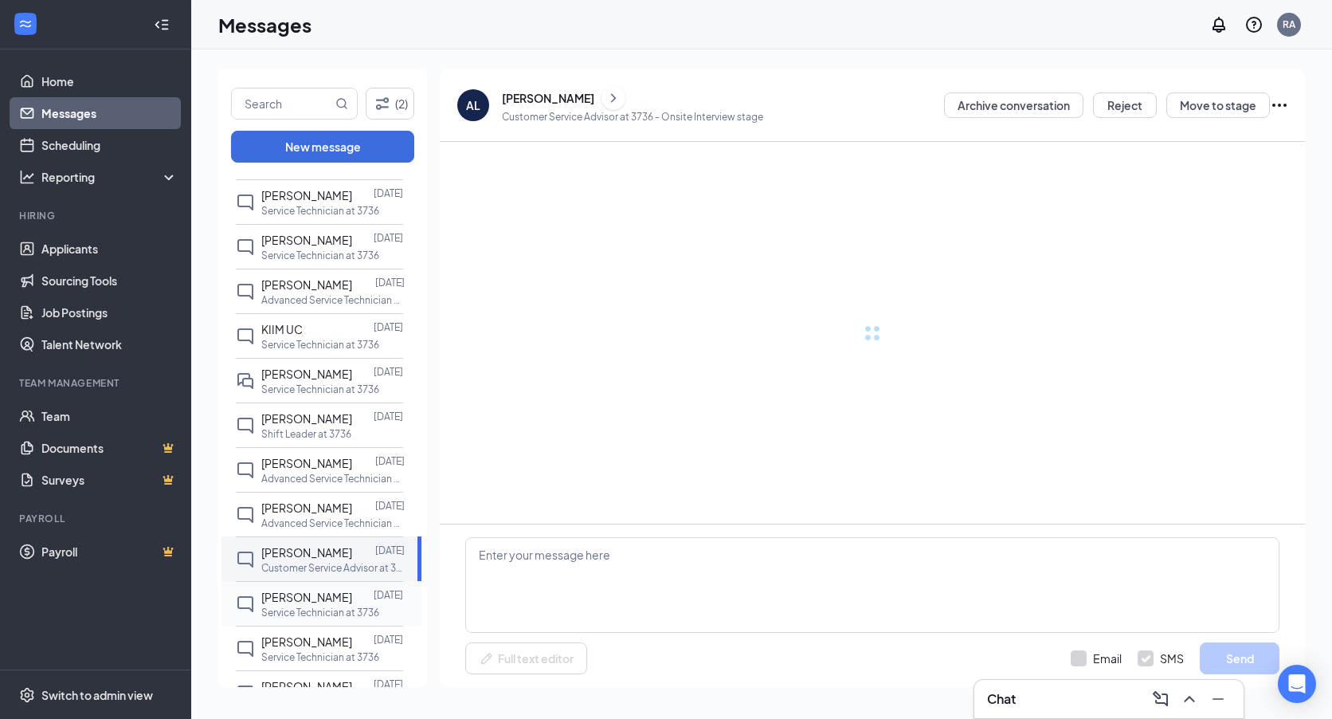
click at [287, 596] on span "alexander pascual" at bounding box center [306, 597] width 91 height 14
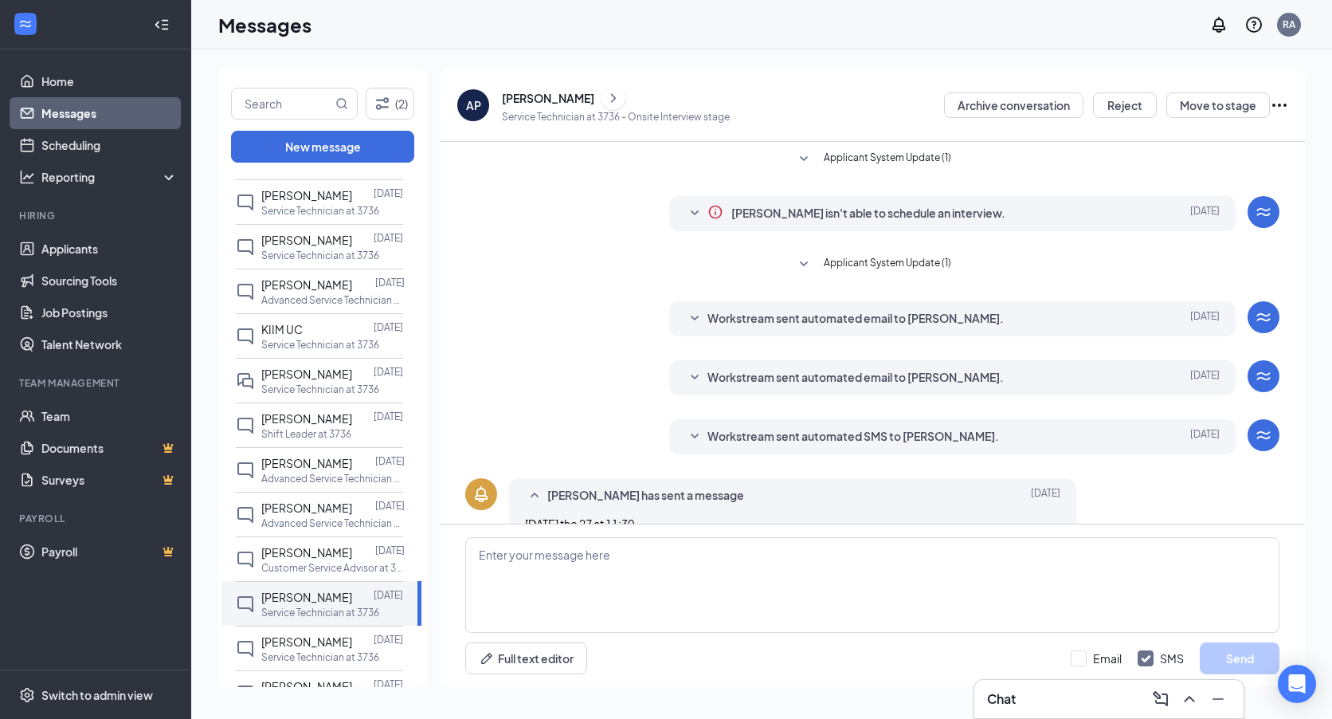
scroll to position [33, 0]
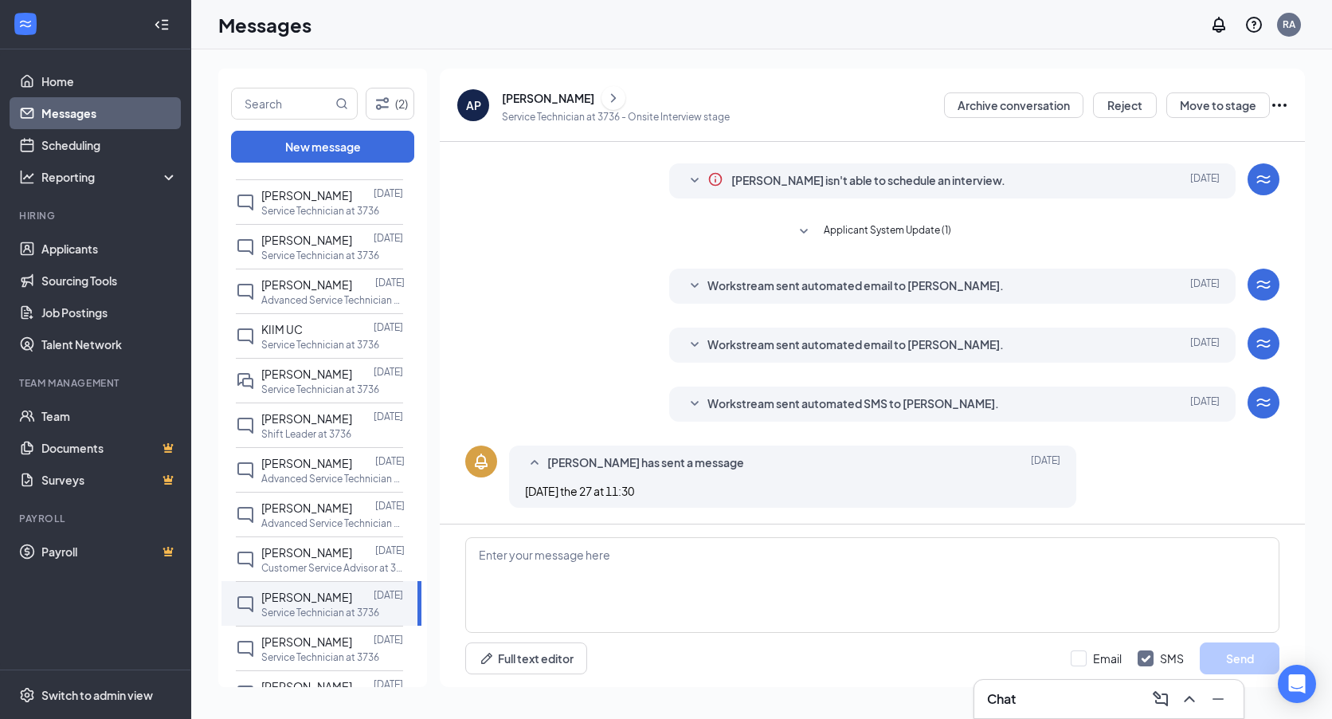
click at [621, 96] on icon "ChevronRight" at bounding box center [614, 97] width 16 height 19
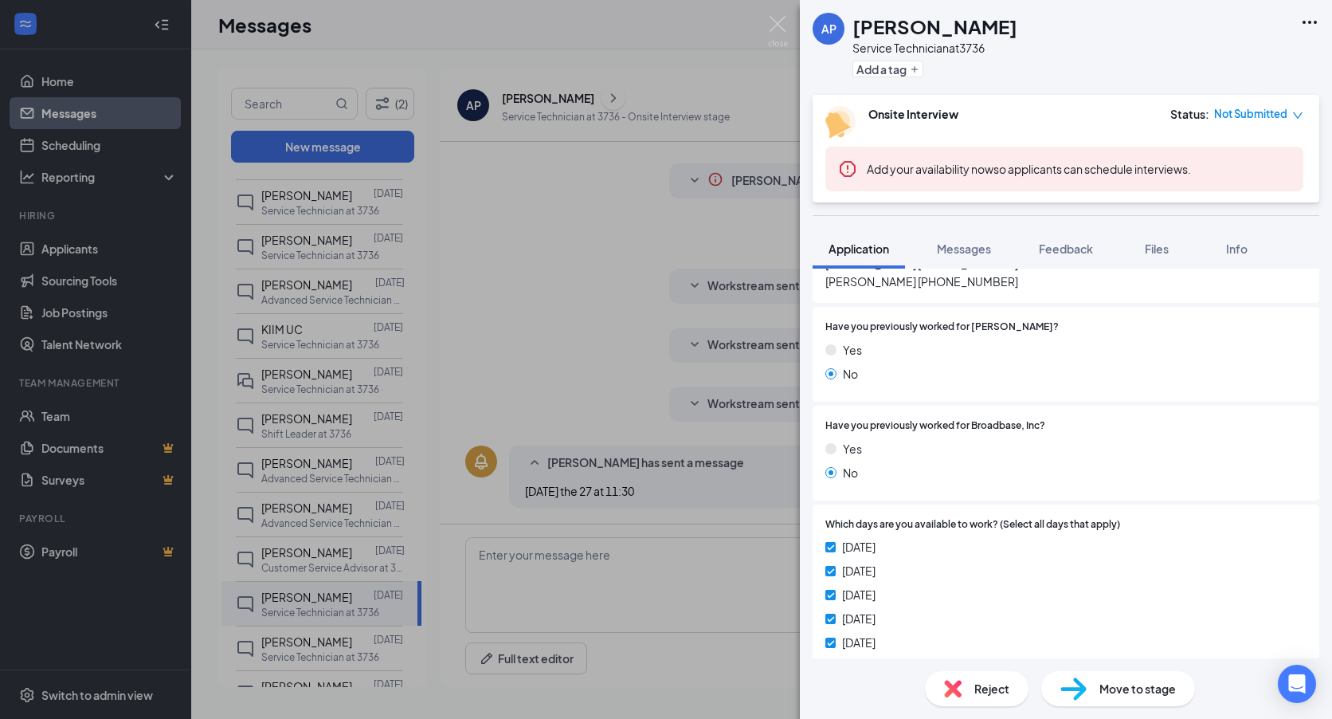
scroll to position [637, 0]
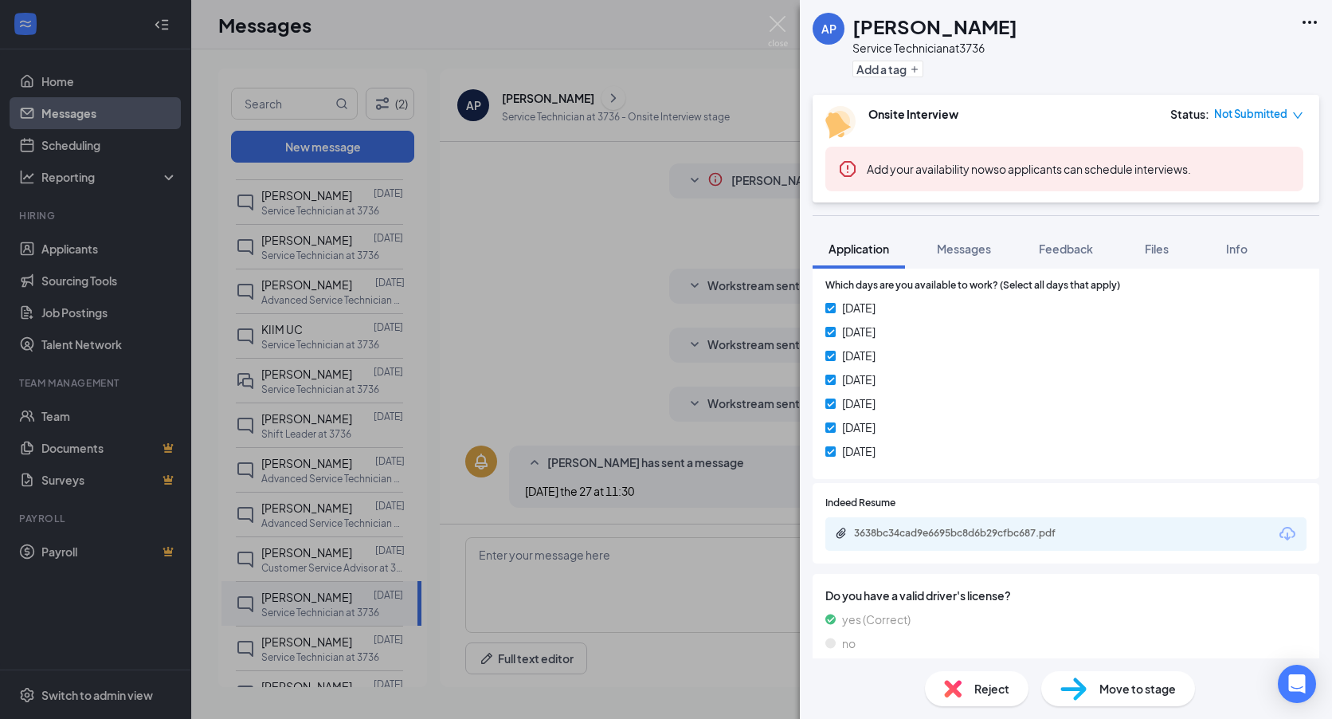
click at [1055, 543] on div "3638bc34cad9e6695bc8d6b29cfbc687.pdf" at bounding box center [1065, 533] width 481 height 33
drag, startPoint x: 419, startPoint y: 342, endPoint x: 355, endPoint y: 324, distance: 66.9
click at [419, 342] on div "AP alexander pascual Service Technician at 3736 Add a tag Onsite Interview Stat…" at bounding box center [666, 359] width 1332 height 719
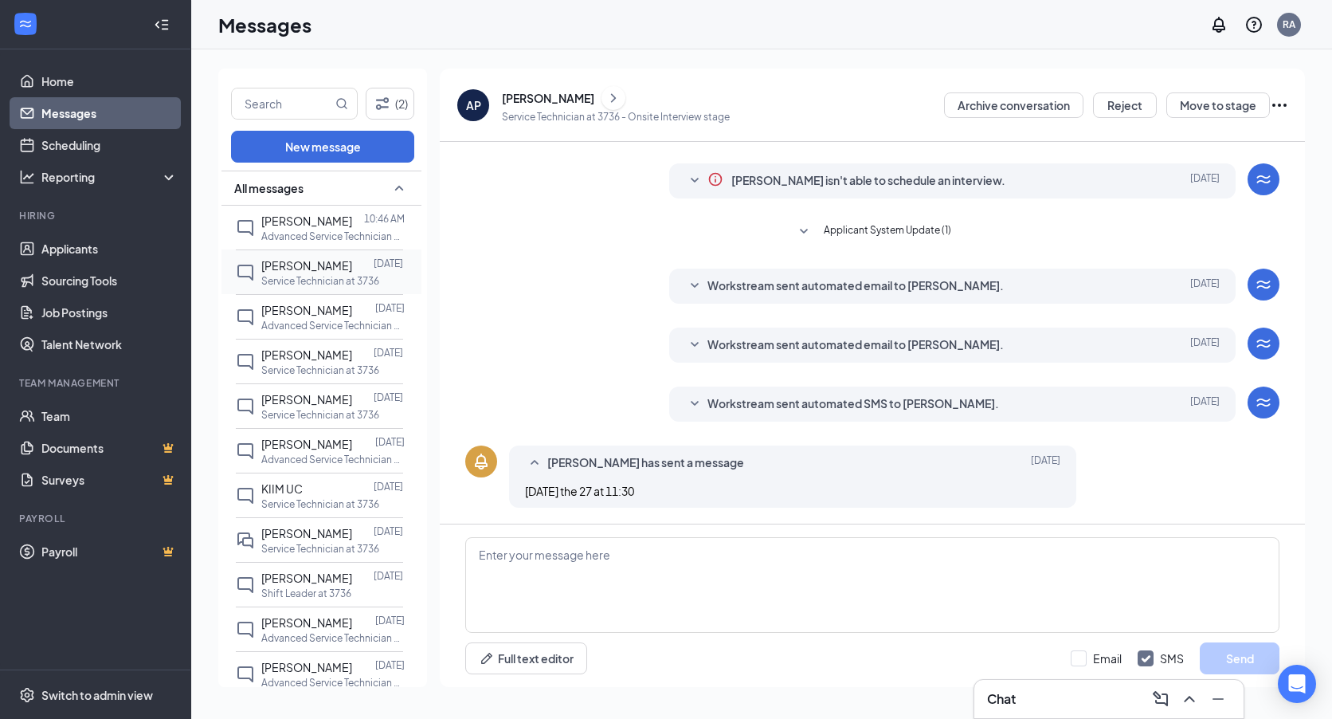
click at [295, 264] on span "Edgar Lima" at bounding box center [306, 265] width 91 height 14
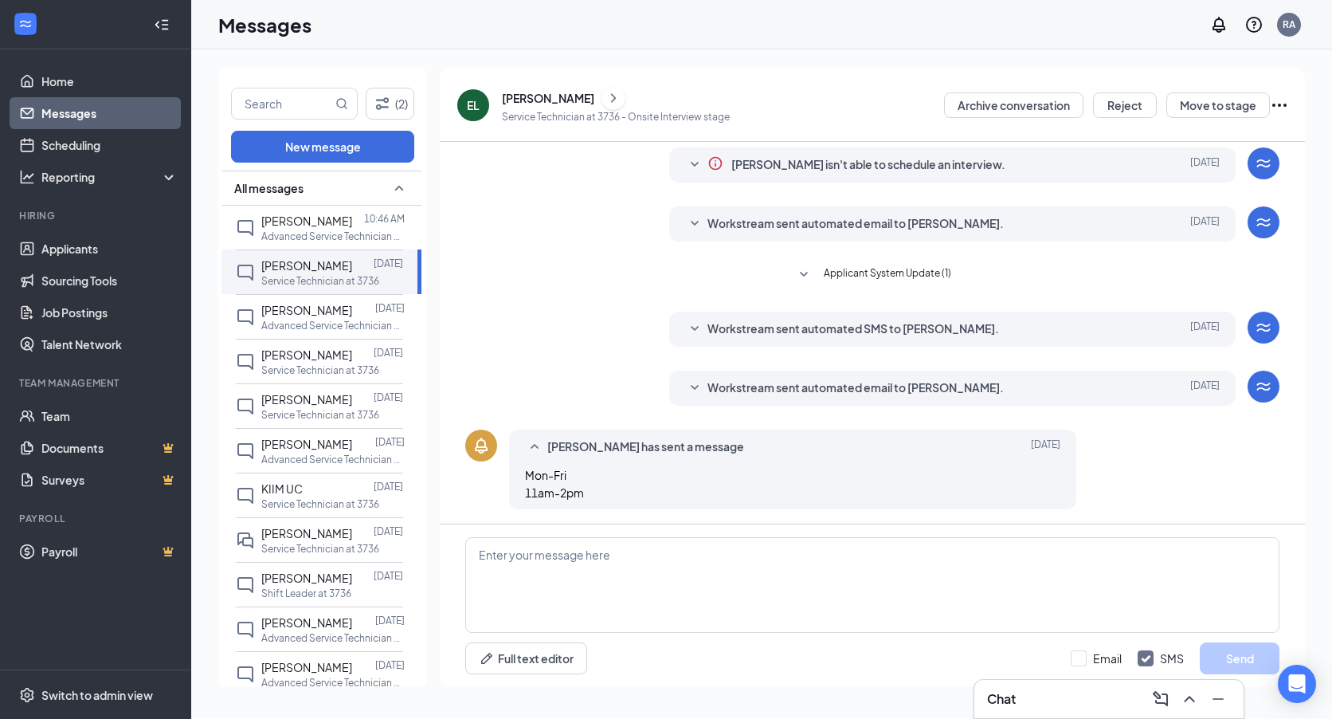
scroll to position [50, 0]
click at [606, 95] on icon "ChevronRight" at bounding box center [614, 97] width 16 height 19
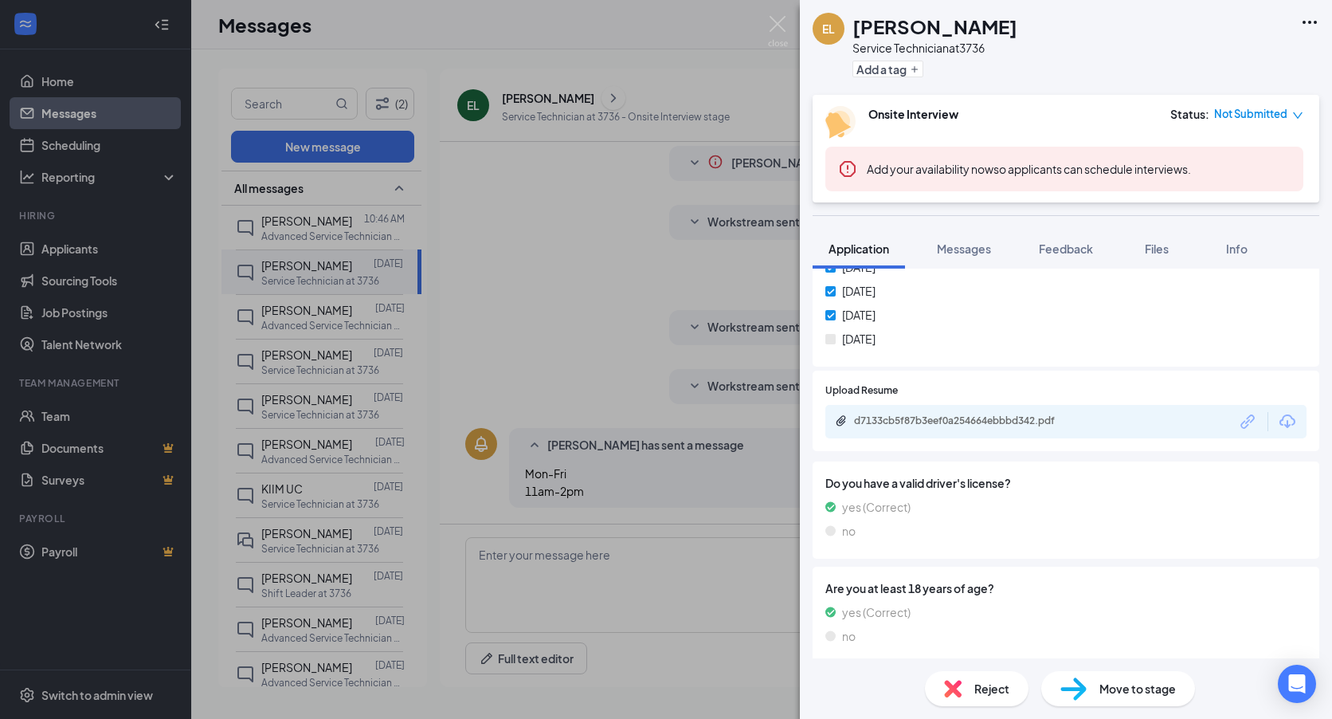
scroll to position [797, 0]
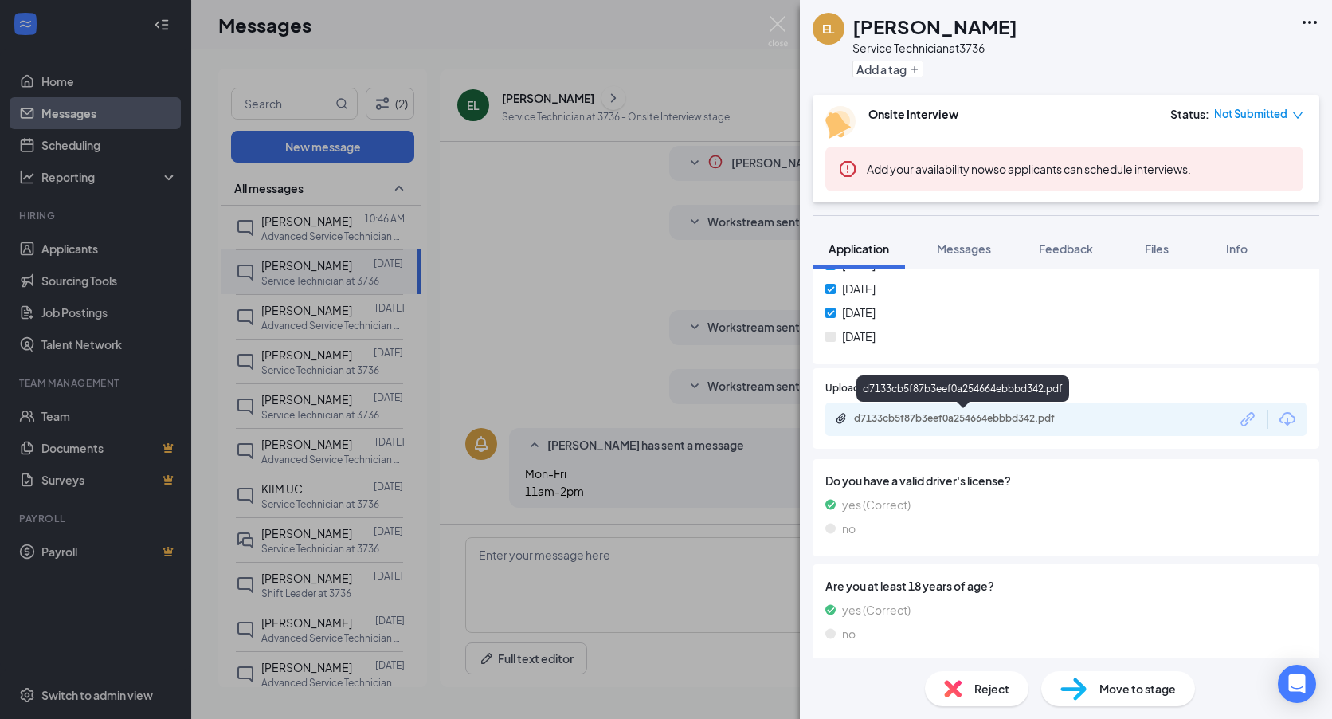
click at [988, 425] on div "d7133cb5f87b3eef0a254664ebbbd342.pdf" at bounding box center [964, 419] width 258 height 15
click at [340, 396] on div "EL Edgar Lima Service Technician at 3736 Add a tag Onsite Interview Status : No…" at bounding box center [666, 359] width 1332 height 719
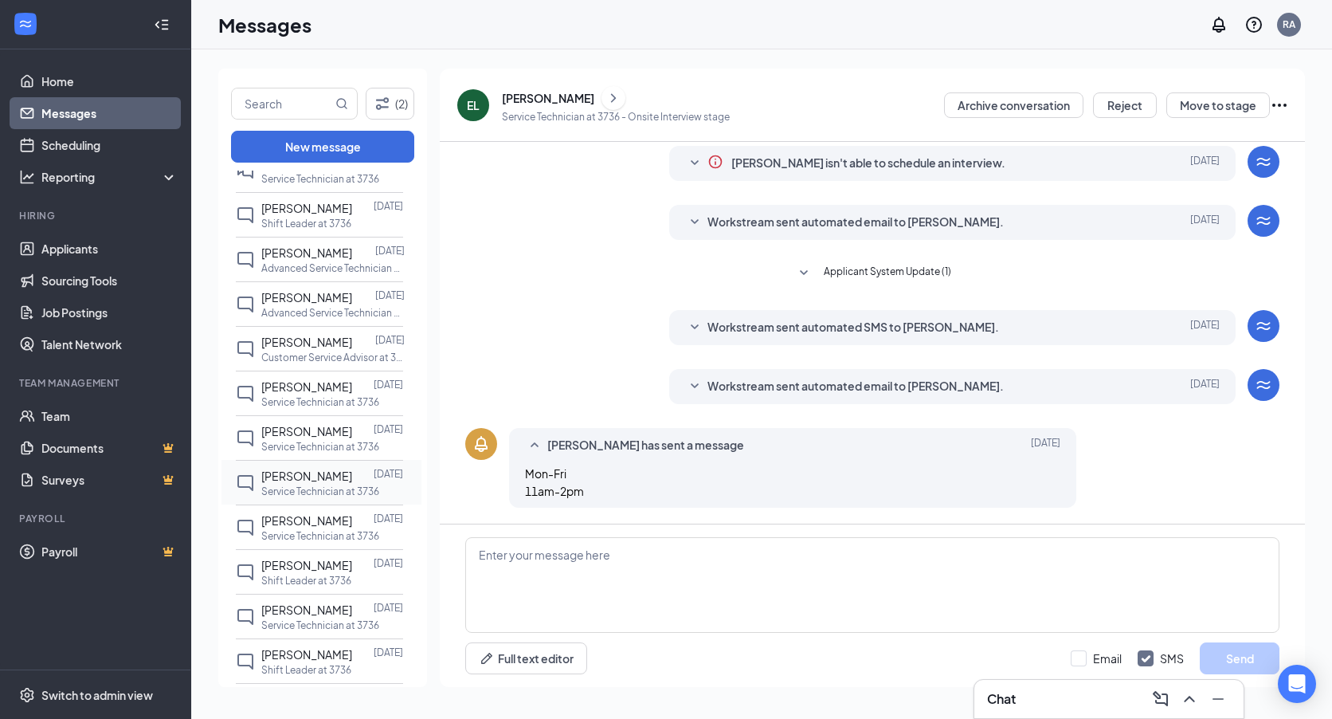
scroll to position [398, 0]
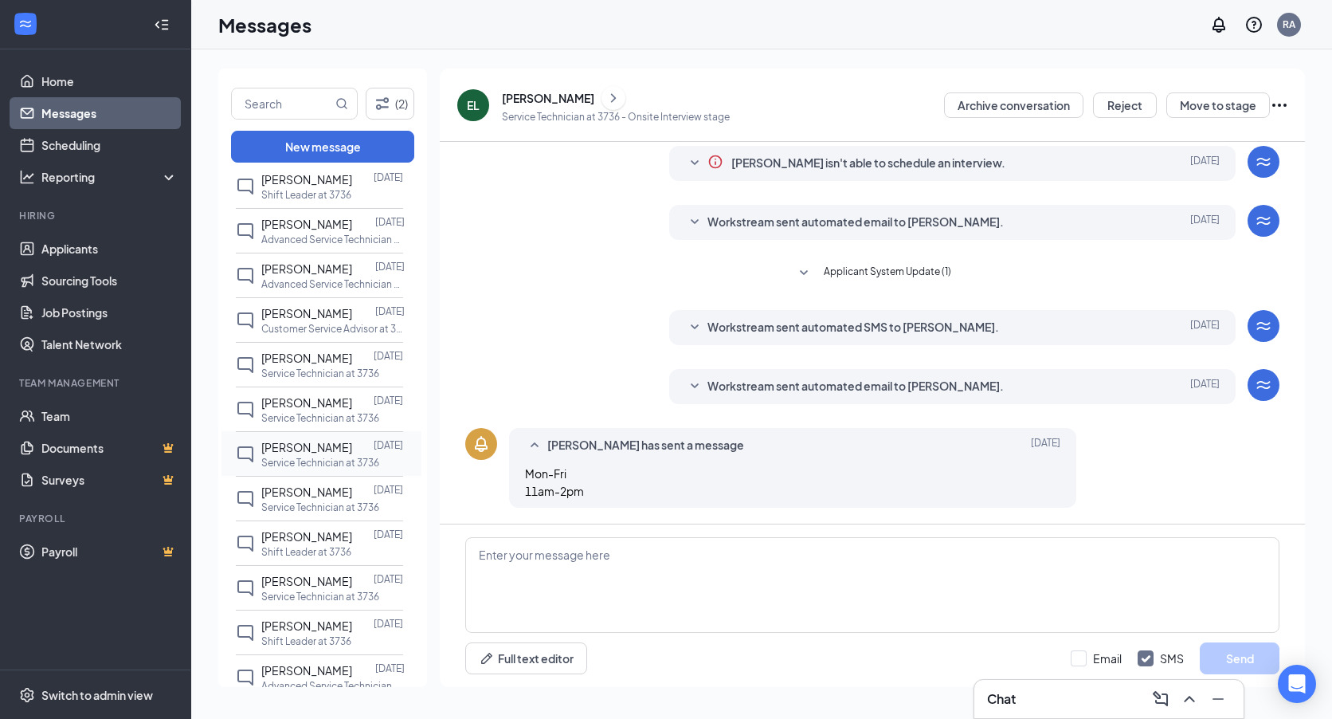
click at [307, 469] on p "Service Technician at 3736" at bounding box center [320, 463] width 118 height 14
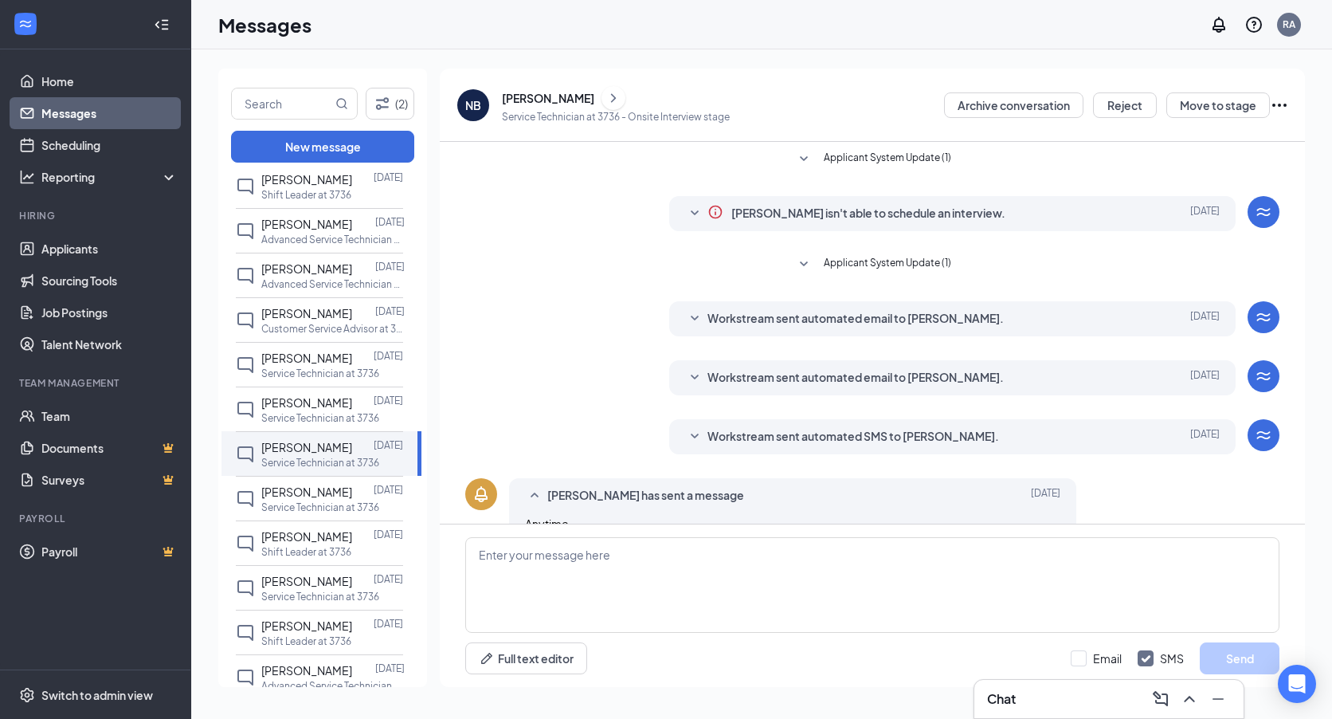
scroll to position [33, 0]
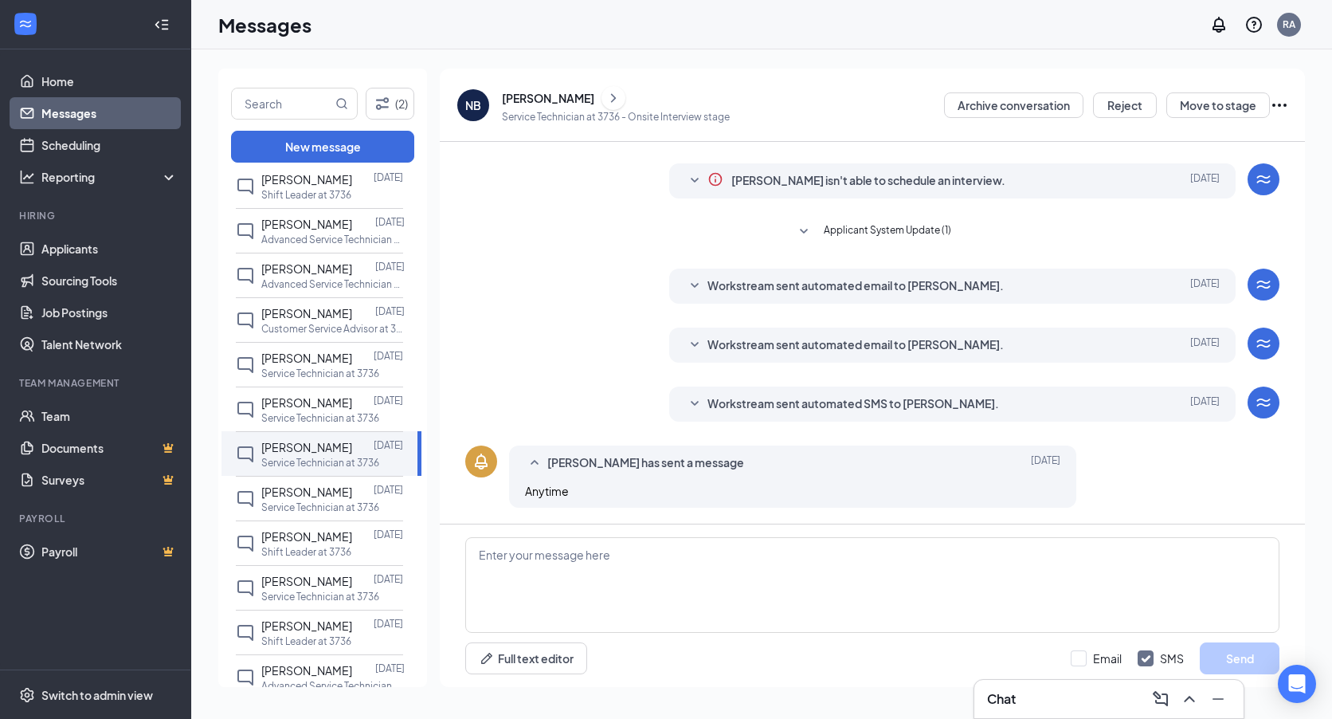
click at [616, 99] on icon "ChevronRight" at bounding box center [613, 97] width 5 height 9
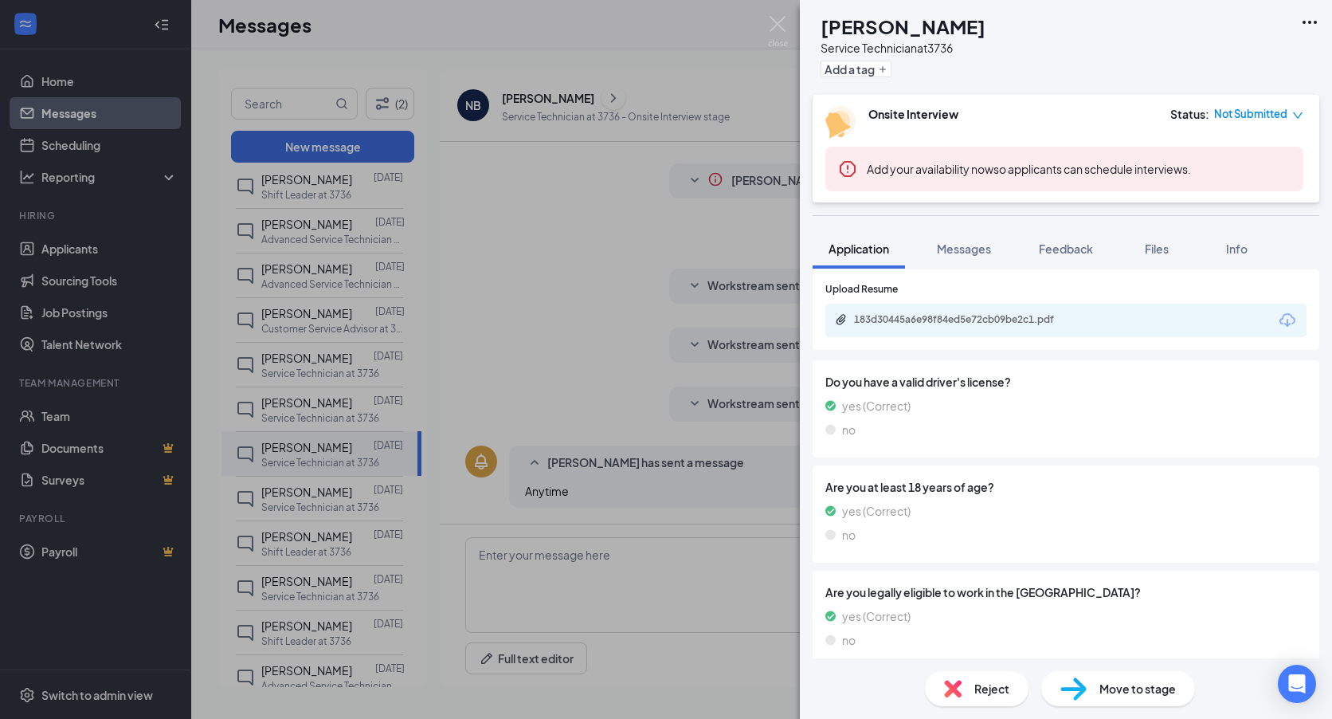
scroll to position [828, 0]
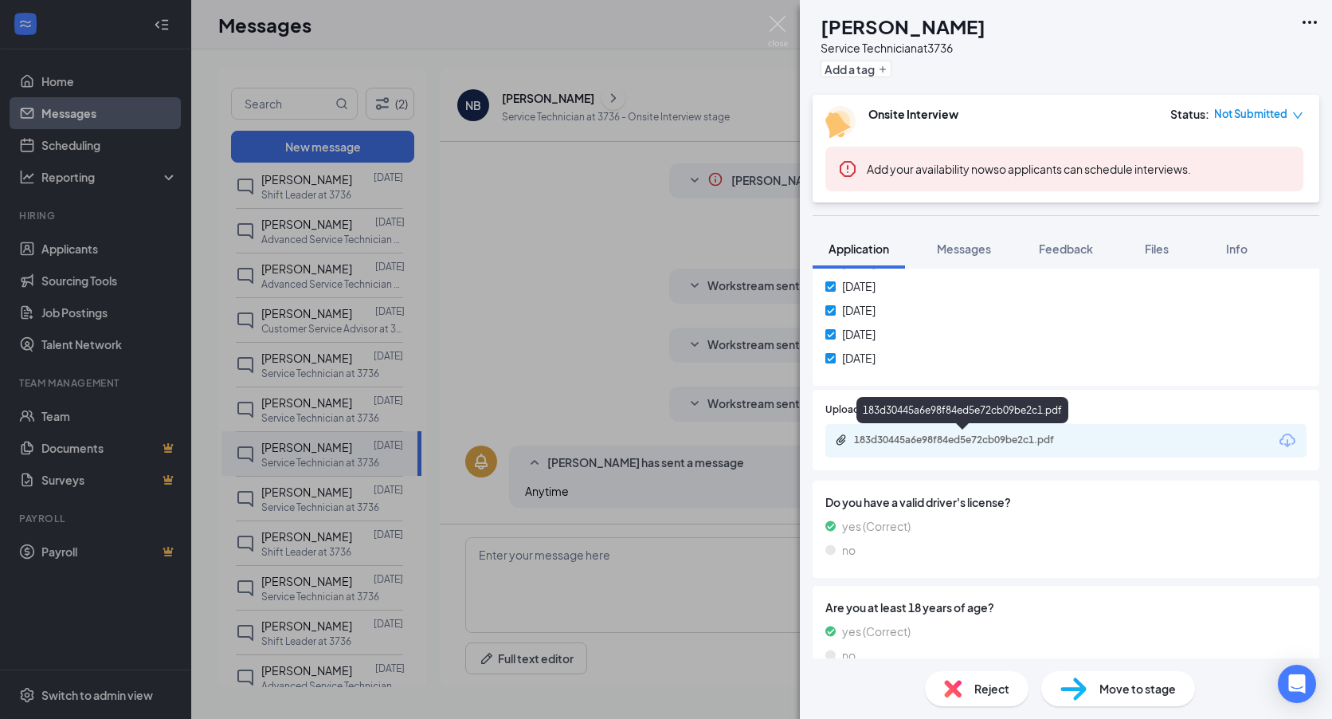
click at [983, 448] on div "183d30445a6e98f84ed5e72cb09be2c1.pdf" at bounding box center [964, 440] width 258 height 15
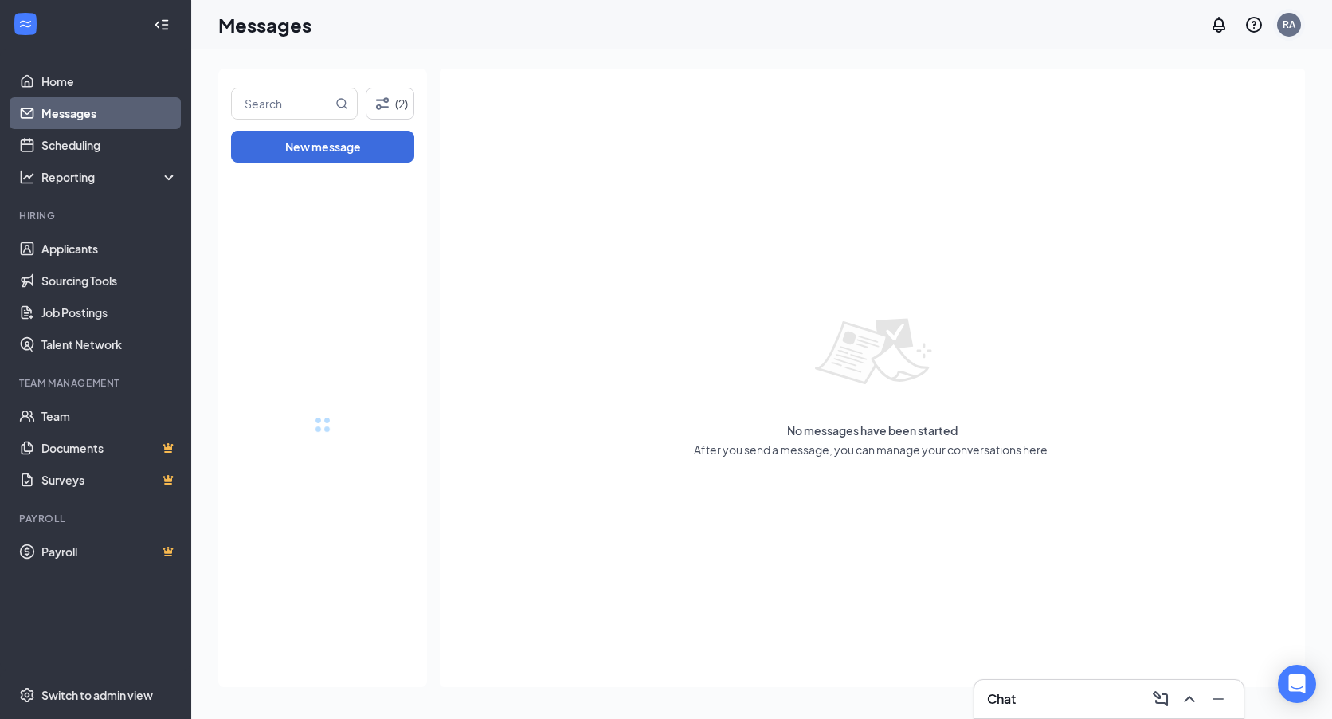
click at [1299, 22] on div "RA" at bounding box center [1289, 25] width 24 height 24
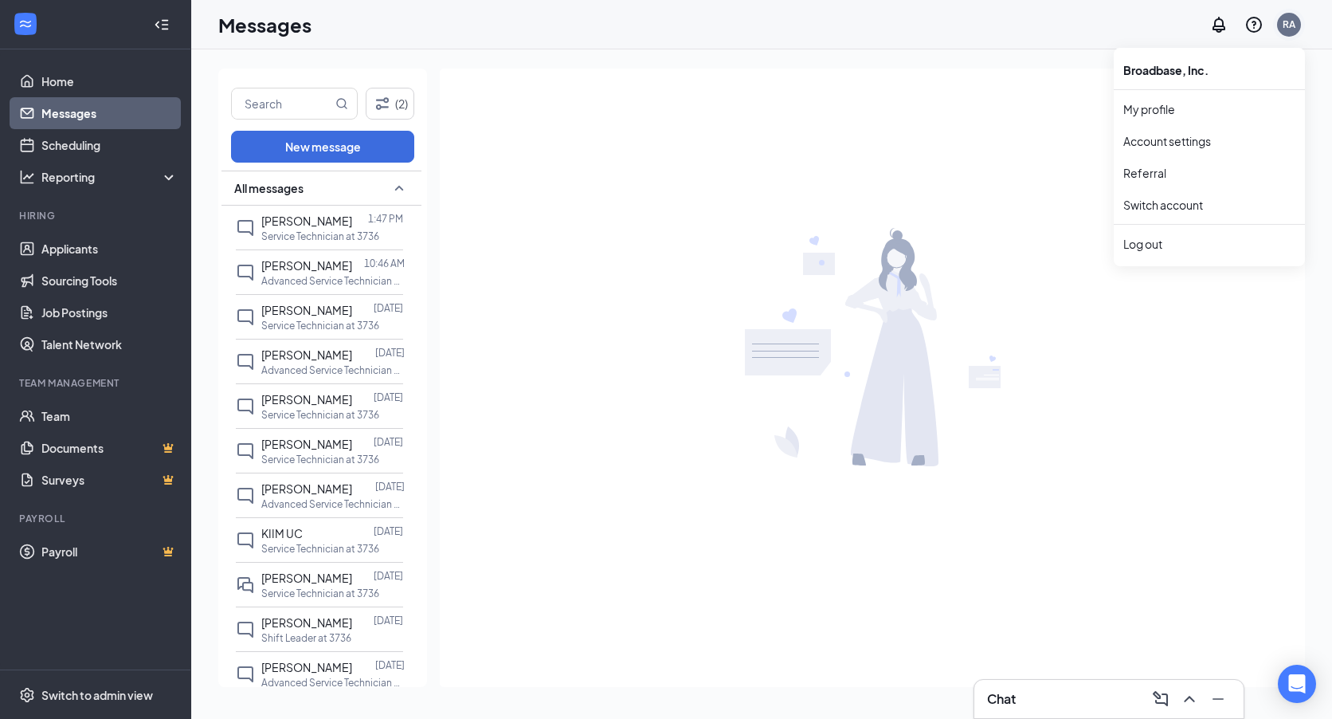
click at [1294, 25] on div "RA" at bounding box center [1289, 25] width 13 height 14
click at [303, 412] on p "Service Technician at 3736" at bounding box center [320, 415] width 118 height 14
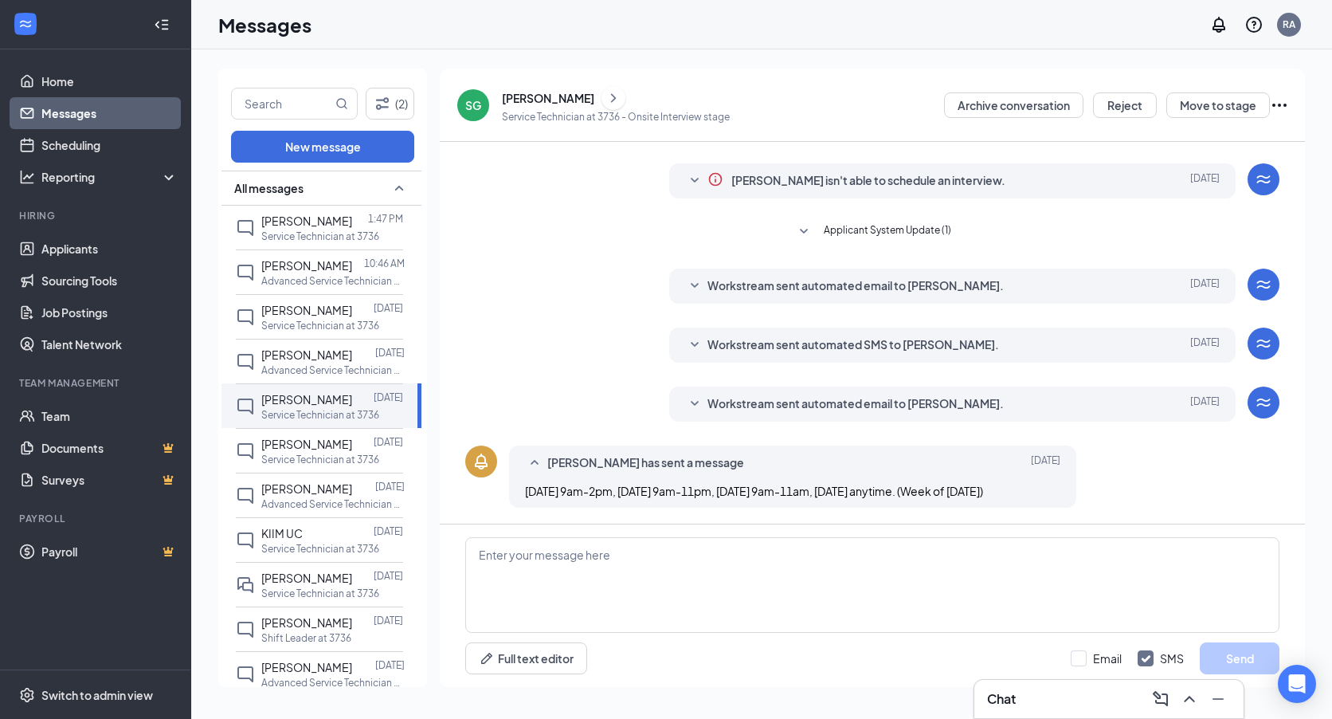
scroll to position [50, 0]
click at [616, 93] on icon "ChevronRight" at bounding box center [614, 97] width 16 height 19
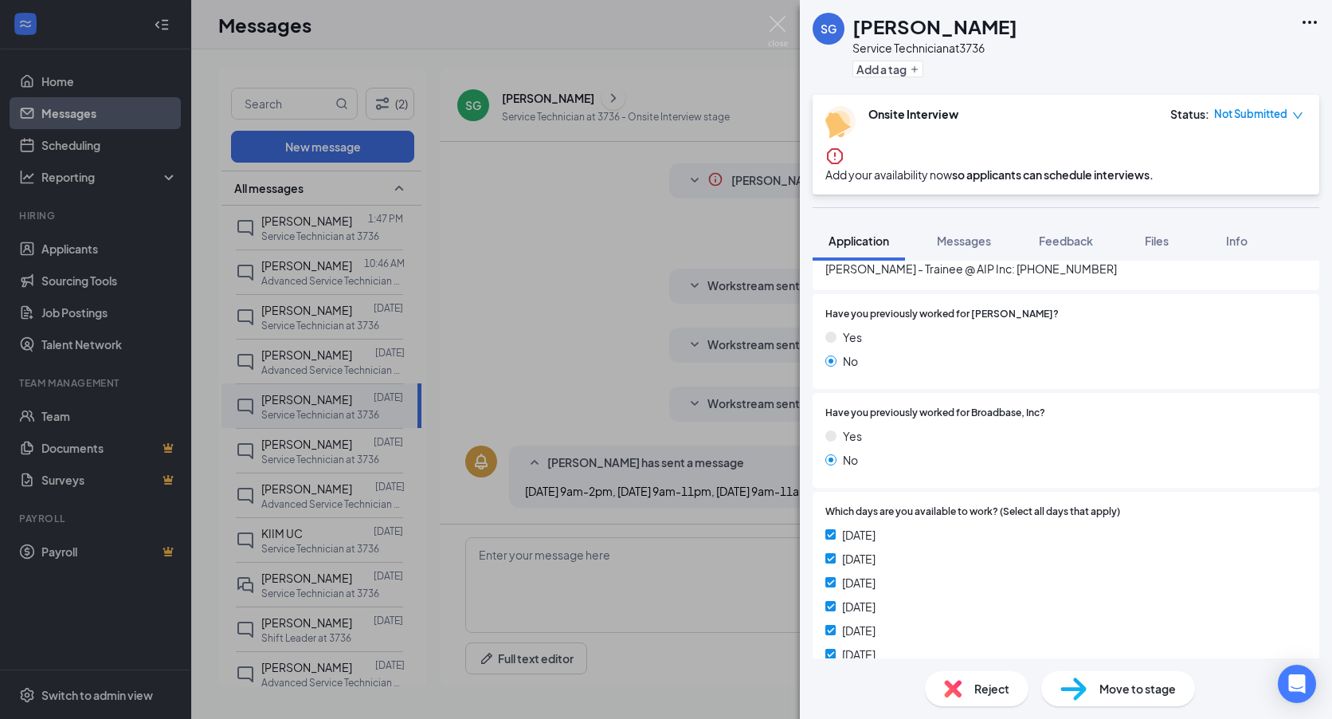
scroll to position [637, 0]
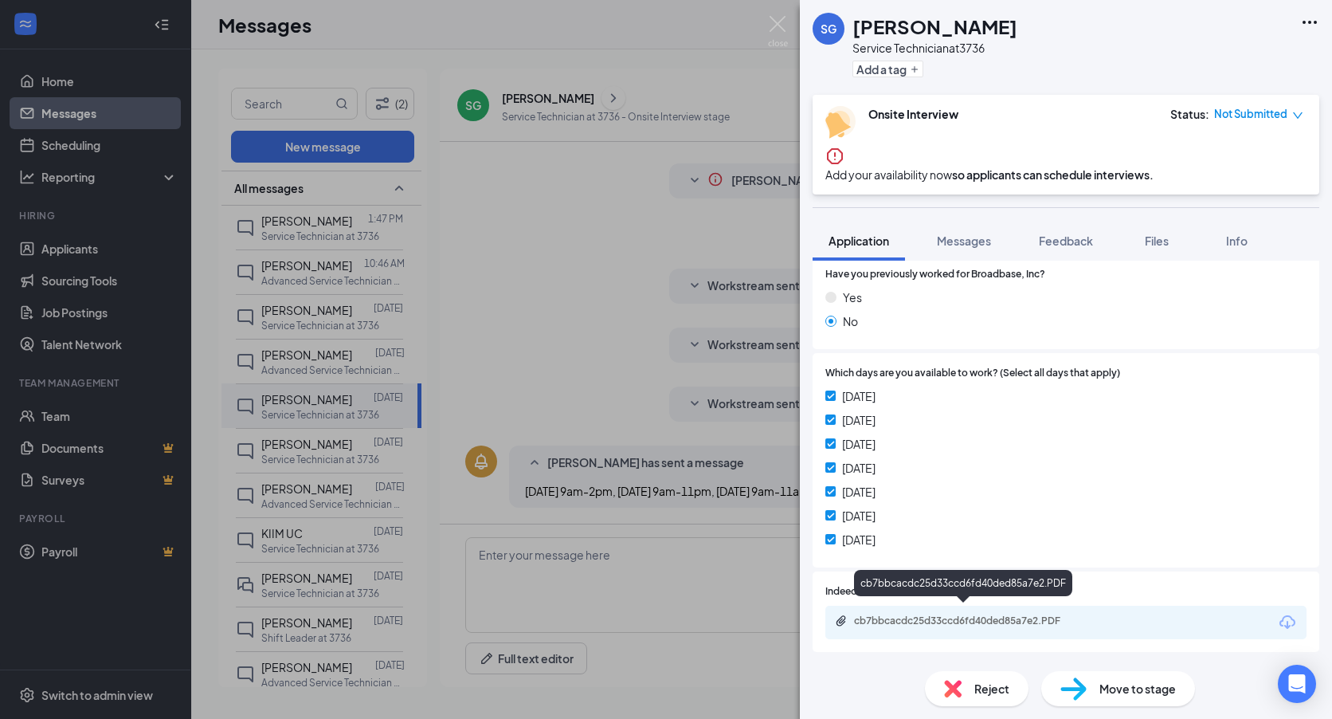
click at [1045, 618] on div "cb7bbcacdc25d33ccd6fd40ded85a7e2.PDF" at bounding box center [965, 620] width 223 height 13
click at [597, 131] on div "SG SOPHIE GRAVES Service Technician at 3736 Add a tag Onsite Interview Status :…" at bounding box center [666, 359] width 1332 height 719
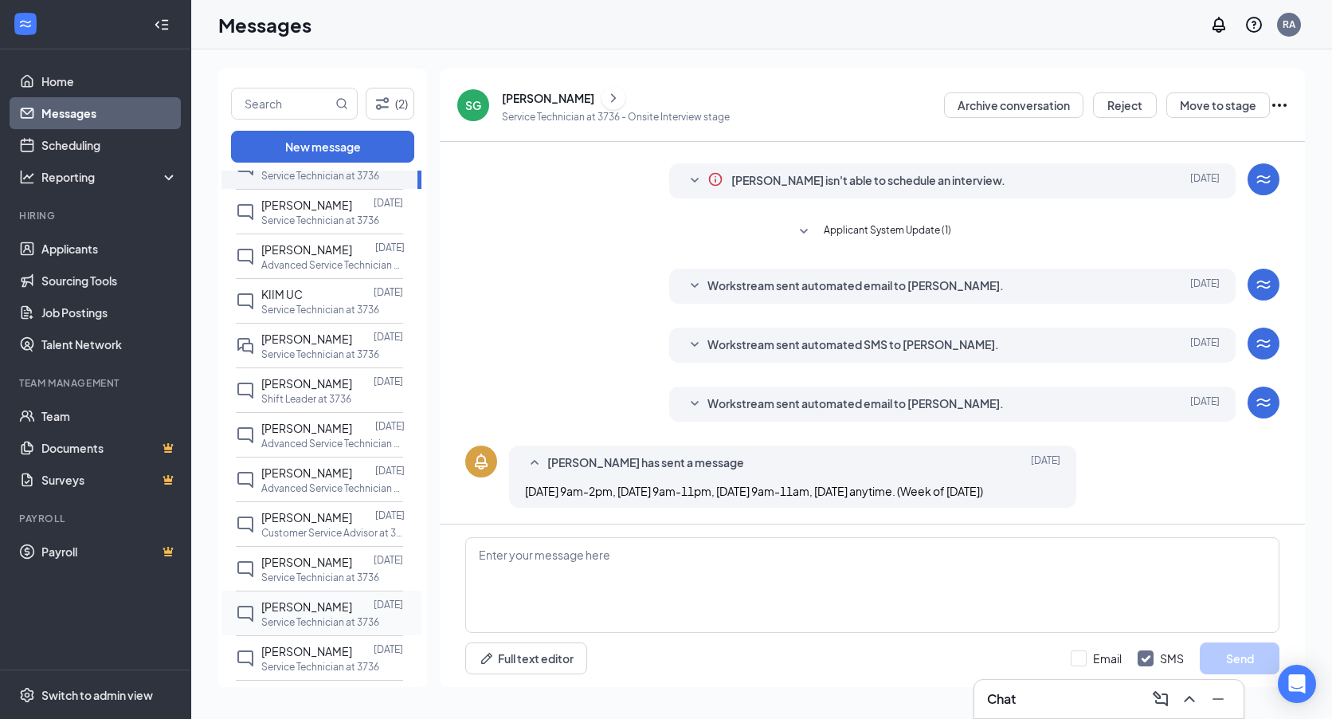
scroll to position [398, 0]
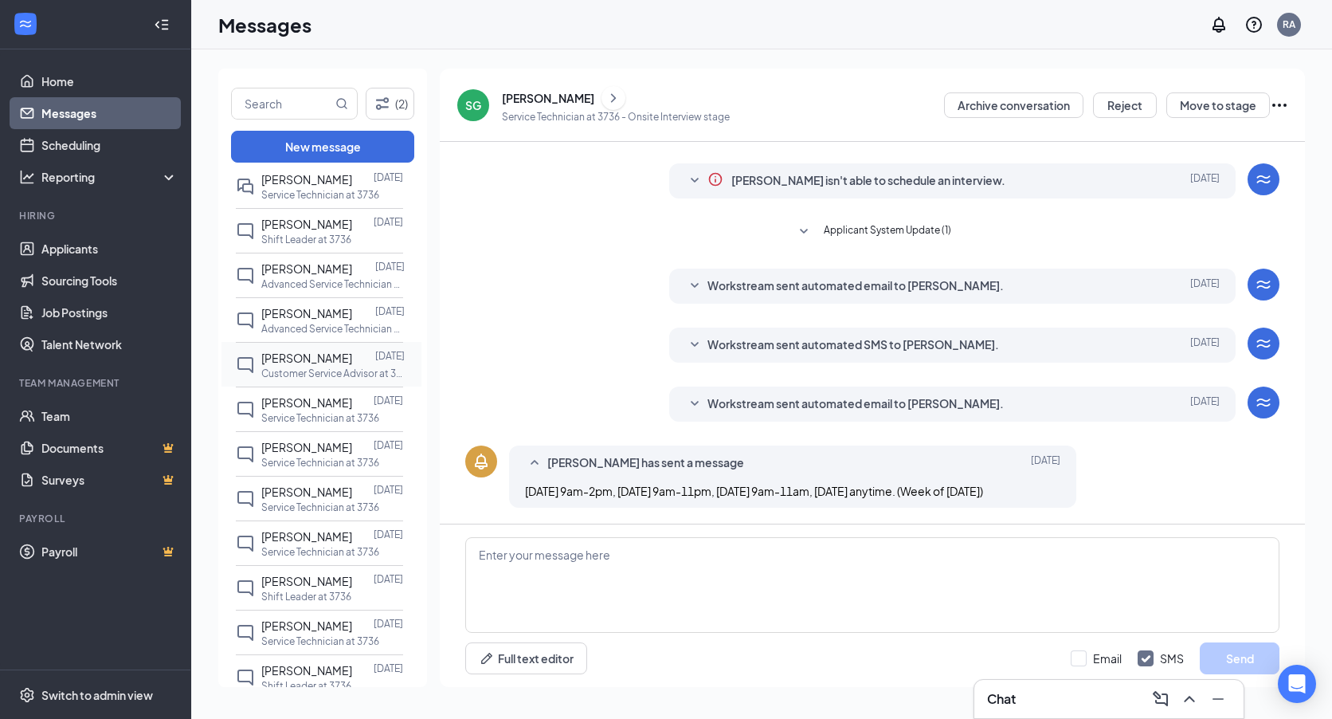
click at [288, 367] on p "Customer Service Advisor at 3736" at bounding box center [332, 374] width 143 height 14
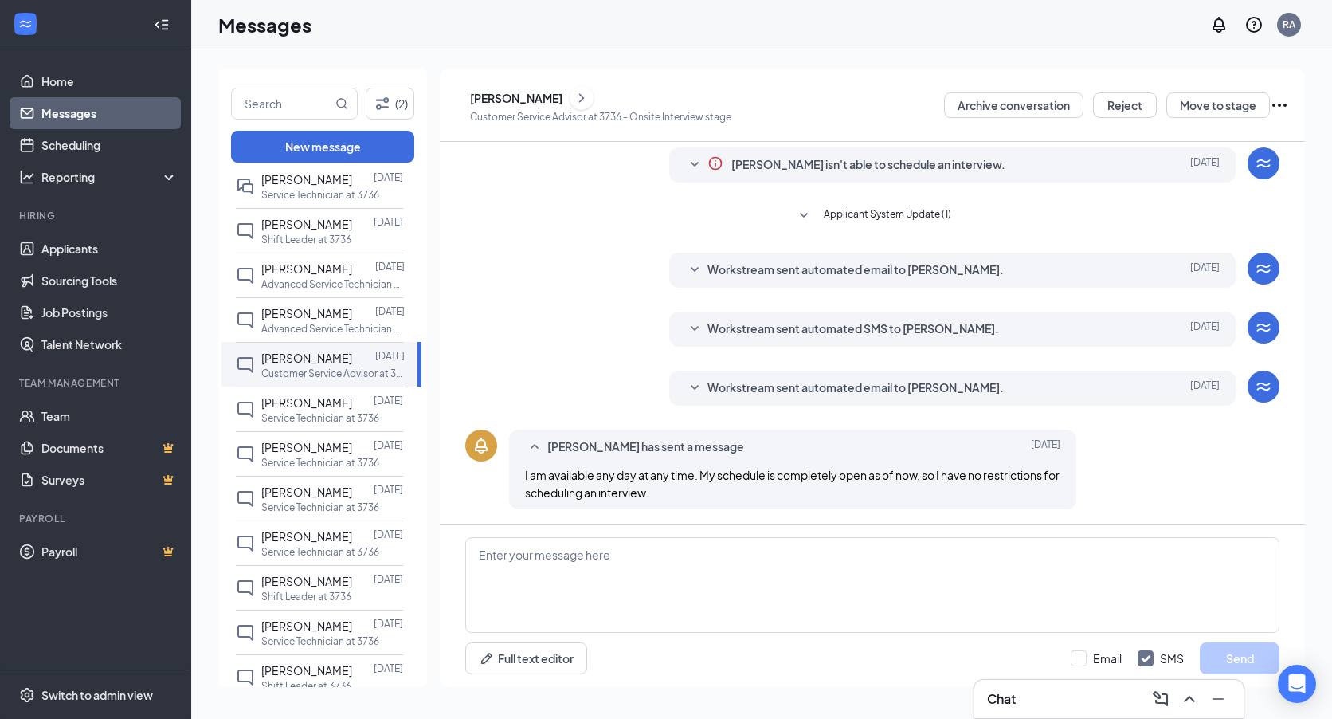
scroll to position [50, 0]
click at [590, 103] on icon "ChevronRight" at bounding box center [582, 97] width 16 height 19
